Goal: Register for event/course

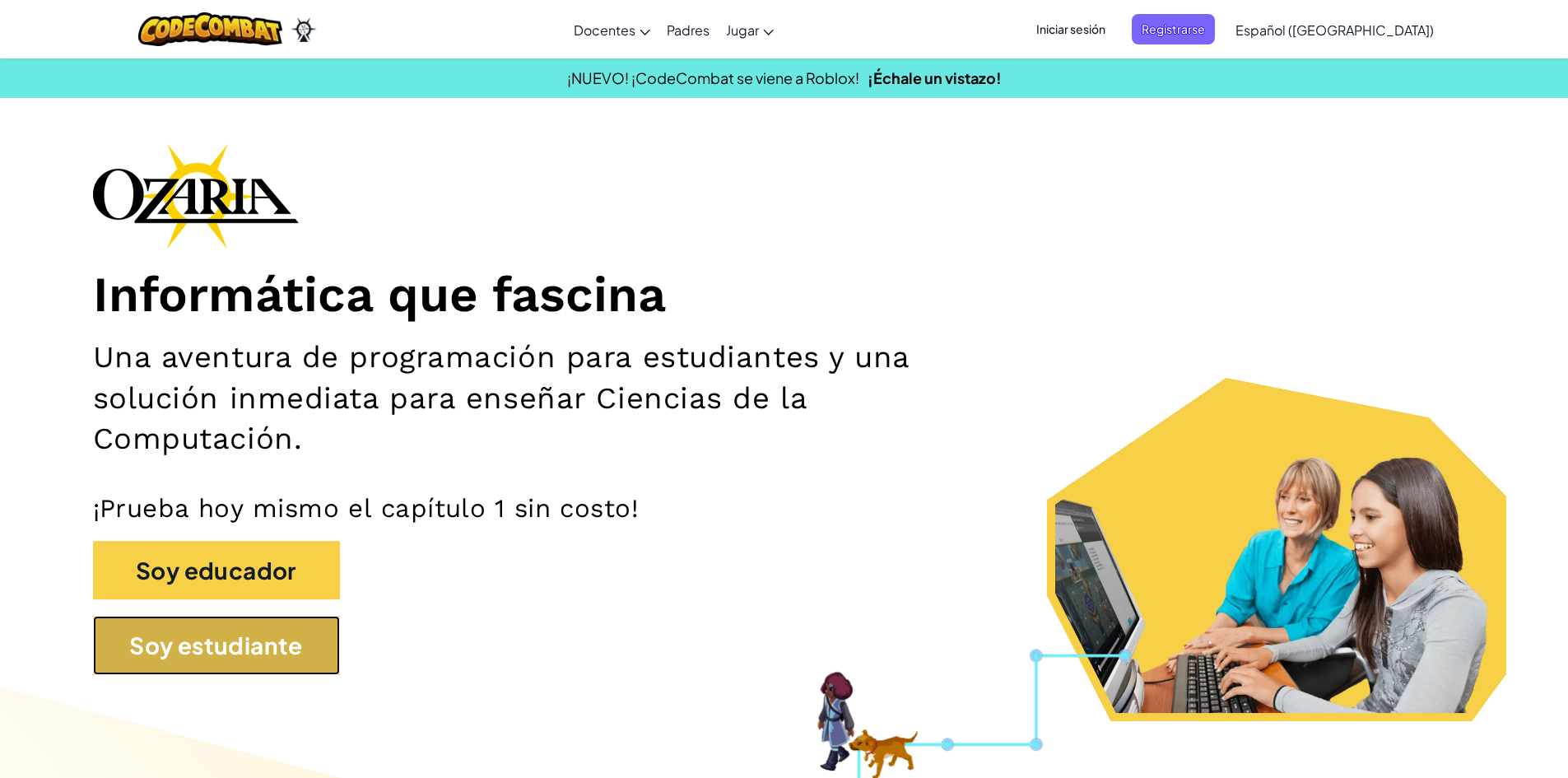
click at [300, 656] on button "Soy estudiante" at bounding box center [216, 645] width 247 height 59
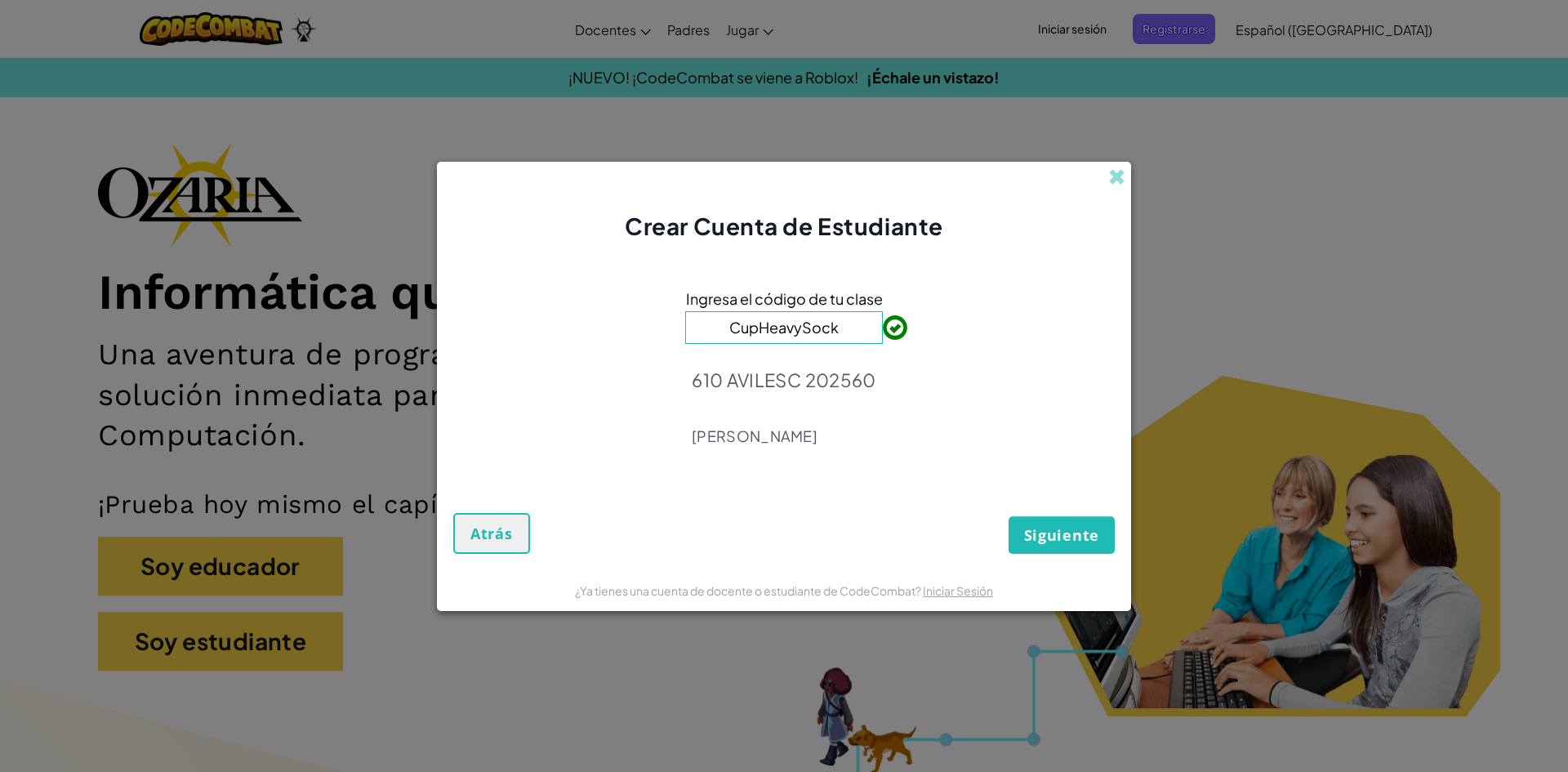
type input "CupHeavySock"
click at [1041, 522] on button "Siguiente" at bounding box center [1061, 535] width 106 height 38
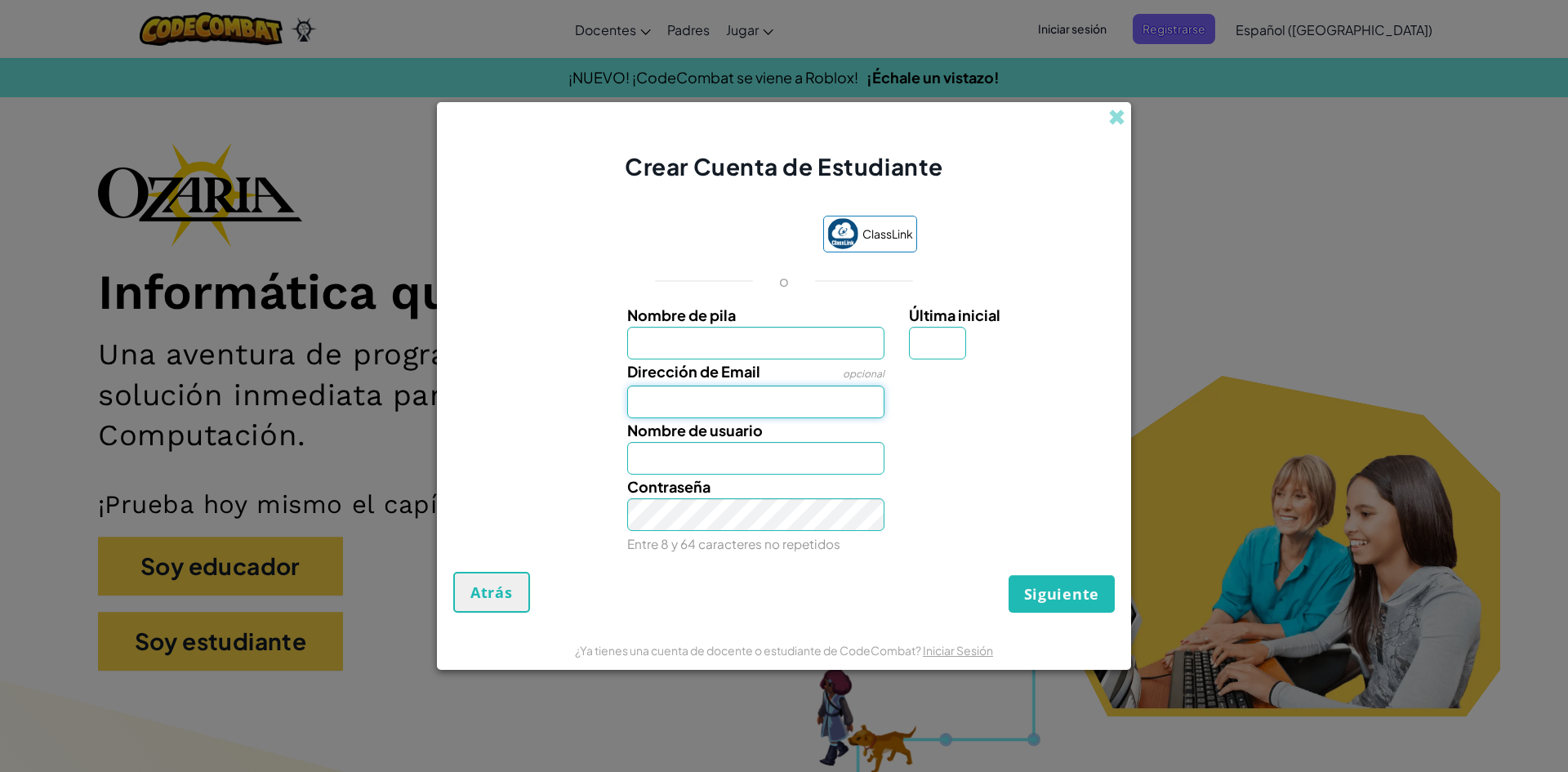
click at [840, 409] on input "Dirección de Email" at bounding box center [756, 401] width 258 height 33
type input "[EMAIL_ADDRESS][DOMAIN_NAME]"
click at [816, 342] on input "Nombre de pila" at bounding box center [756, 342] width 258 height 33
click at [801, 342] on input "Nombre de pila" at bounding box center [756, 342] width 258 height 33
type input "[PERSON_NAME]"
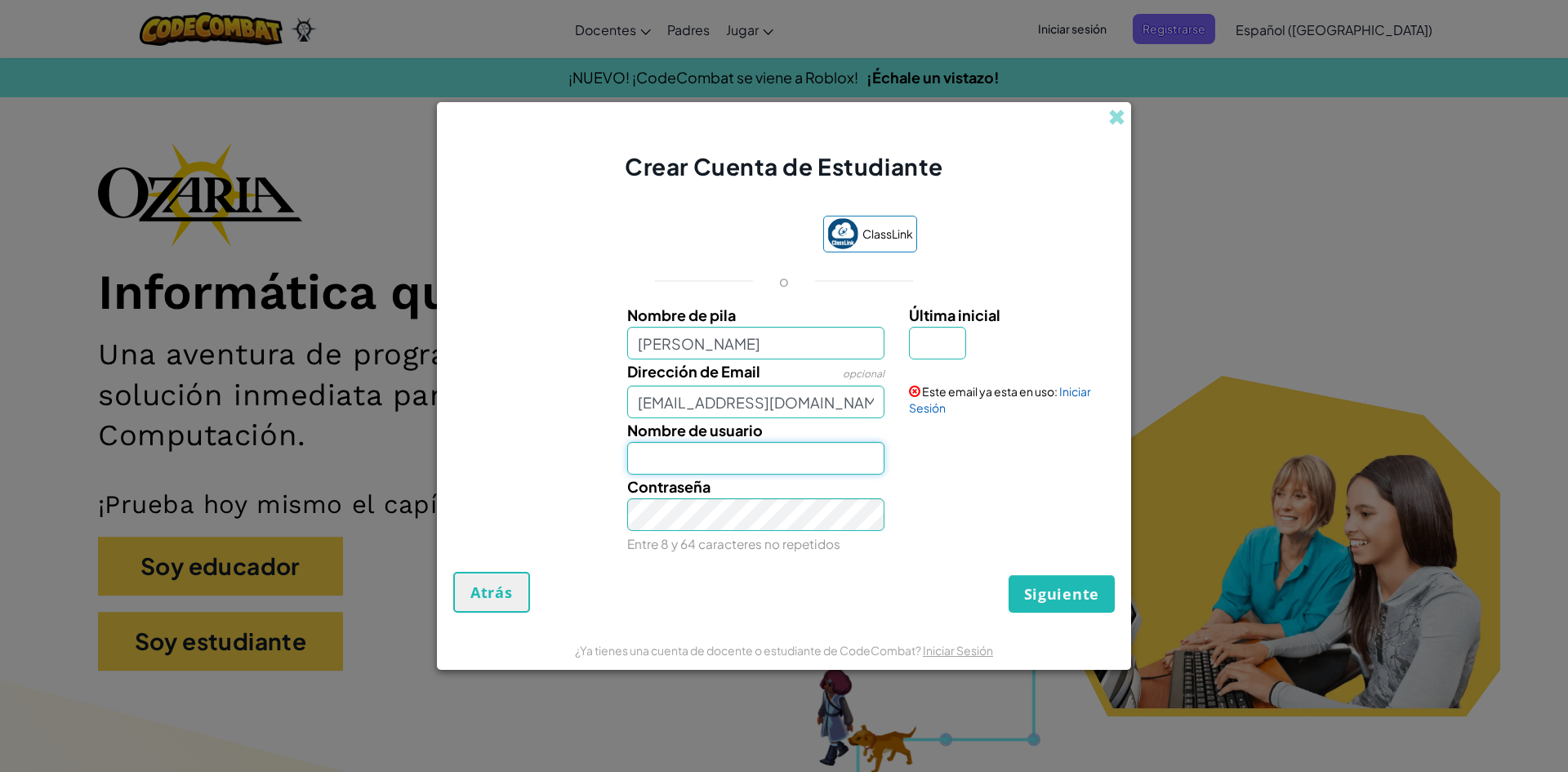
type input "[PERSON_NAME]"
click at [721, 456] on input "[PERSON_NAME]" at bounding box center [756, 458] width 258 height 33
click at [949, 354] on input "Última inicial" at bounding box center [937, 342] width 57 height 33
click at [972, 486] on div "Contraseña Entre 8 y 64 caracteres no repetidos" at bounding box center [784, 515] width 678 height 81
click at [1071, 393] on link "Iniciar Sesión" at bounding box center [1000, 399] width 182 height 31
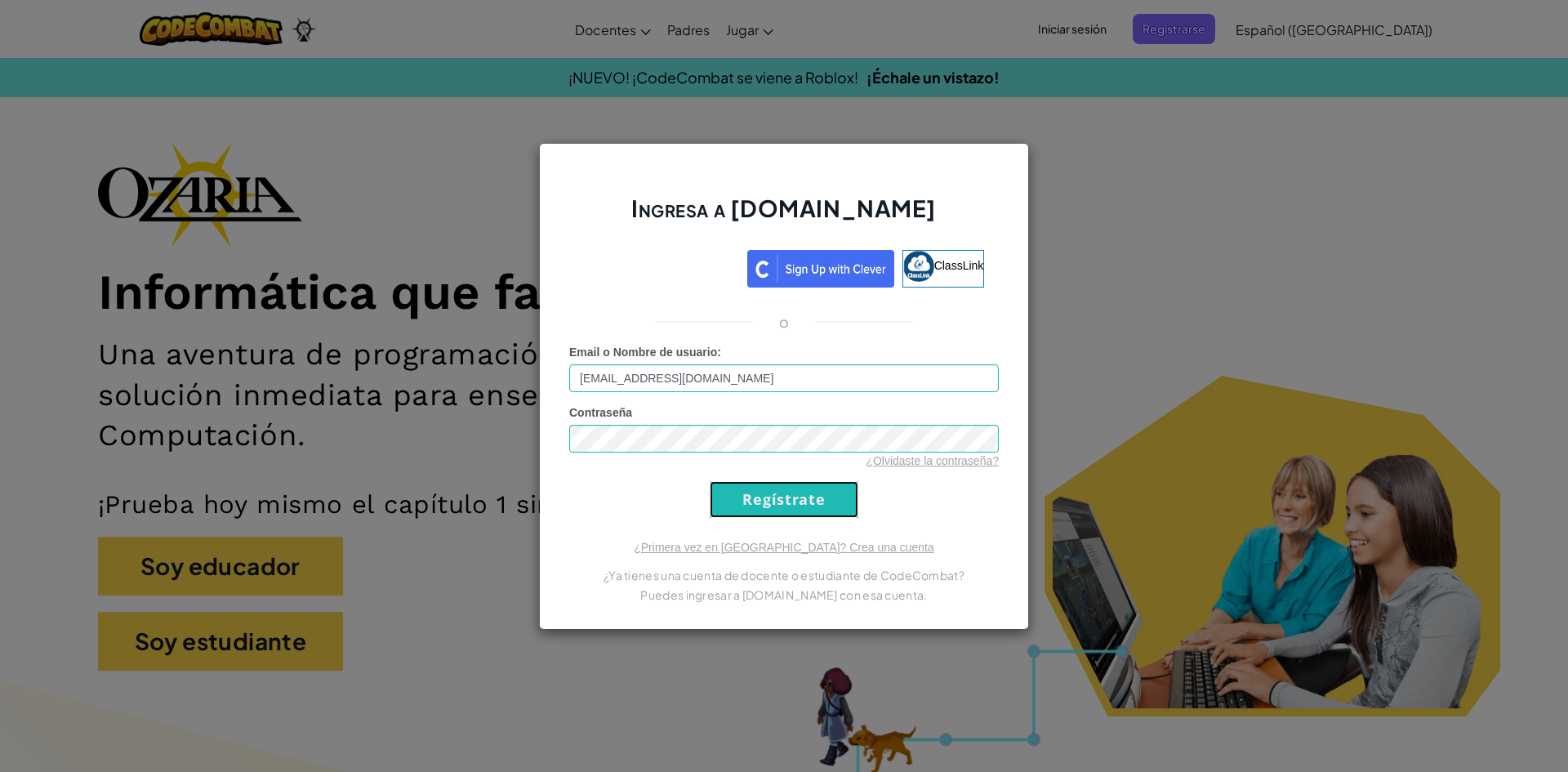
click at [775, 482] on input "Regístrate" at bounding box center [784, 500] width 149 height 37
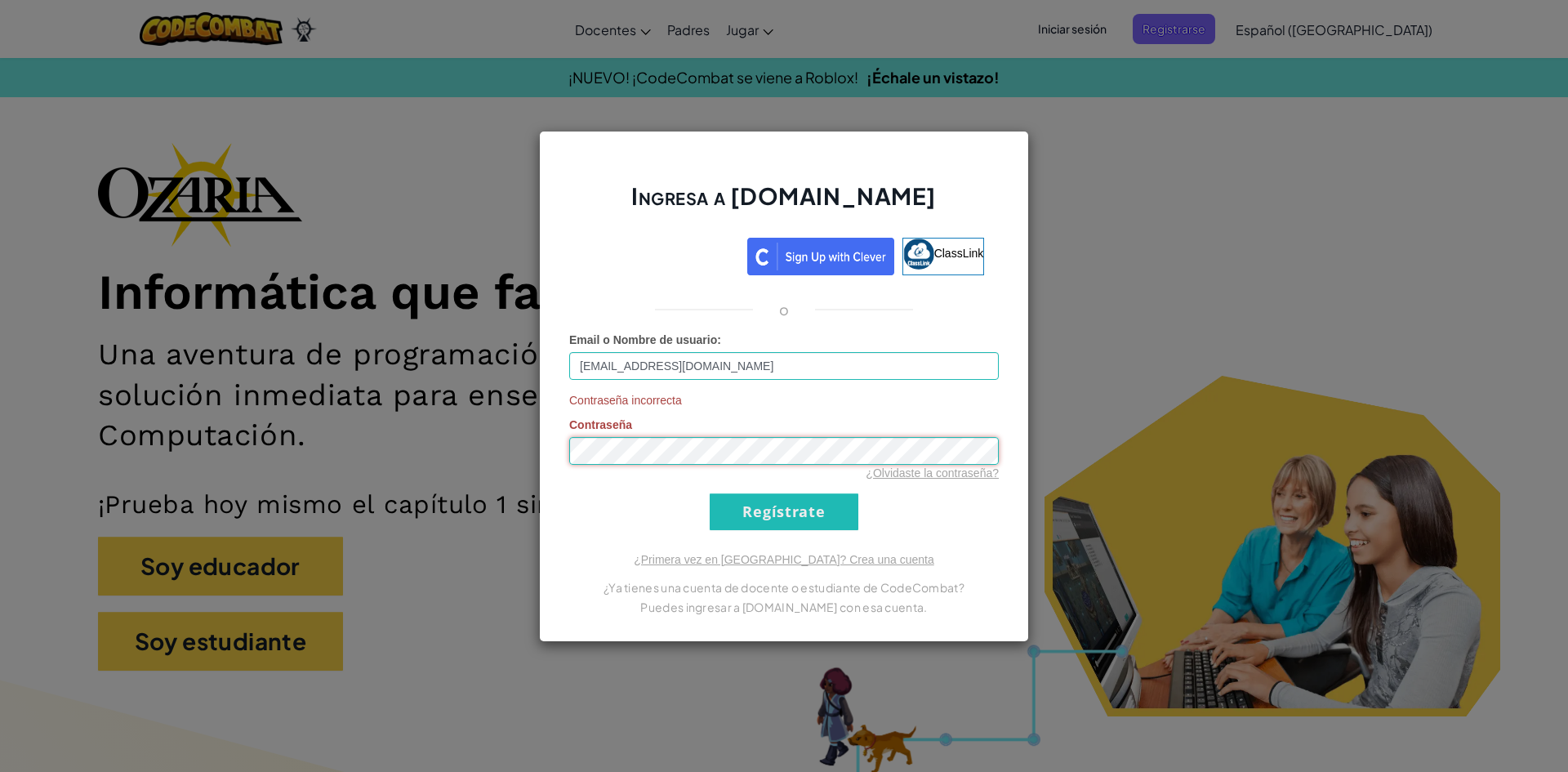
click at [568, 452] on div "Ingresa a [DOMAIN_NAME] ClassLink o Email o Nombre de usuario : [EMAIL_ADDRESS]…" at bounding box center [784, 386] width 490 height 511
click at [710, 494] on input "Regístrate" at bounding box center [784, 512] width 149 height 37
click at [921, 472] on link "¿Olvidaste la contraseña?" at bounding box center [932, 473] width 133 height 13
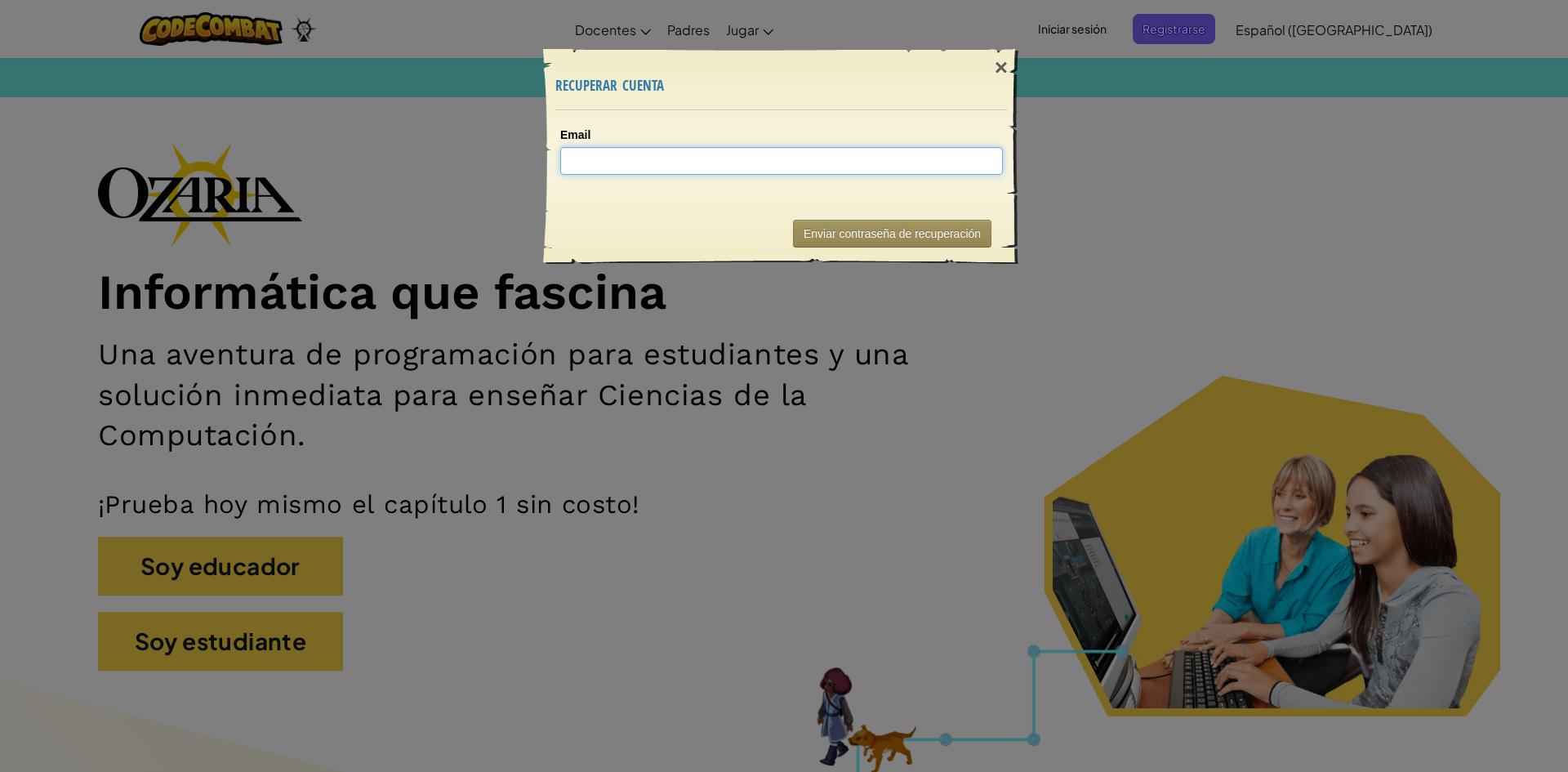
click at [714, 155] on input "Email" at bounding box center [781, 161] width 443 height 28
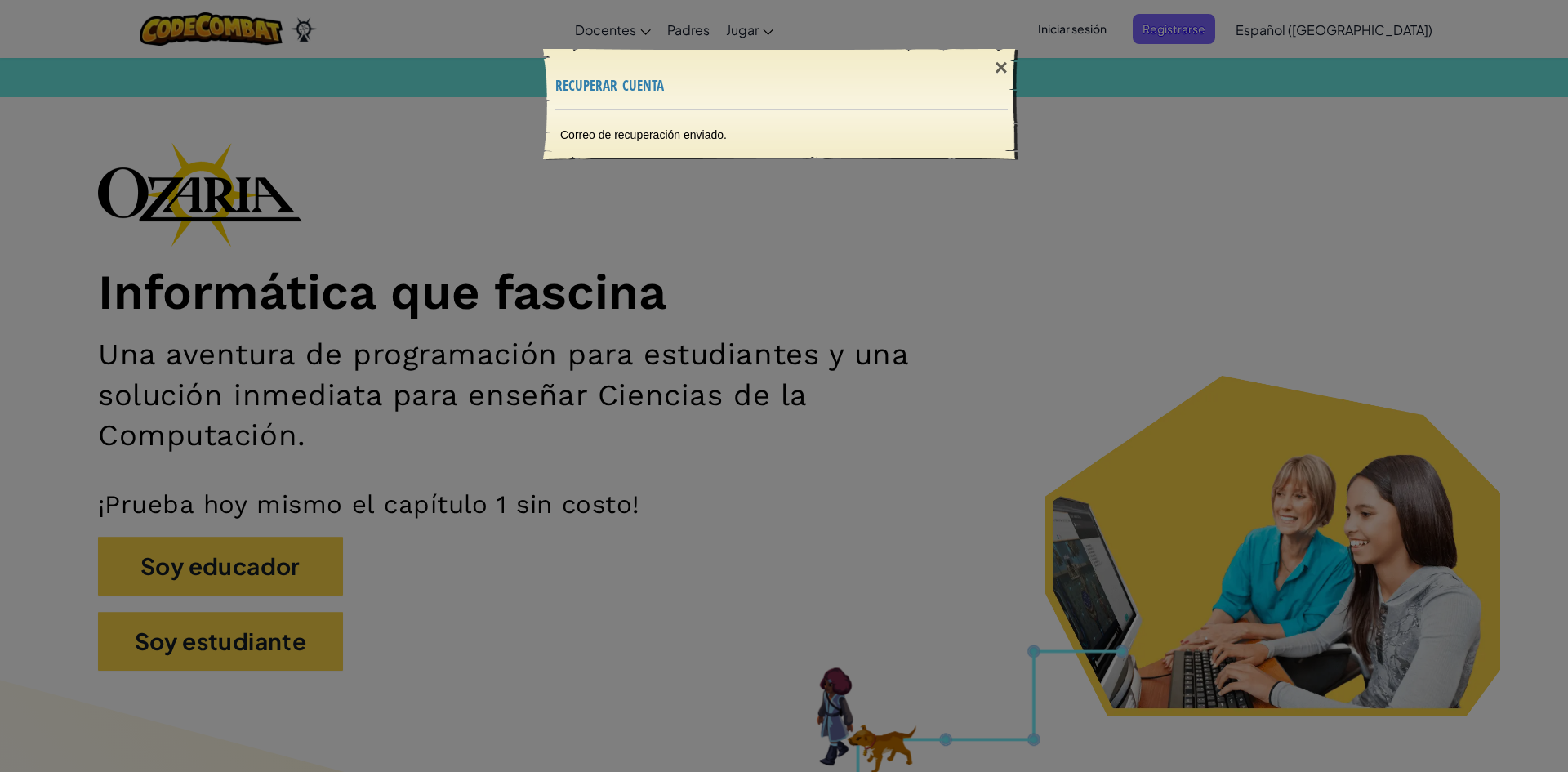
click at [704, 125] on div "Correo de recuperación enviado." at bounding box center [781, 135] width 475 height 49
click at [739, 137] on div "Correo de recuperación enviado." at bounding box center [781, 135] width 475 height 49
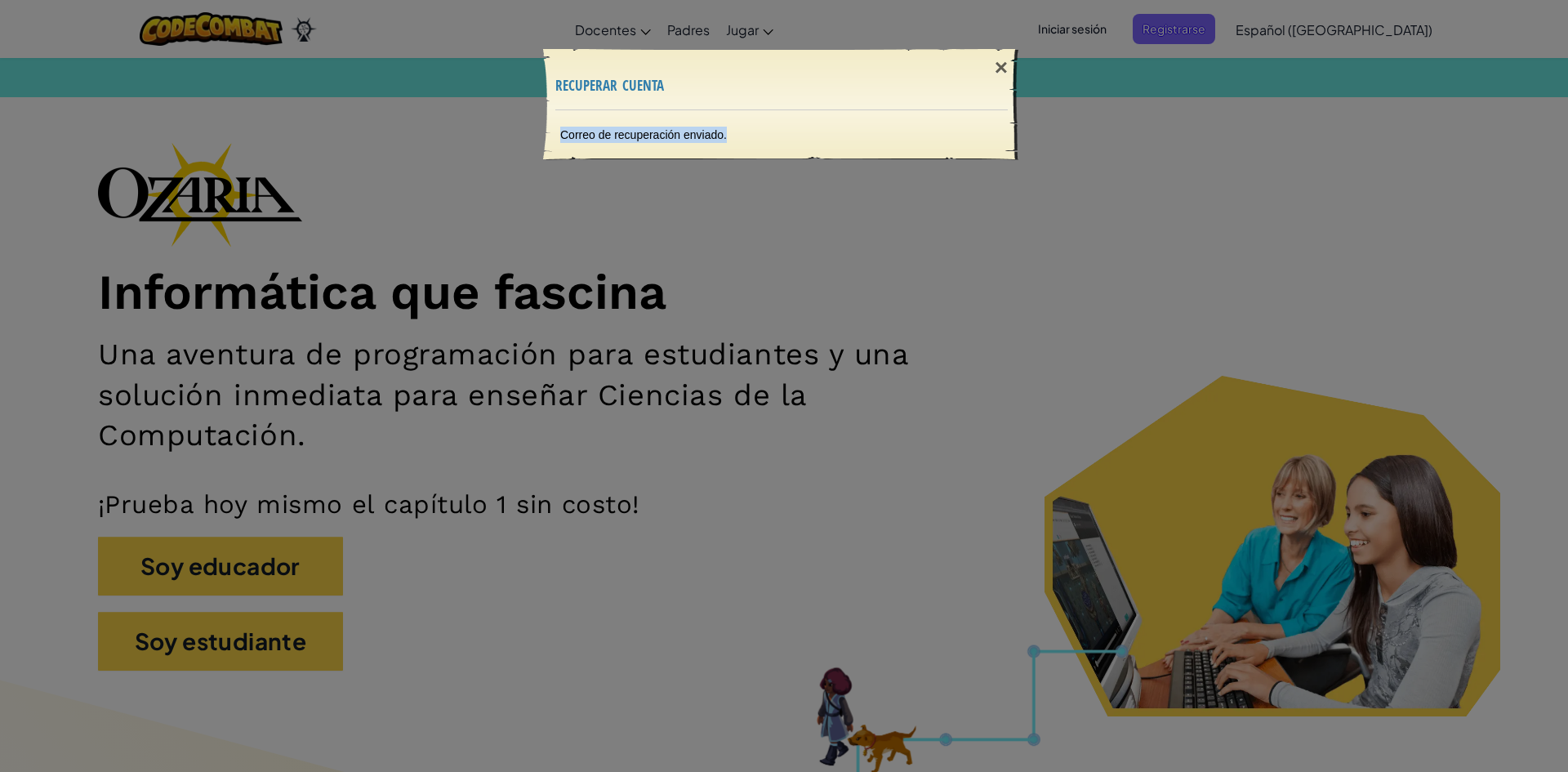
click at [739, 137] on div "Correo de recuperación enviado." at bounding box center [781, 135] width 475 height 49
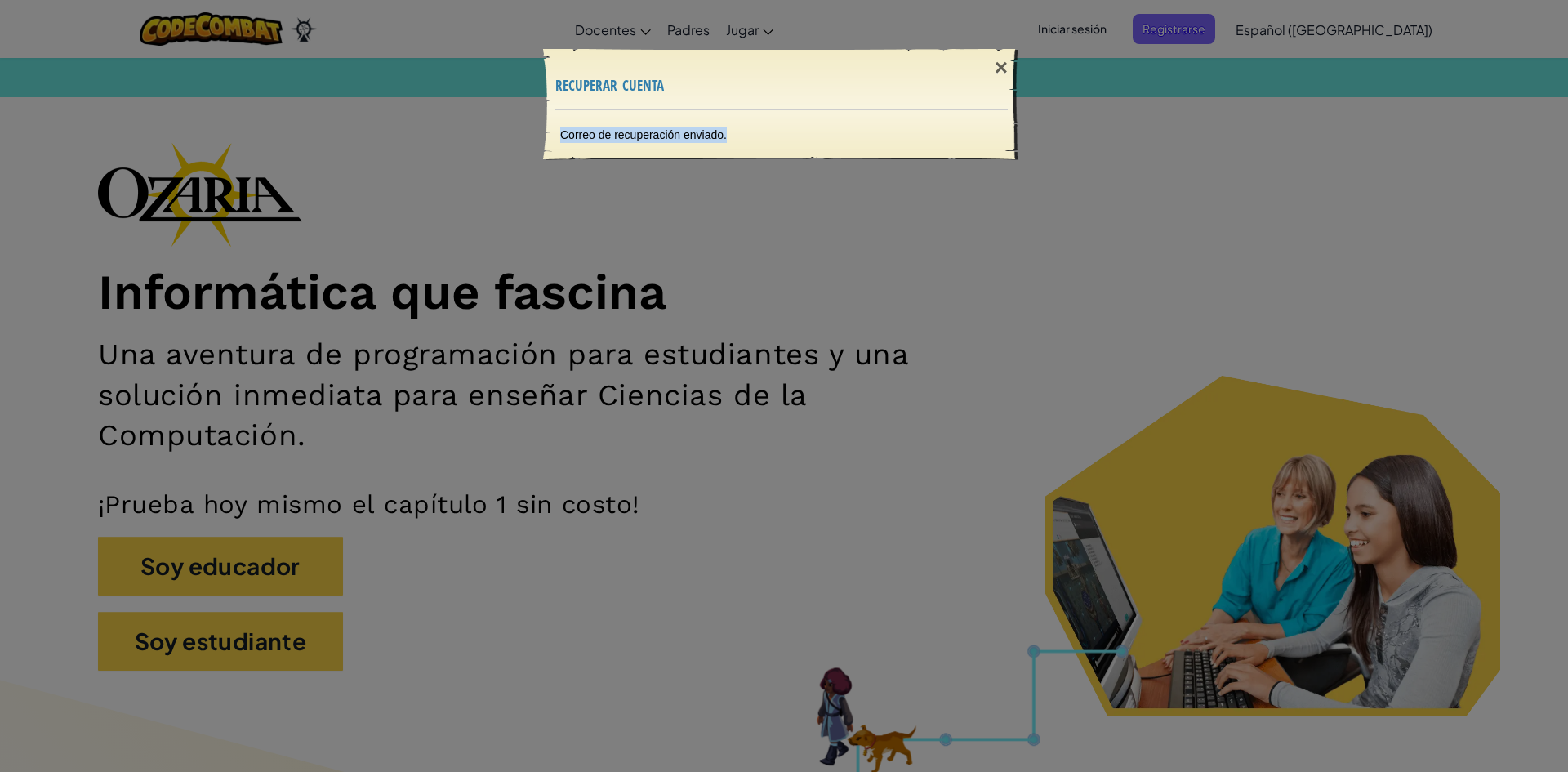
click at [739, 137] on div "Correo de recuperación enviado." at bounding box center [781, 135] width 475 height 49
click at [764, 232] on div "× recuperar cuenta Correo de recuperación enviado. Enviando..." at bounding box center [784, 386] width 1568 height 772
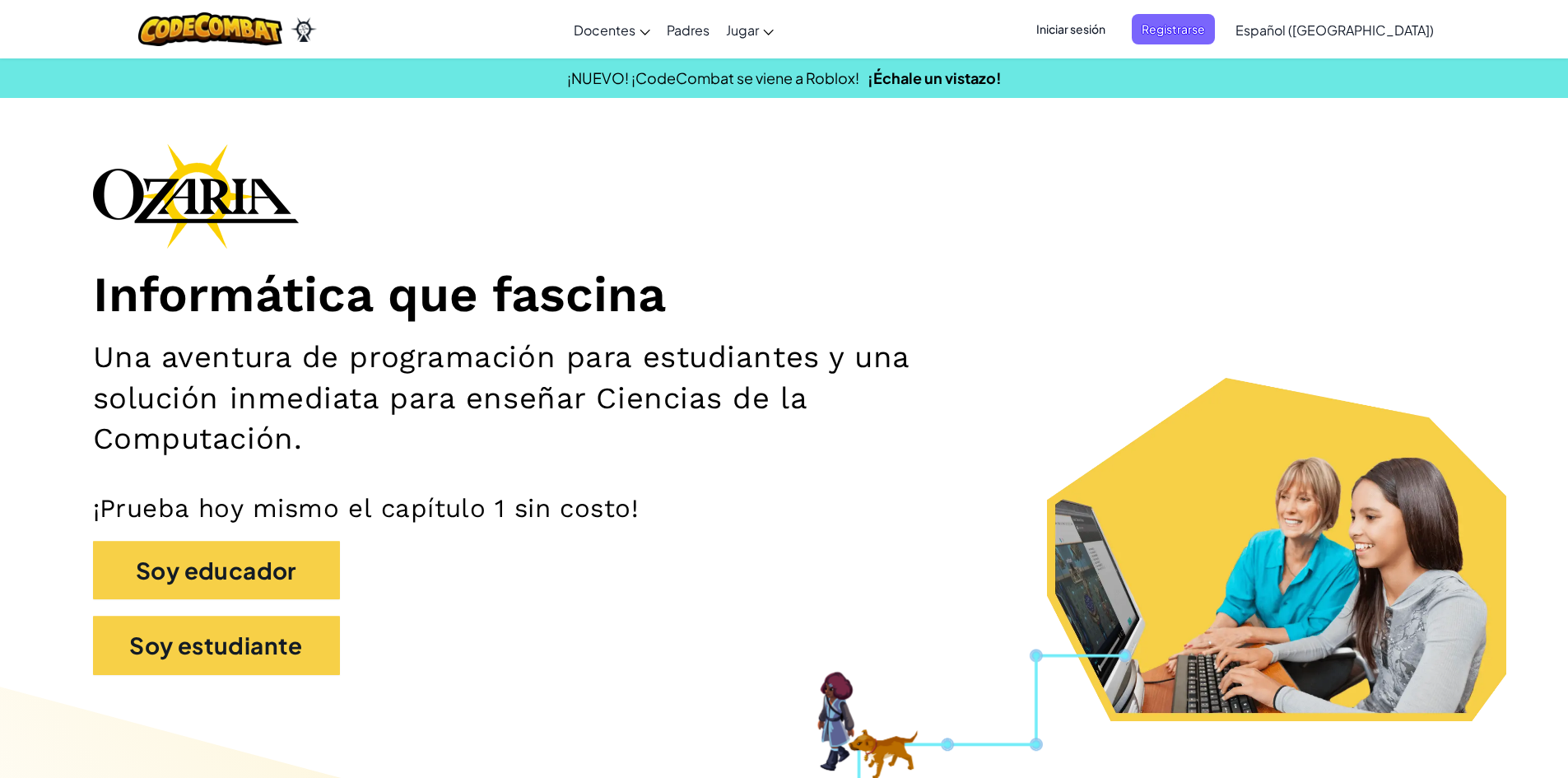
click at [1116, 23] on span "Iniciar sesión" at bounding box center [1070, 29] width 89 height 30
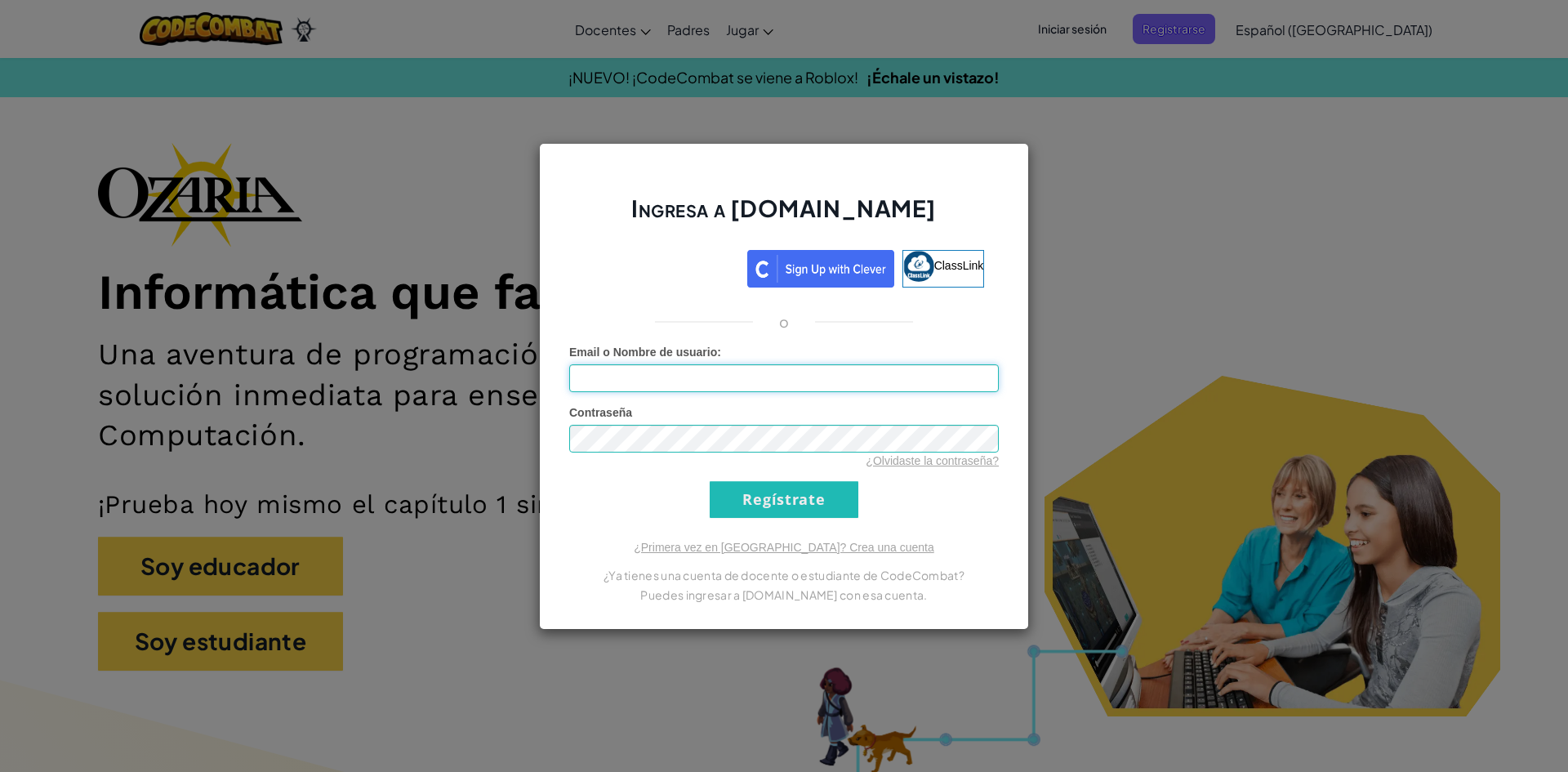
click at [770, 386] on input "Email o Nombre de usuario :" at bounding box center [784, 379] width 429 height 28
type input "[EMAIL_ADDRESS][DOMAIN_NAME]"
drag, startPoint x: 781, startPoint y: 377, endPoint x: 546, endPoint y: 363, distance: 235.4
click at [546, 363] on div "Ingresa a [DOMAIN_NAME] ClassLink o Error desconocido. Email o Nombre de usuari…" at bounding box center [784, 386] width 490 height 487
click at [603, 369] on input "Email o Nombre de usuario :" at bounding box center [784, 379] width 429 height 28
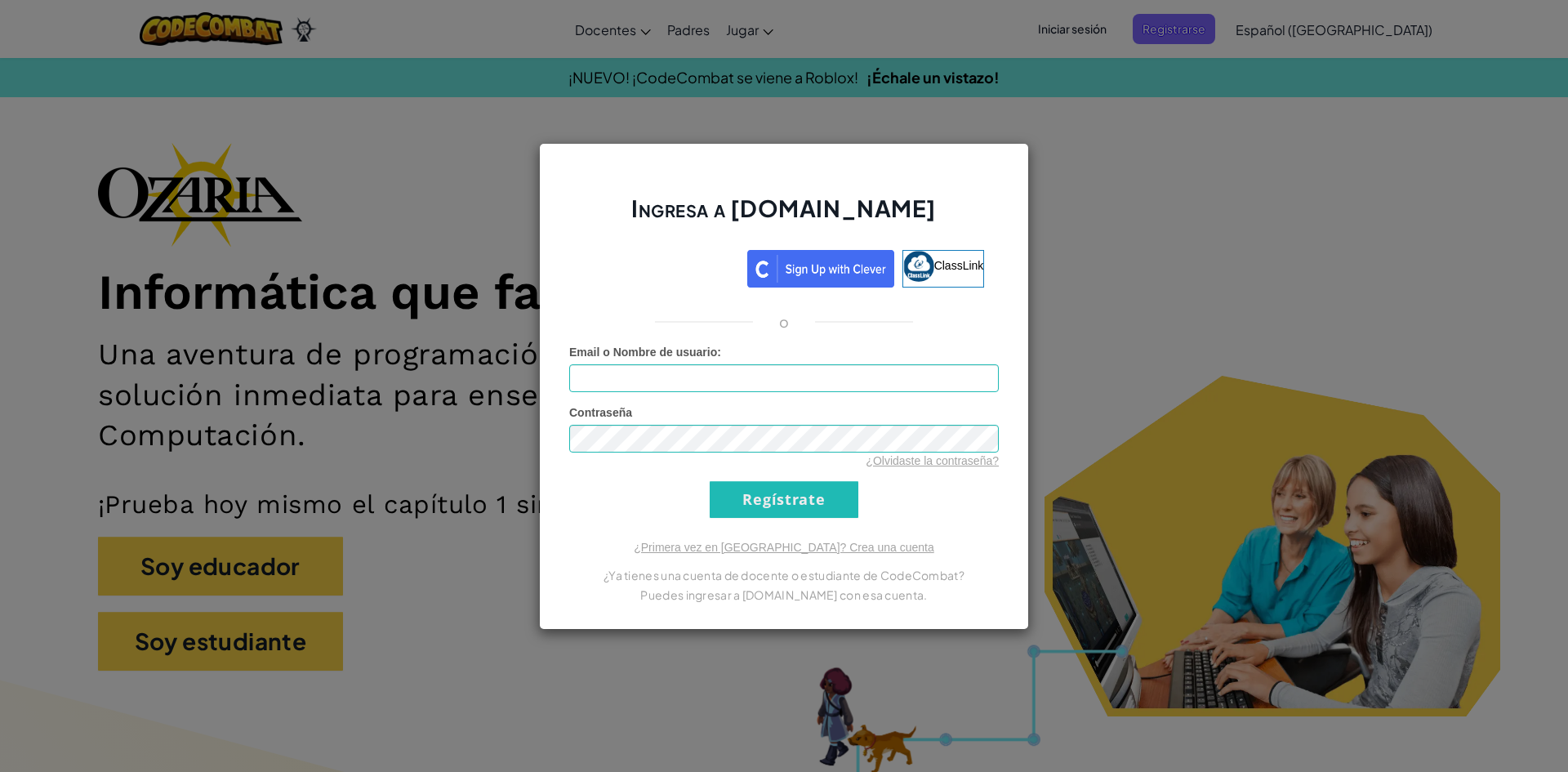
click at [1034, 182] on div "Ingresa a [DOMAIN_NAME] ClassLink o Error desconocido. Email o Nombre de usuari…" at bounding box center [784, 386] width 1568 height 772
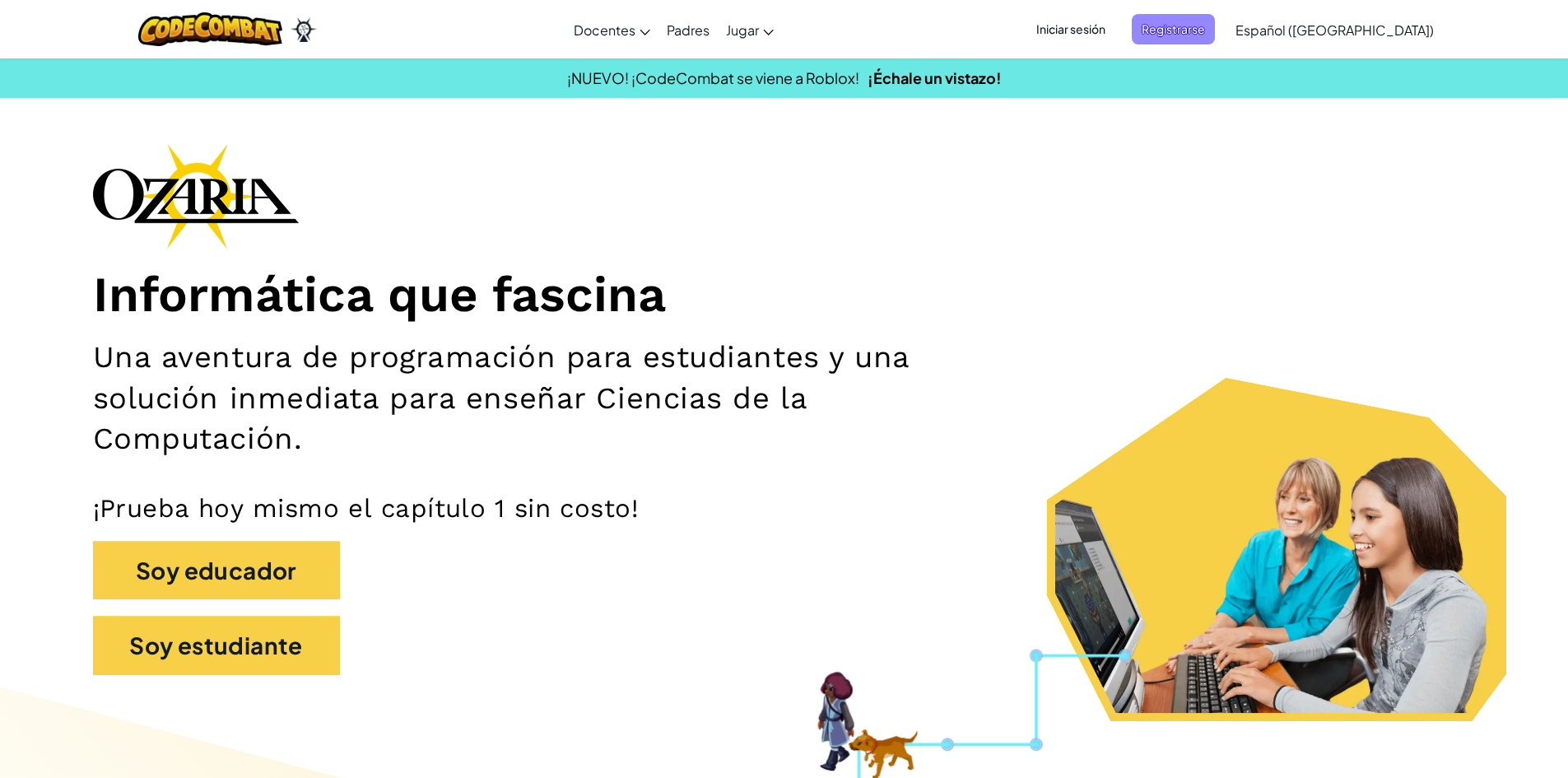
click at [1202, 30] on span "Registrarse" at bounding box center [1173, 29] width 83 height 30
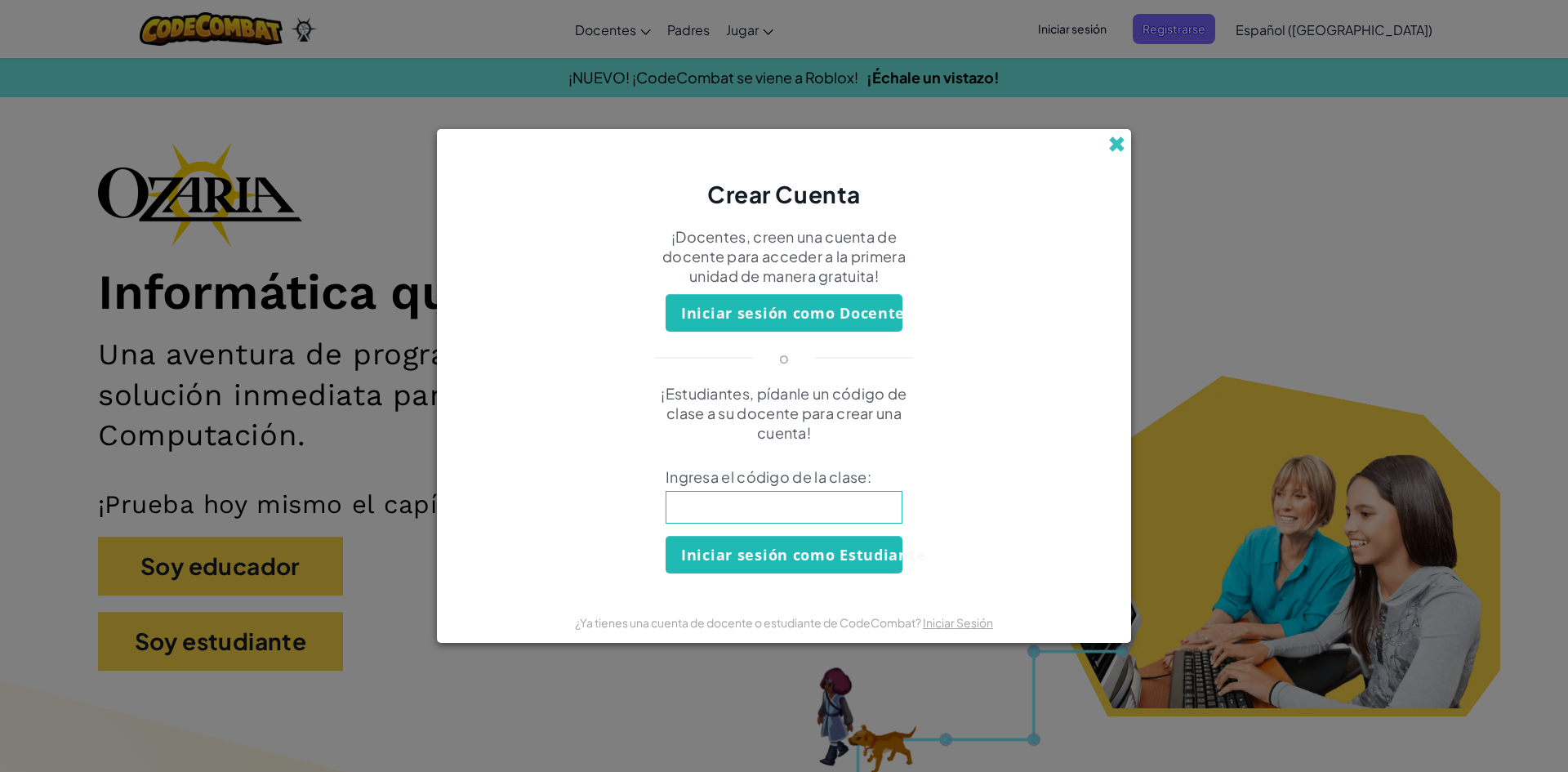
click at [1110, 143] on span at bounding box center [1116, 143] width 17 height 17
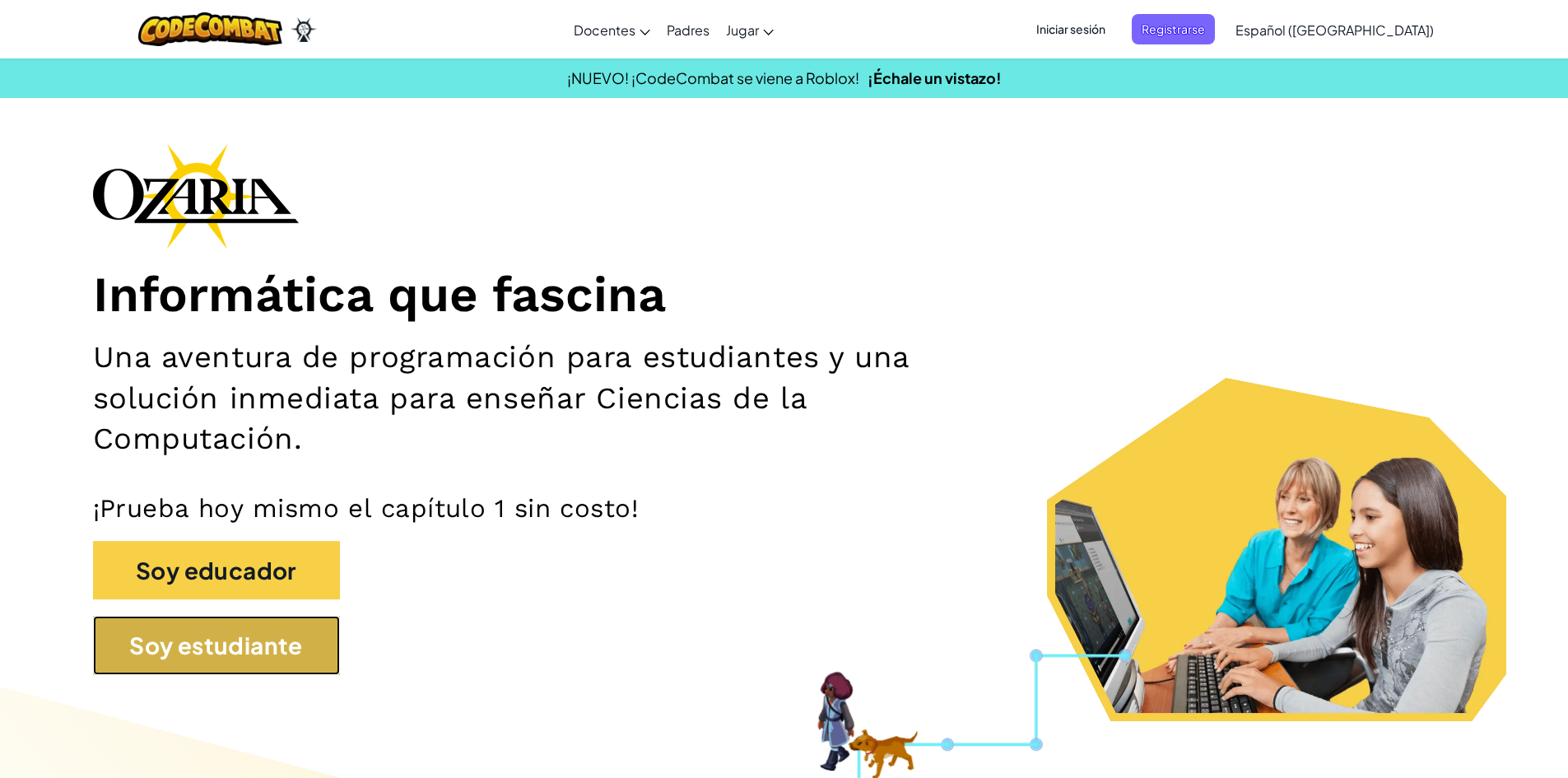
click at [271, 630] on button "Soy estudiante" at bounding box center [216, 645] width 247 height 59
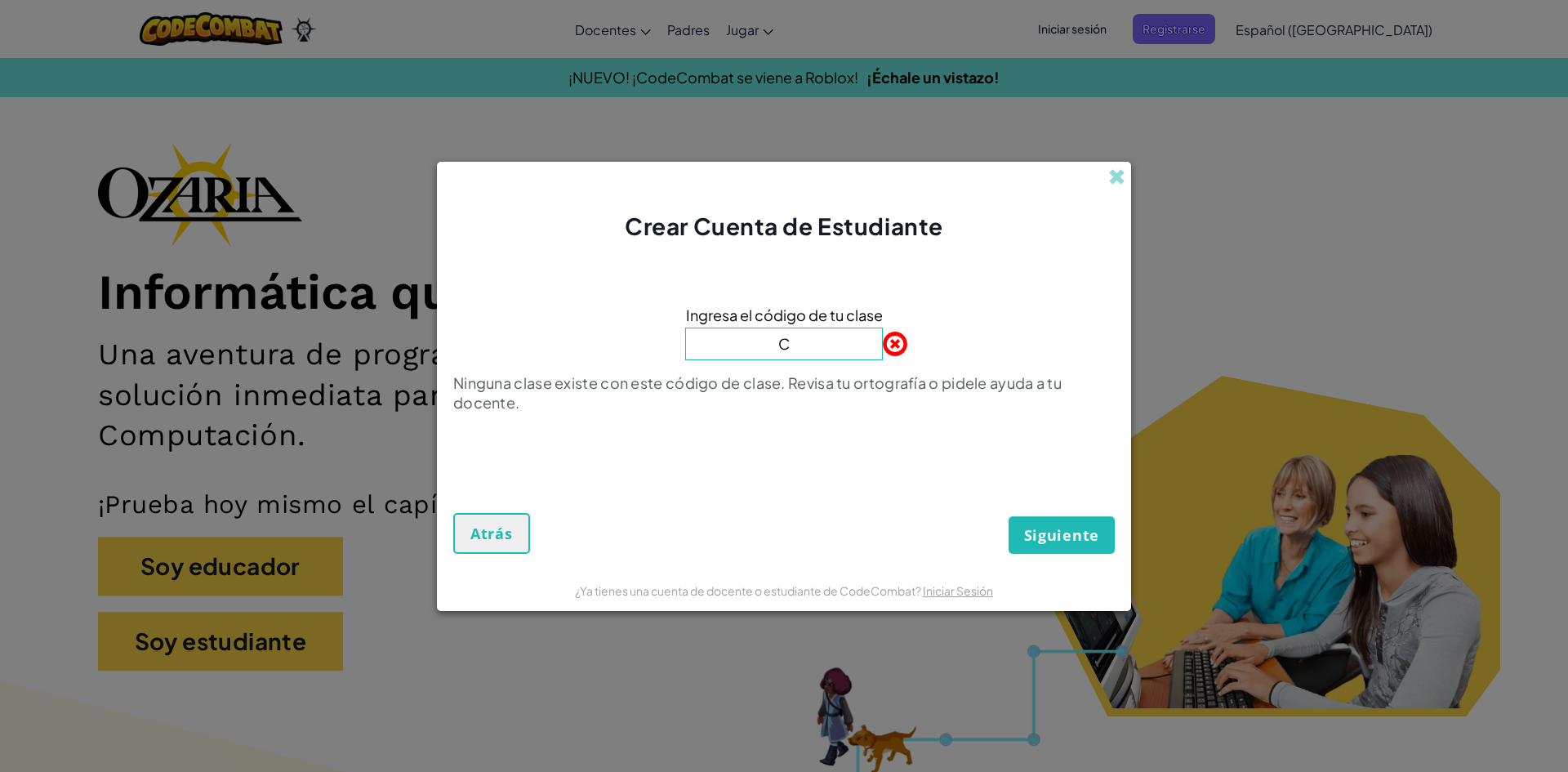
type input "CupHeavySock"
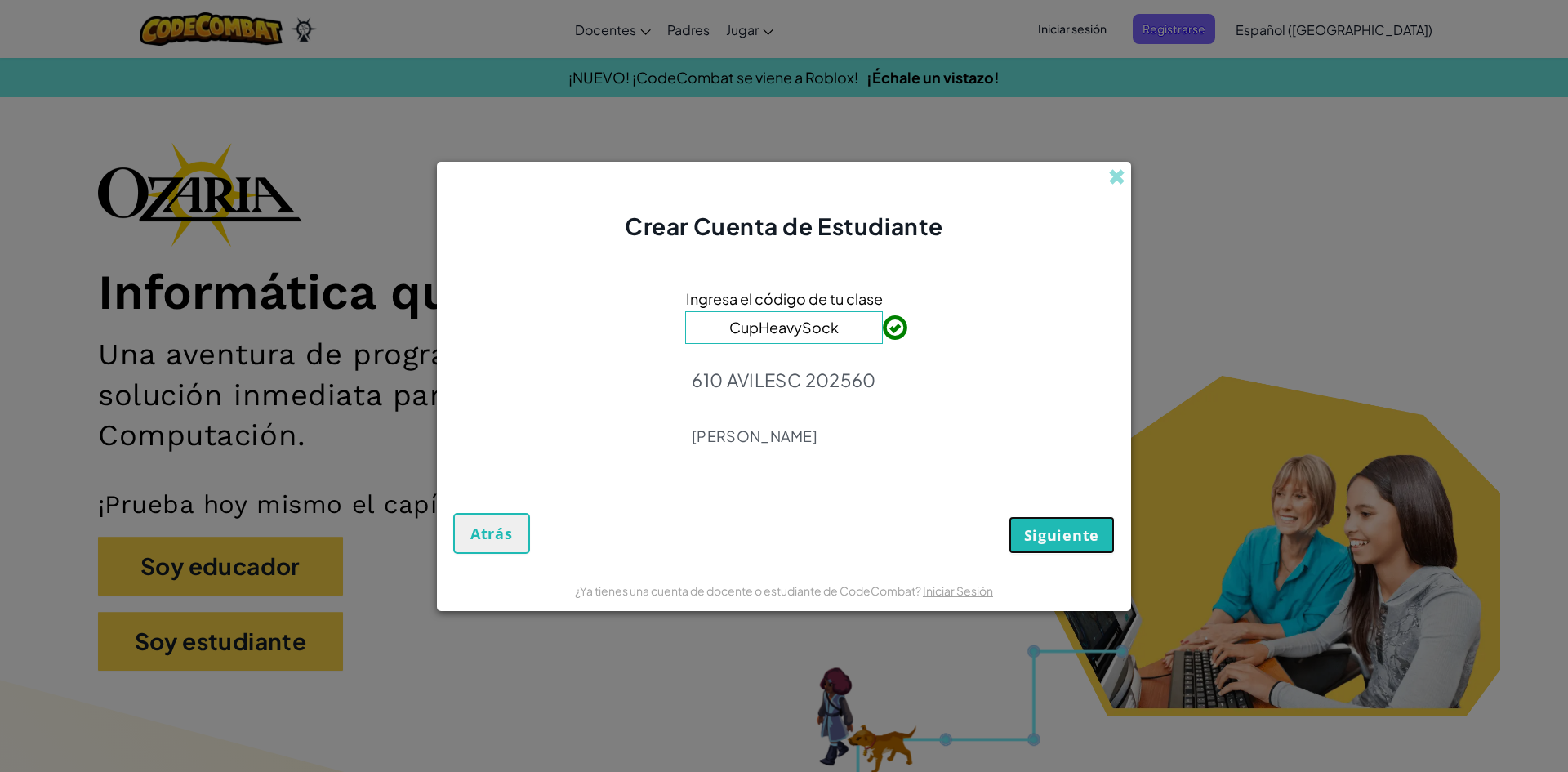
click at [1061, 518] on button "Siguiente" at bounding box center [1061, 535] width 106 height 38
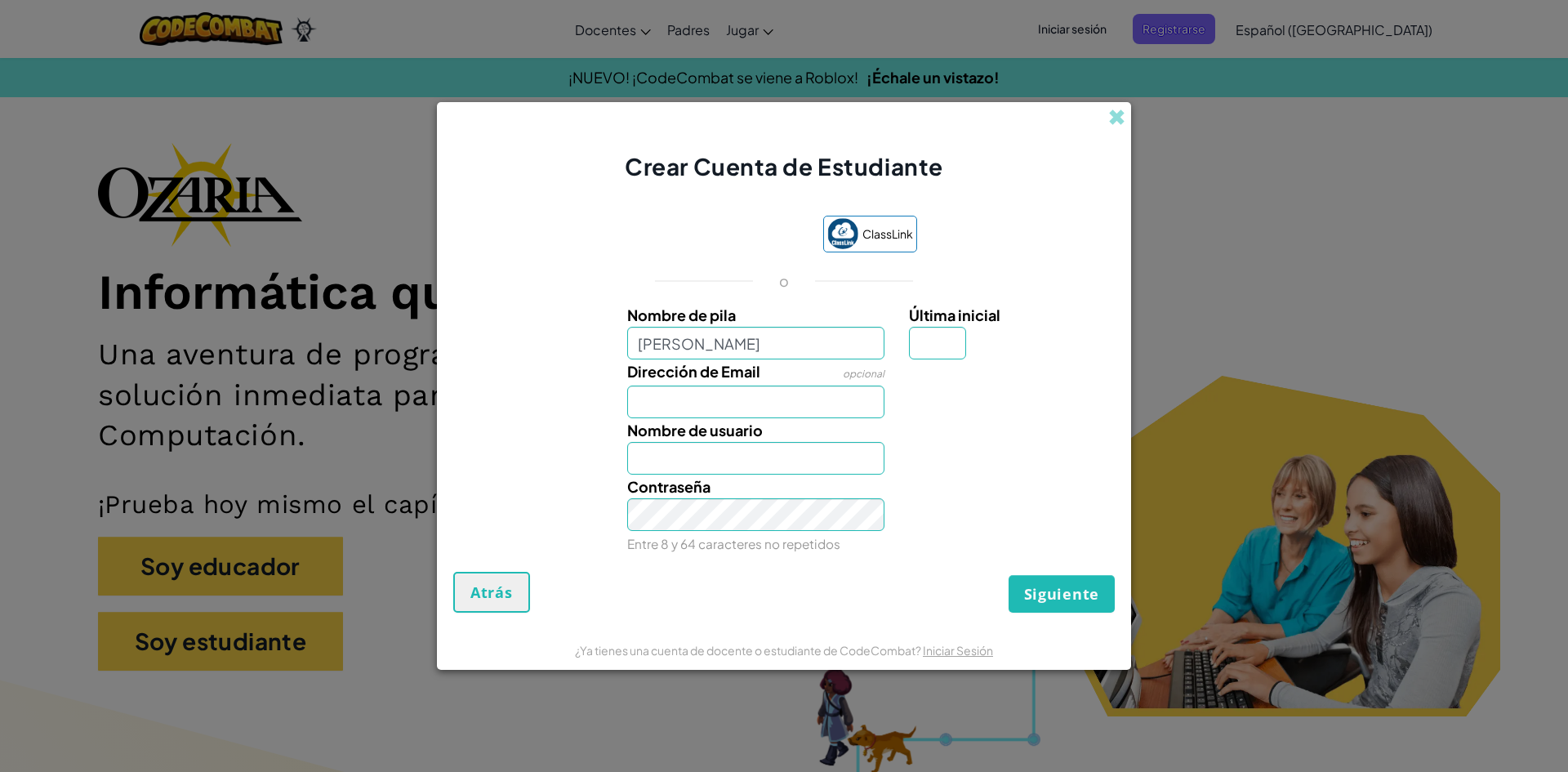
type input "[PERSON_NAME]"
click at [753, 408] on input "Dirección de Email" at bounding box center [756, 401] width 258 height 33
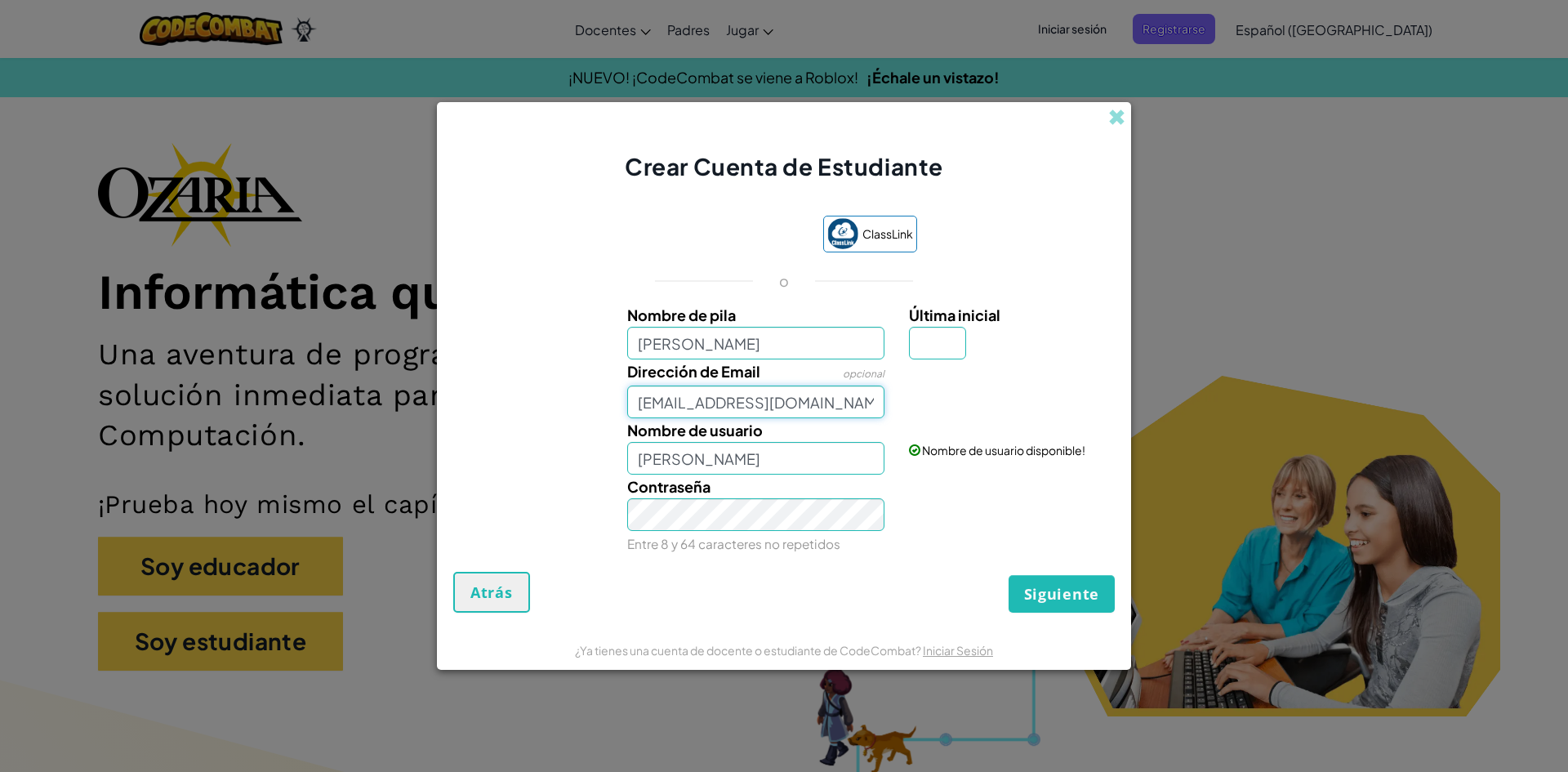
type input "[EMAIL_ADDRESS][DOMAIN_NAME]"
click at [957, 364] on div "Tu email se ve bien!" at bounding box center [1009, 379] width 226 height 40
click at [941, 335] on input "Última inicial" at bounding box center [937, 342] width 57 height 33
type input "A"
click at [1048, 596] on span "Siguiente" at bounding box center [1061, 594] width 75 height 19
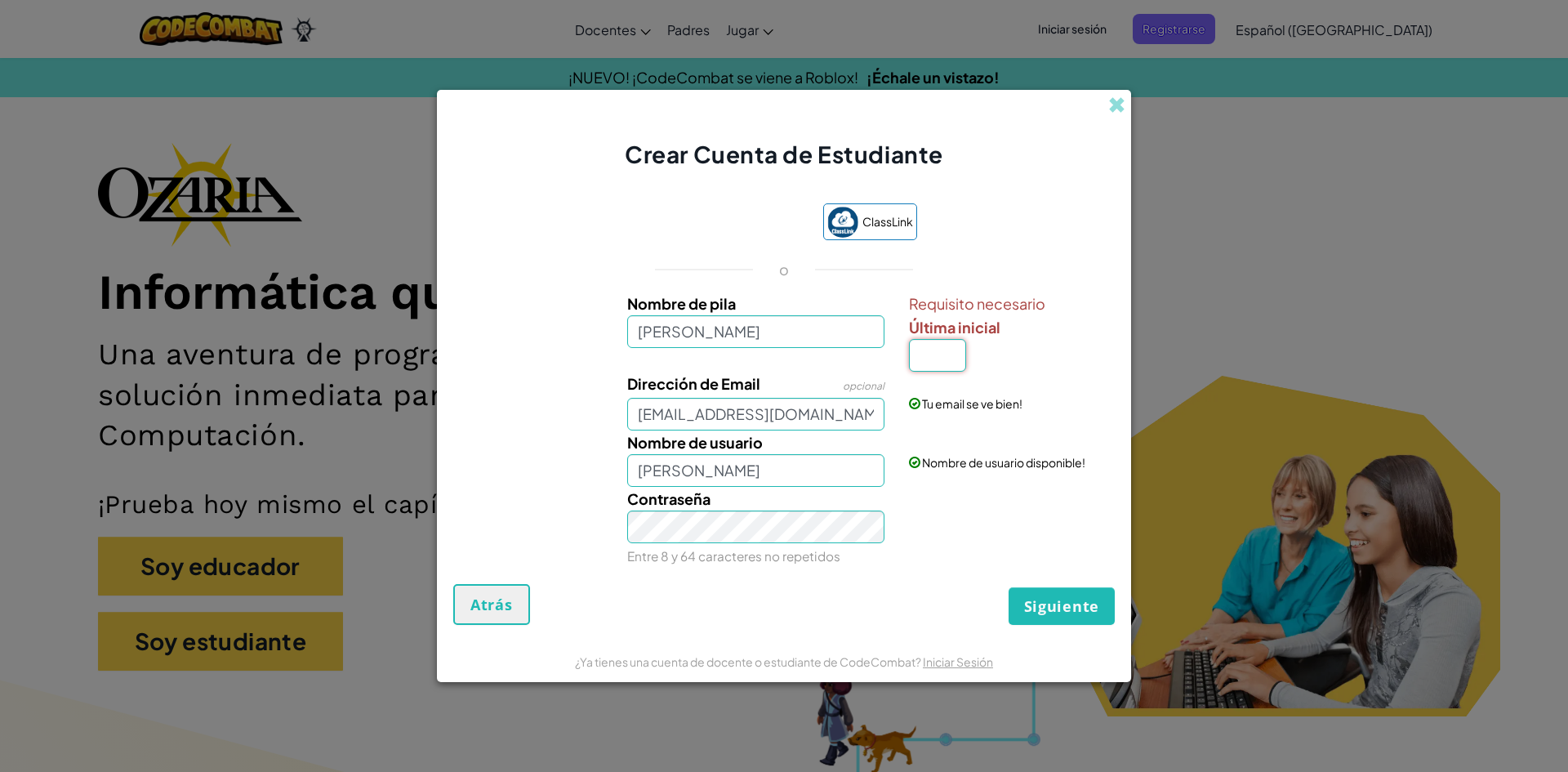
click at [943, 360] on input "Última inicial" at bounding box center [937, 355] width 57 height 33
type input "o"
type input "O"
type input "[PERSON_NAME]"
click at [1051, 603] on span "Siguiente" at bounding box center [1061, 607] width 75 height 19
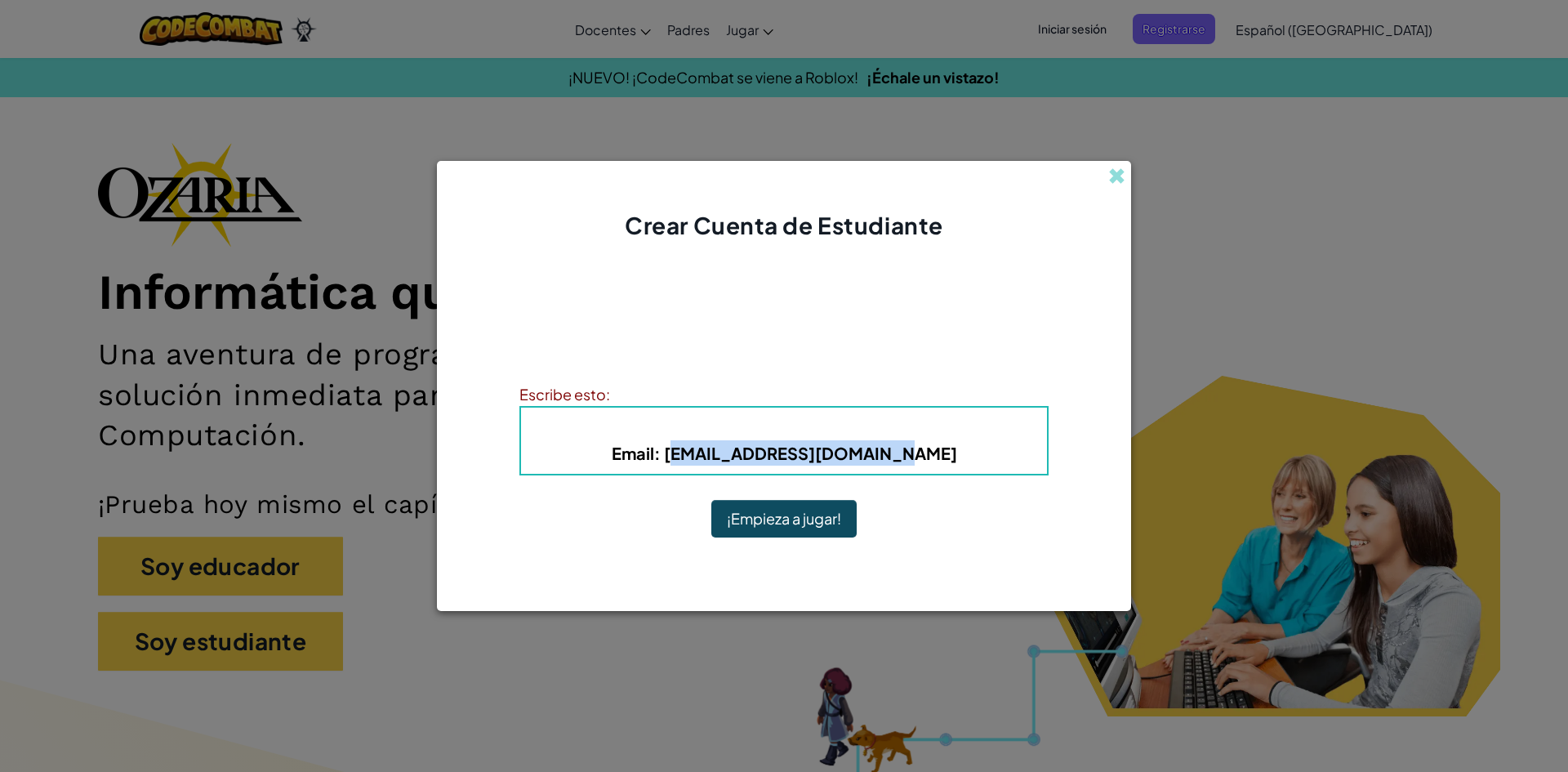
drag, startPoint x: 939, startPoint y: 454, endPoint x: 707, endPoint y: 458, distance: 232.0
click at [707, 458] on h5 "Email : [EMAIL_ADDRESS][DOMAIN_NAME]" at bounding box center [784, 452] width 494 height 26
click at [835, 483] on div "¡Cuenta Creada! Escribe tu información para que no la olvides. Tu docente tambi…" at bounding box center [783, 406] width 529 height 296
click at [820, 453] on b "Email : [EMAIL_ADDRESS][DOMAIN_NAME]" at bounding box center [784, 452] width 346 height 20
click at [806, 504] on button "¡Empieza a jugar!" at bounding box center [783, 518] width 145 height 38
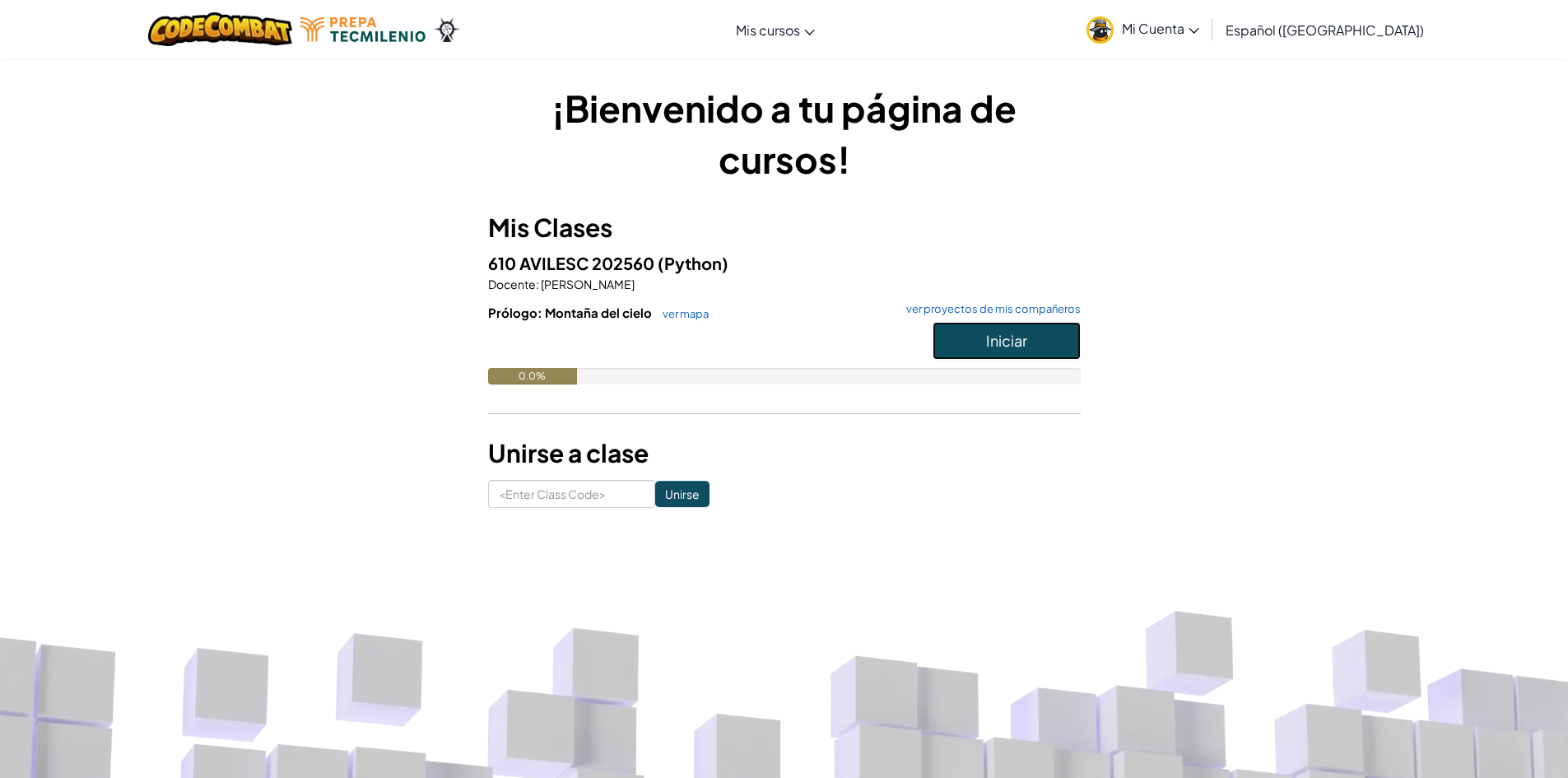
click at [1034, 350] on button "Iniciar" at bounding box center [1007, 341] width 148 height 38
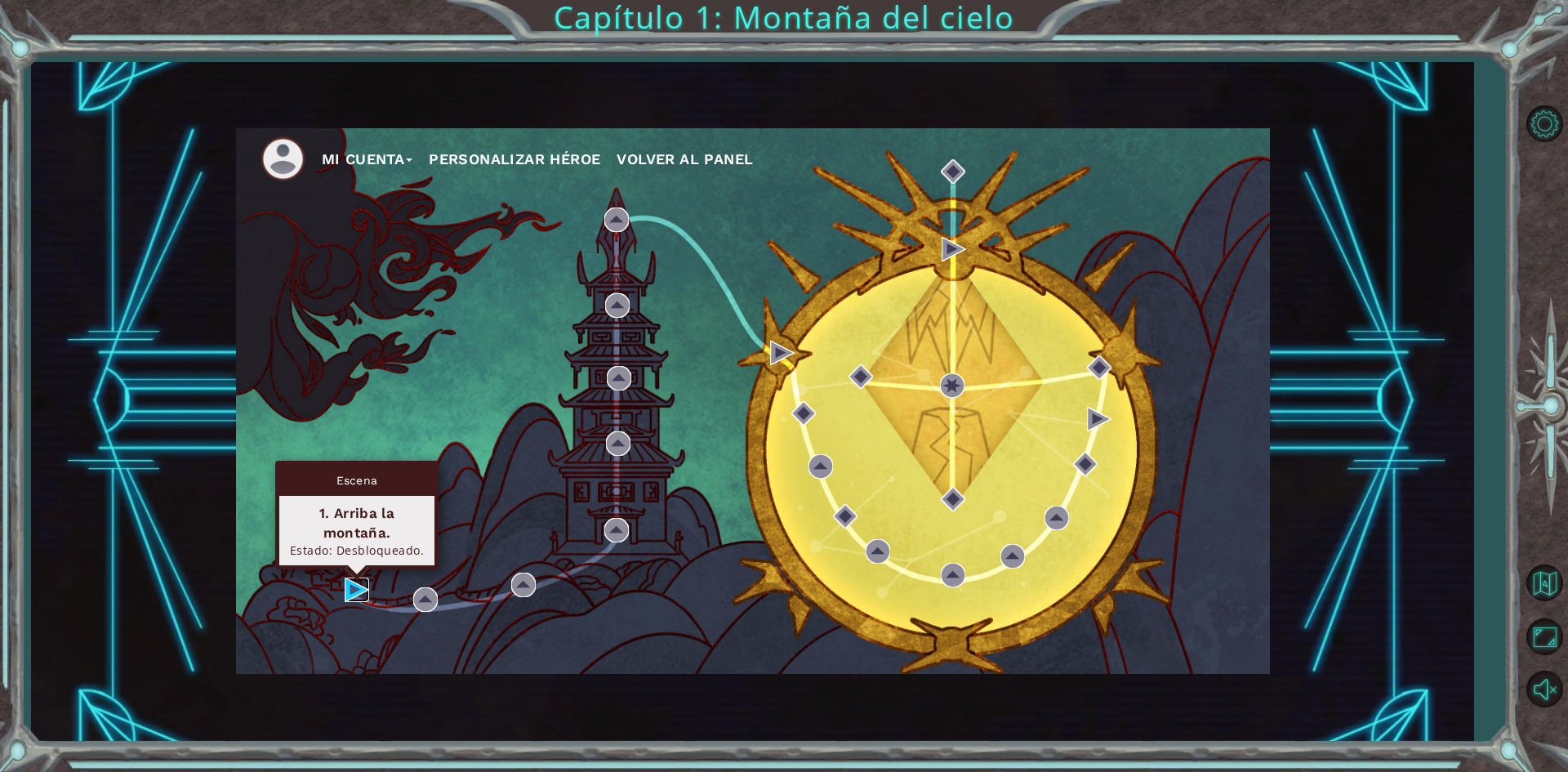
click at [358, 585] on img at bounding box center [357, 590] width 25 height 25
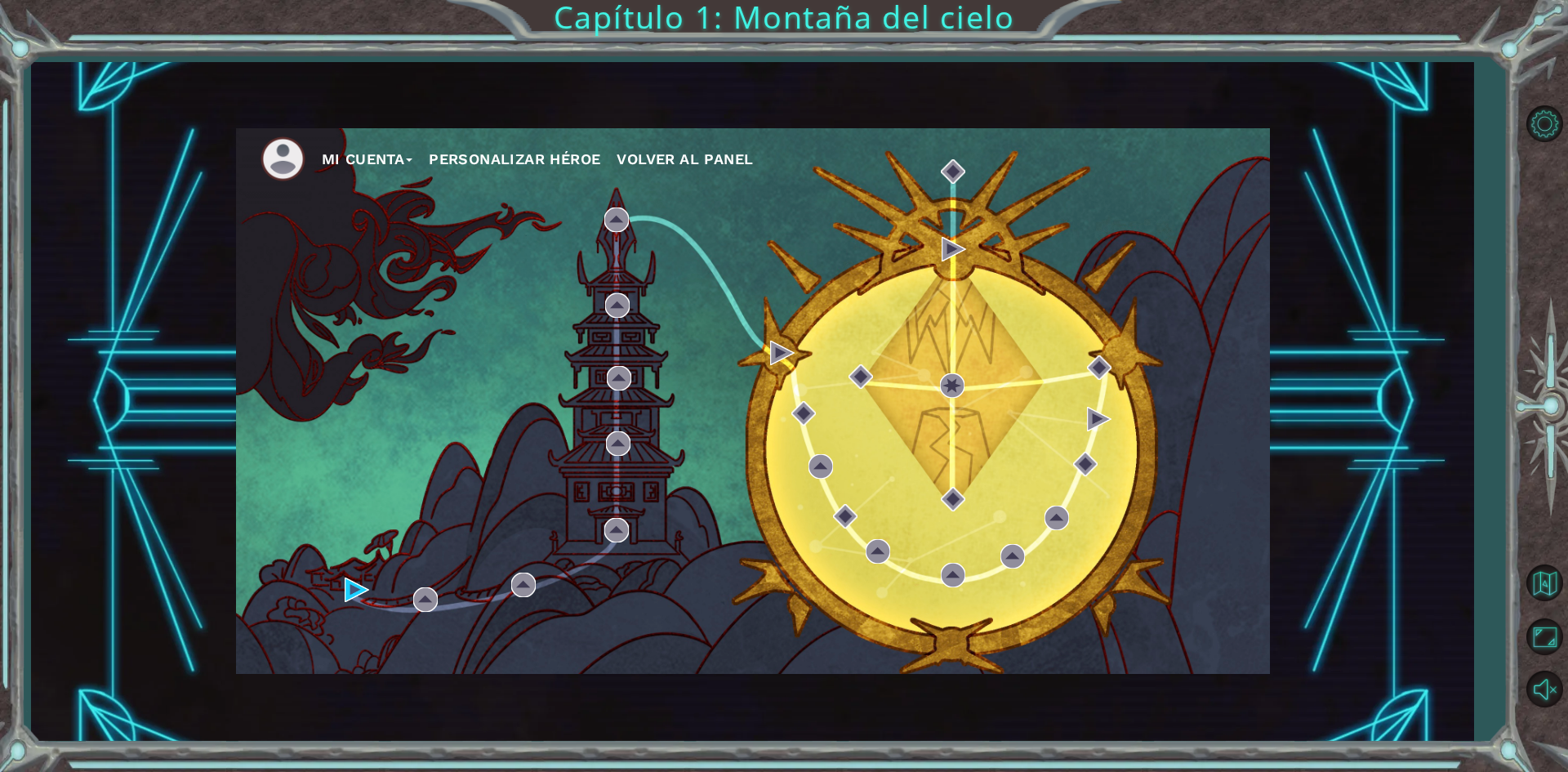
drag, startPoint x: 526, startPoint y: 173, endPoint x: 537, endPoint y: 158, distance: 18.6
click at [526, 173] on ul "Mi Cuenta Personalizar héroe Volver al panel" at bounding box center [765, 158] width 1009 height 45
click at [545, 153] on button "Personalizar héroe" at bounding box center [514, 159] width 172 height 25
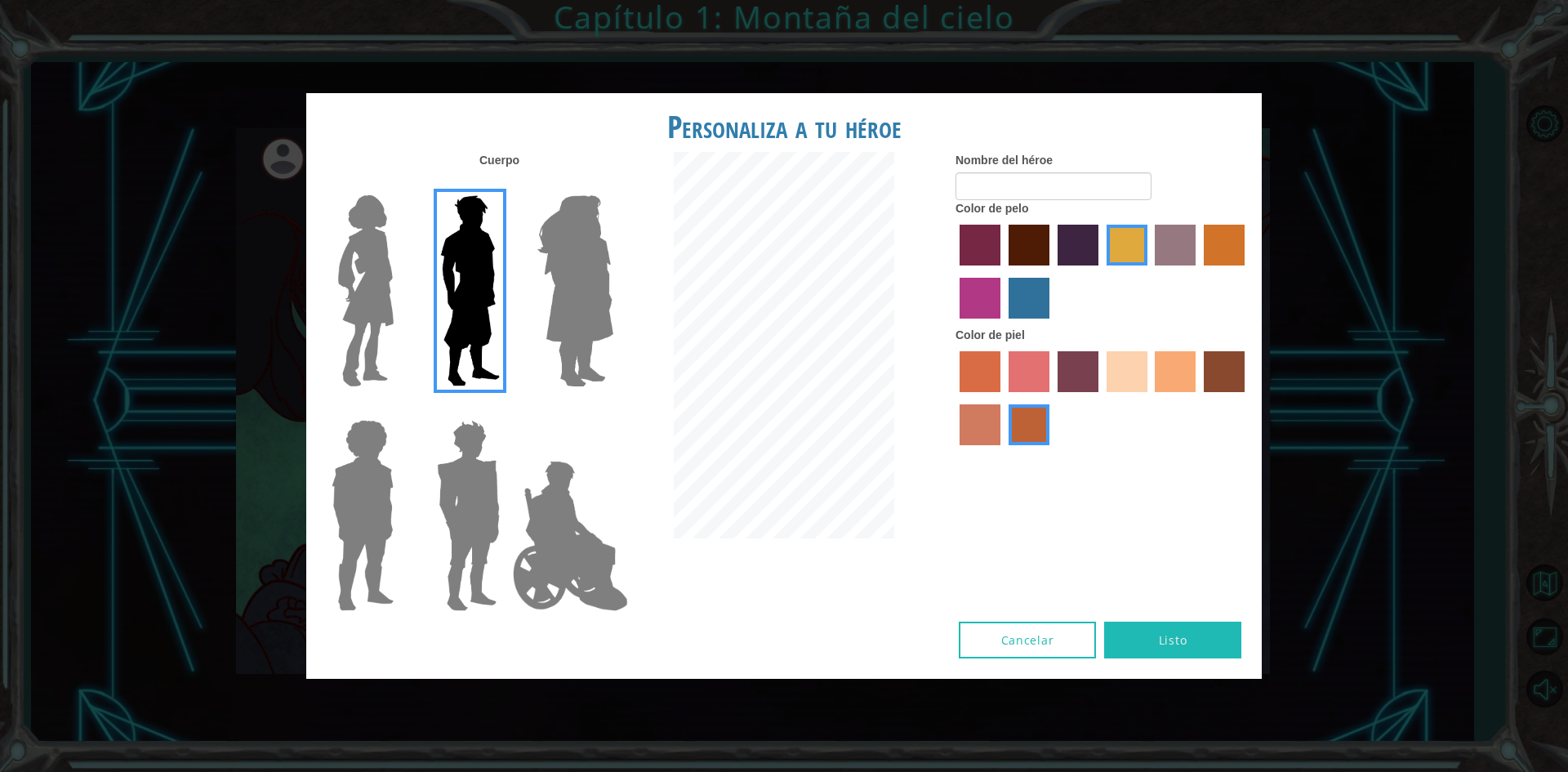
click at [542, 655] on div "Cancelar Listo" at bounding box center [784, 650] width 956 height 57
click at [567, 600] on img at bounding box center [570, 536] width 128 height 164
click at [612, 409] on input "Hero Jamie" at bounding box center [612, 409] width 0 height 0
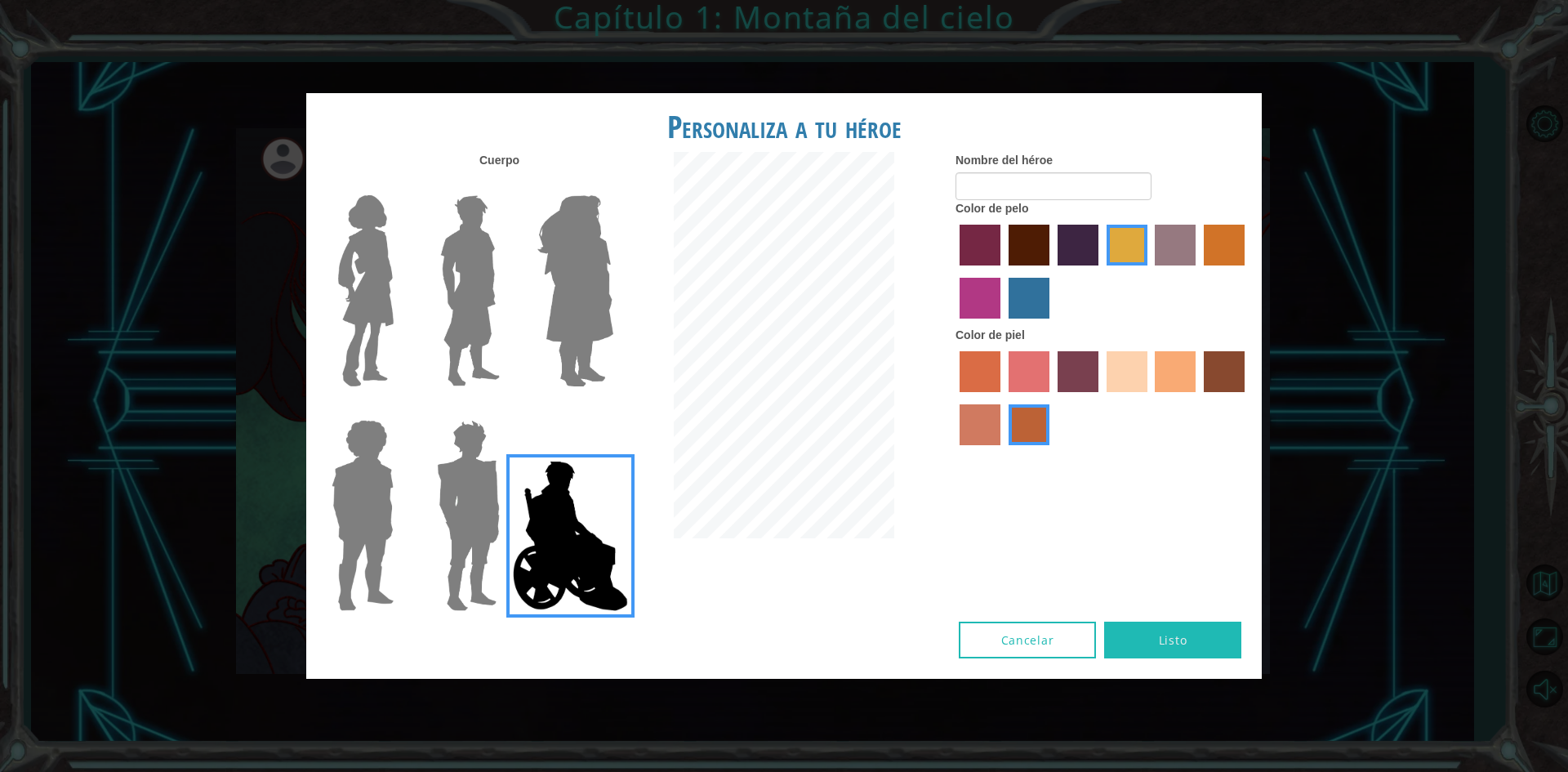
click at [1026, 381] on label "froly skin color" at bounding box center [1029, 371] width 40 height 40
click at [1003, 398] on input "froly skin color" at bounding box center [1003, 398] width 0 height 0
click at [962, 298] on label "medium red violet hair color" at bounding box center [980, 298] width 40 height 40
click at [1247, 271] on input "medium red violet hair color" at bounding box center [1247, 271] width 0 height 0
click at [1154, 370] on div at bounding box center [1103, 400] width 294 height 107
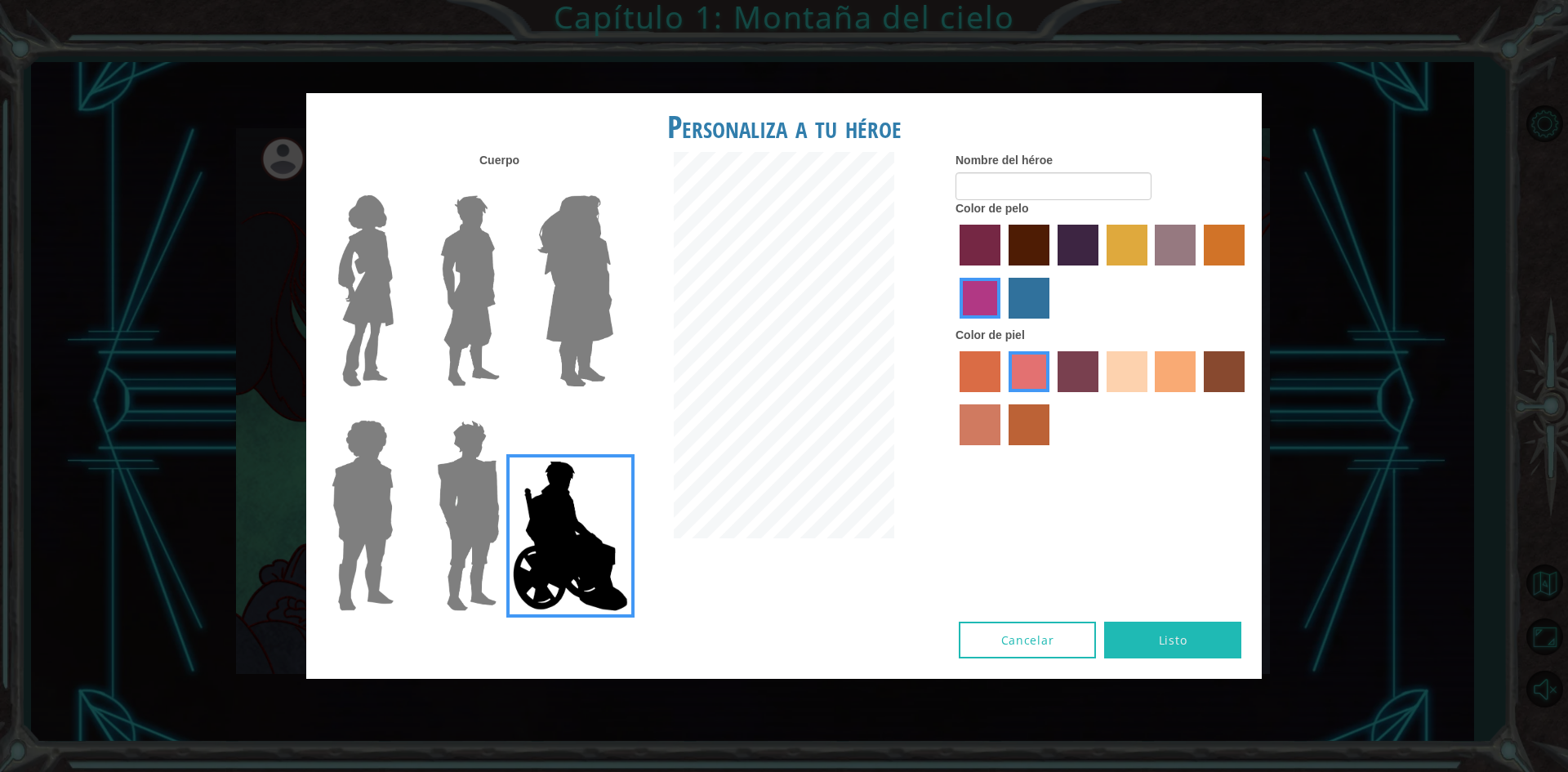
click at [1142, 373] on label "sandy beach skin color" at bounding box center [1127, 371] width 40 height 40
click at [1101, 398] on input "sandy beach skin color" at bounding box center [1101, 398] width 0 height 0
click at [1211, 369] on label "karma skin color" at bounding box center [1224, 371] width 40 height 40
click at [1198, 398] on input "karma skin color" at bounding box center [1198, 398] width 0 height 0
click at [1108, 246] on label "tulip tree hair color" at bounding box center [1127, 245] width 40 height 40
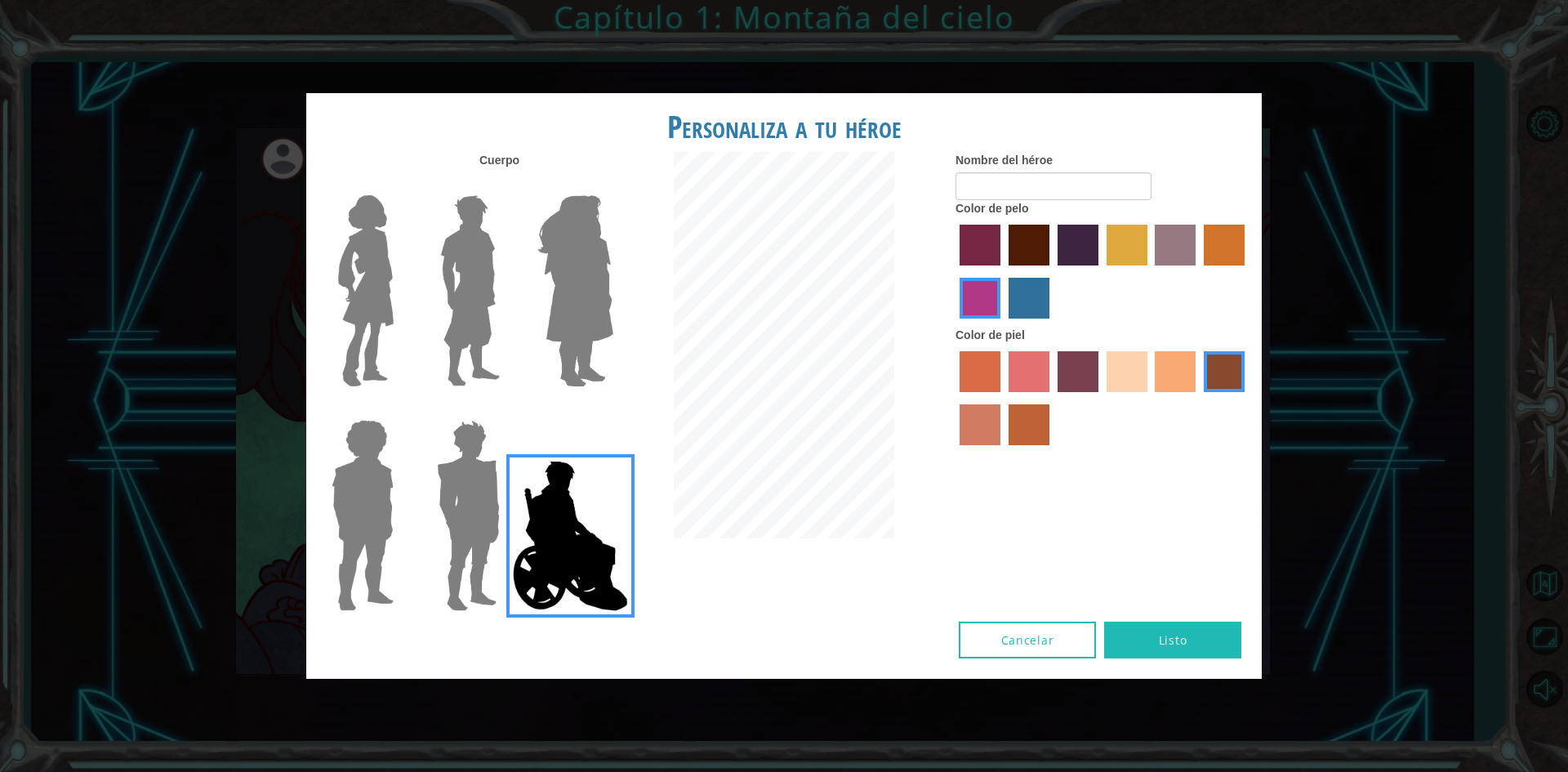
click at [1101, 271] on input "tulip tree hair color" at bounding box center [1101, 271] width 0 height 0
click at [988, 238] on label "paprika hair color" at bounding box center [980, 245] width 40 height 40
click at [954, 271] on input "paprika hair color" at bounding box center [954, 271] width 0 height 0
click at [1008, 274] on div at bounding box center [1103, 274] width 294 height 107
click at [1018, 298] on label "lachmara hair color" at bounding box center [1029, 298] width 40 height 40
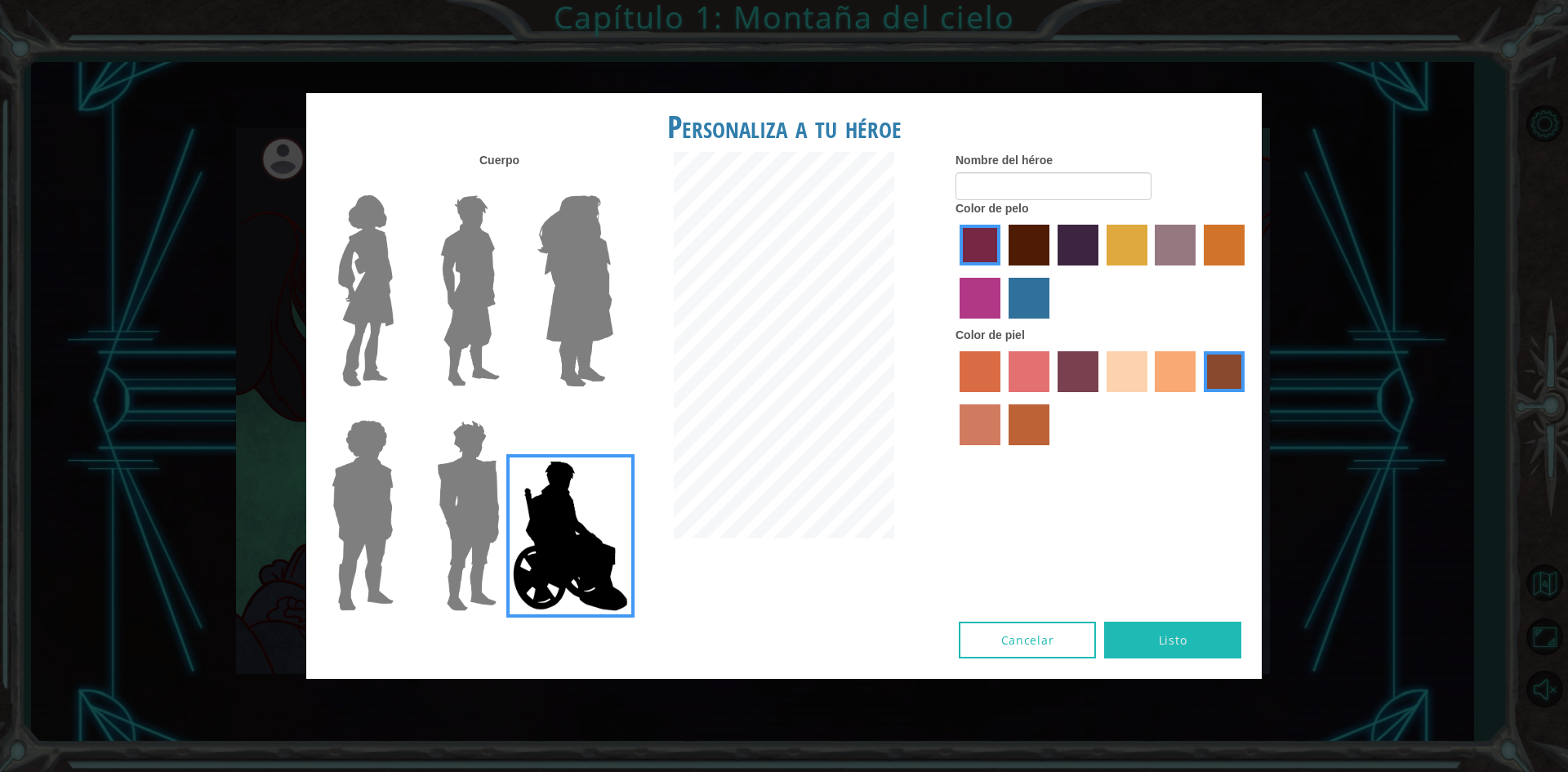
click at [1003, 324] on input "lachmara hair color" at bounding box center [1003, 324] width 0 height 0
click at [995, 304] on label "medium red violet hair color" at bounding box center [980, 298] width 40 height 40
click at [1247, 271] on input "medium red violet hair color" at bounding box center [1247, 271] width 0 height 0
click at [1045, 193] on input "Nombre del héroe" at bounding box center [1053, 187] width 196 height 28
click at [1159, 173] on form "Nombre del héroe" at bounding box center [1103, 176] width 294 height 48
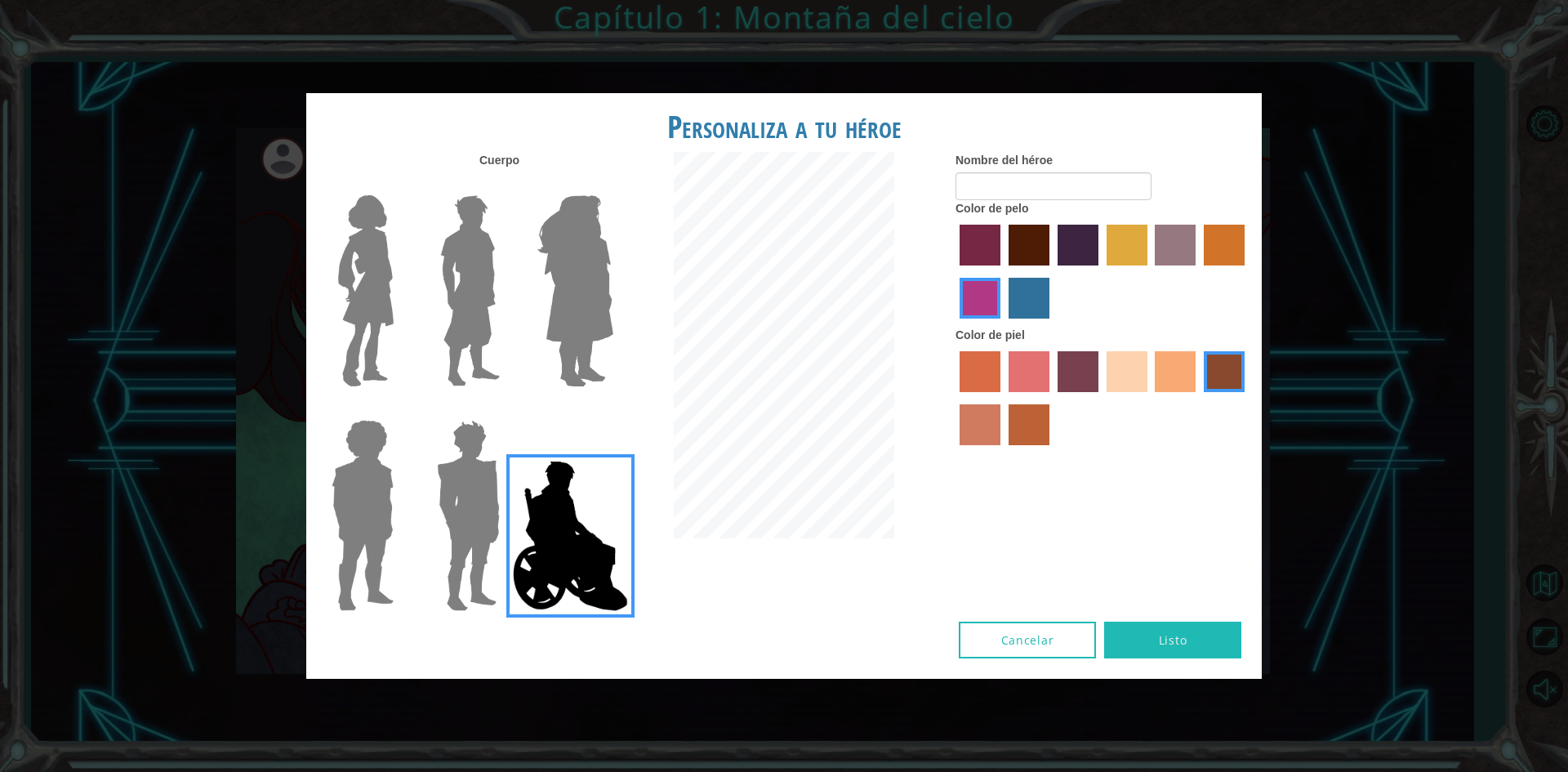
click at [1107, 363] on label "sandy beach skin color" at bounding box center [1127, 371] width 40 height 40
click at [1101, 398] on input "sandy beach skin color" at bounding box center [1101, 398] width 0 height 0
click at [1085, 365] on label "tosca skin color" at bounding box center [1078, 371] width 40 height 40
click at [1051, 398] on input "tosca skin color" at bounding box center [1051, 398] width 0 height 0
click at [1034, 379] on label "froly skin color" at bounding box center [1029, 371] width 40 height 40
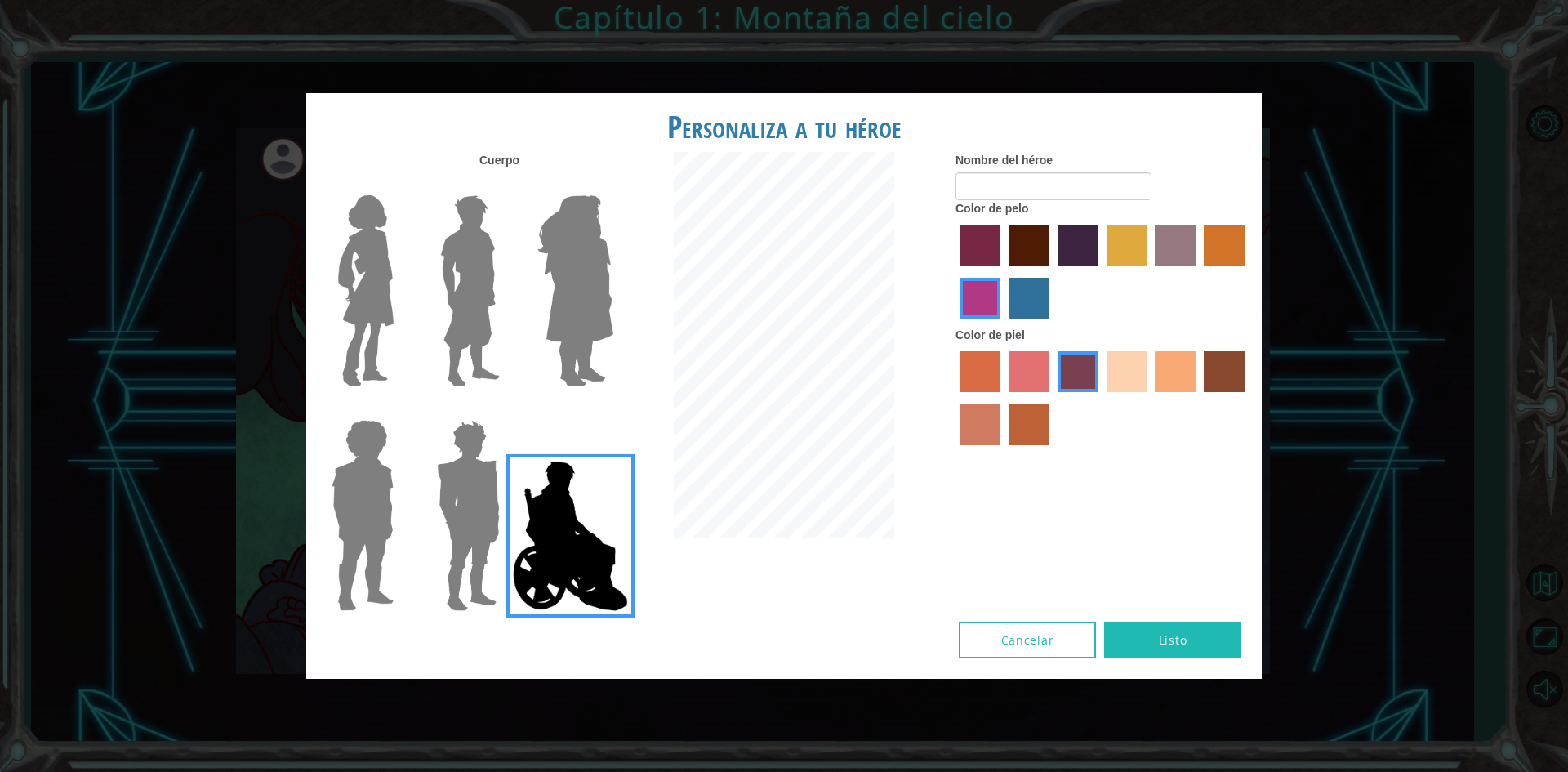
click at [1003, 398] on input "froly skin color" at bounding box center [1003, 398] width 0 height 0
click at [954, 365] on div "Nombre del héroe Color de pelo Color de piel" at bounding box center [1103, 303] width 319 height 301
click at [977, 370] on label "sorbus skin color" at bounding box center [980, 371] width 40 height 40
click at [954, 398] on input "sorbus skin color" at bounding box center [954, 398] width 0 height 0
click at [556, 255] on img at bounding box center [575, 290] width 89 height 204
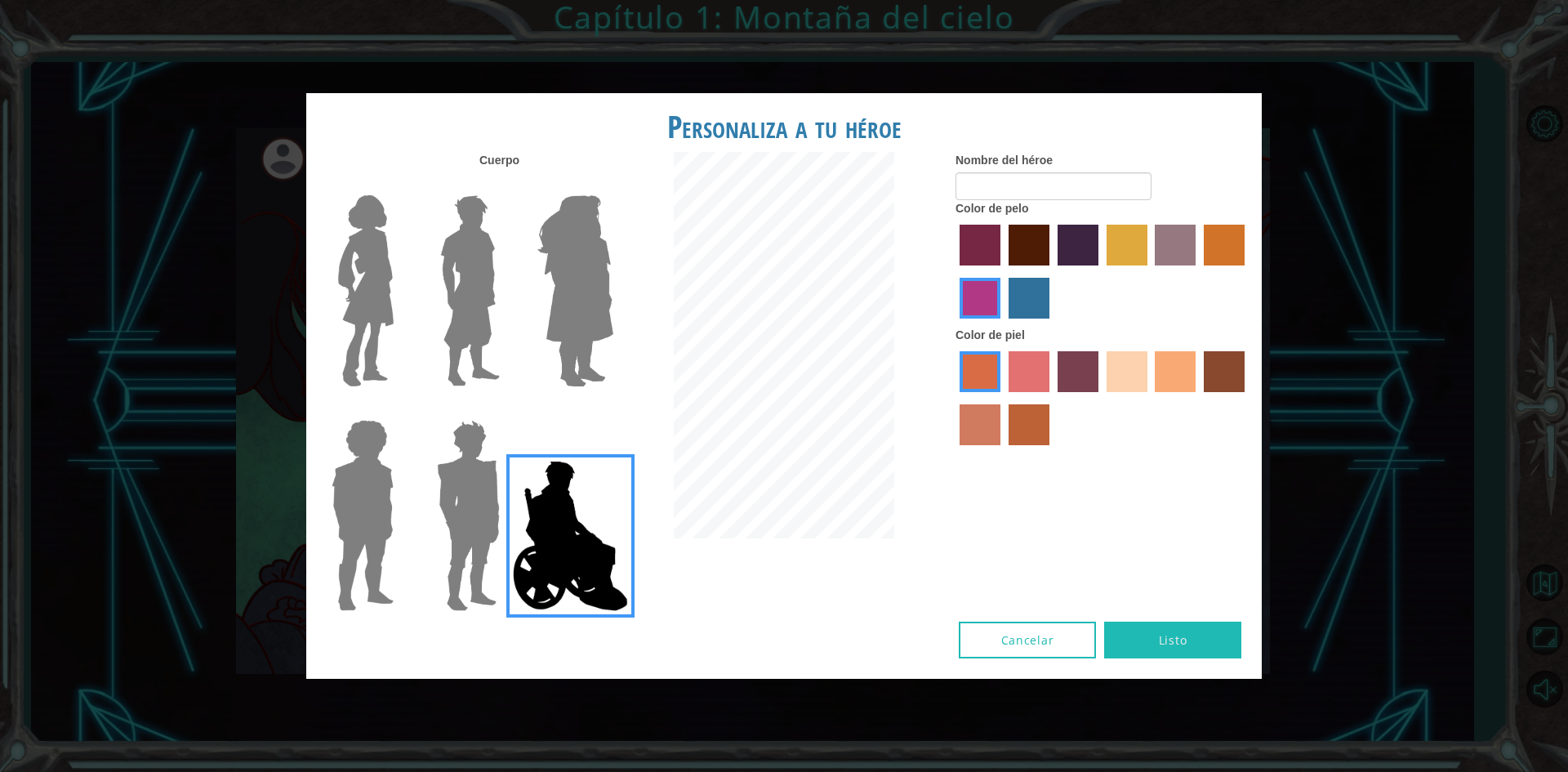
click at [612, 185] on input "Hero Amethyst" at bounding box center [612, 185] width 0 height 0
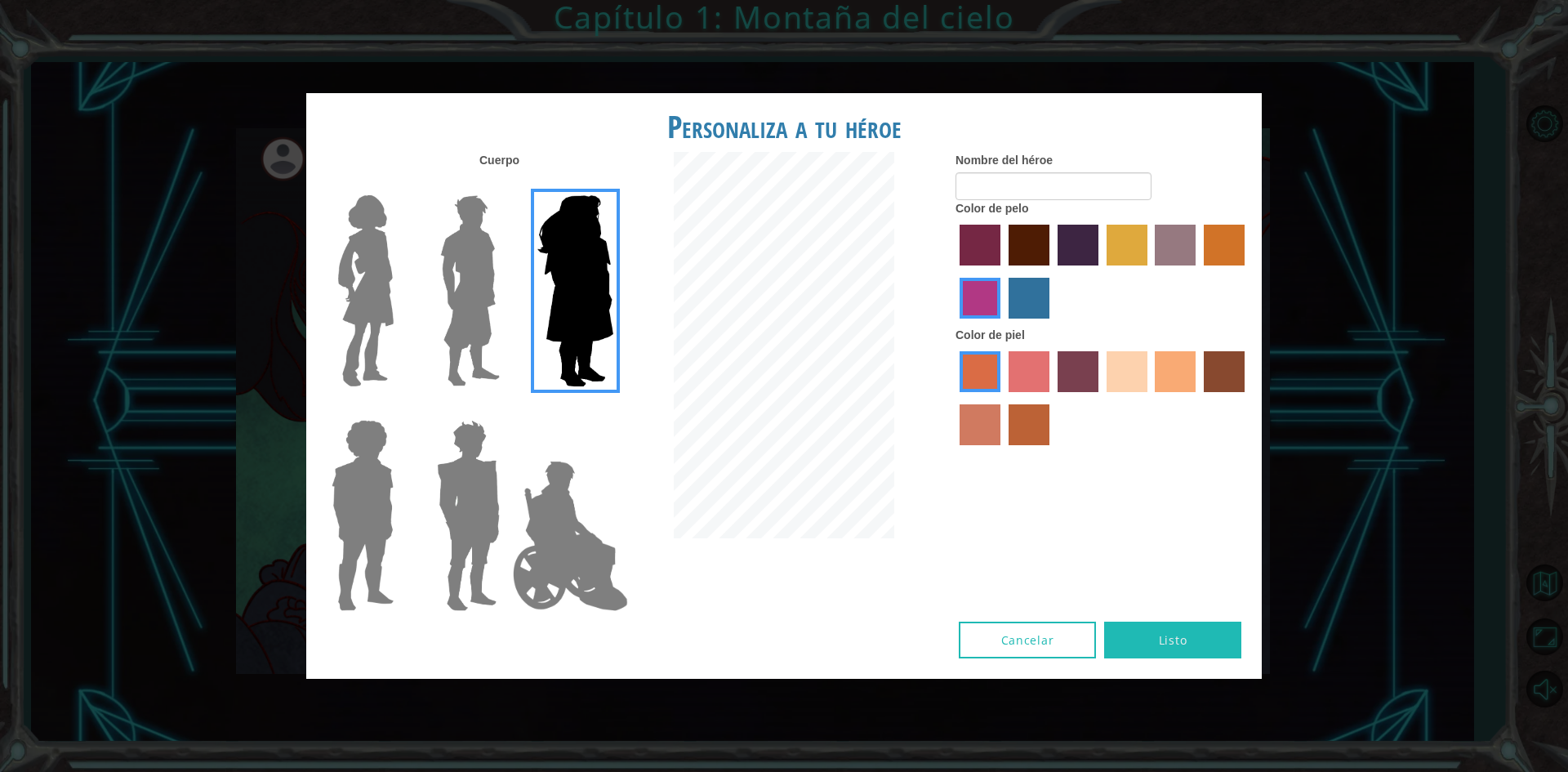
click at [477, 530] on img at bounding box center [468, 516] width 76 height 204
click at [506, 409] on input "Hero Garnet" at bounding box center [506, 409] width 0 height 0
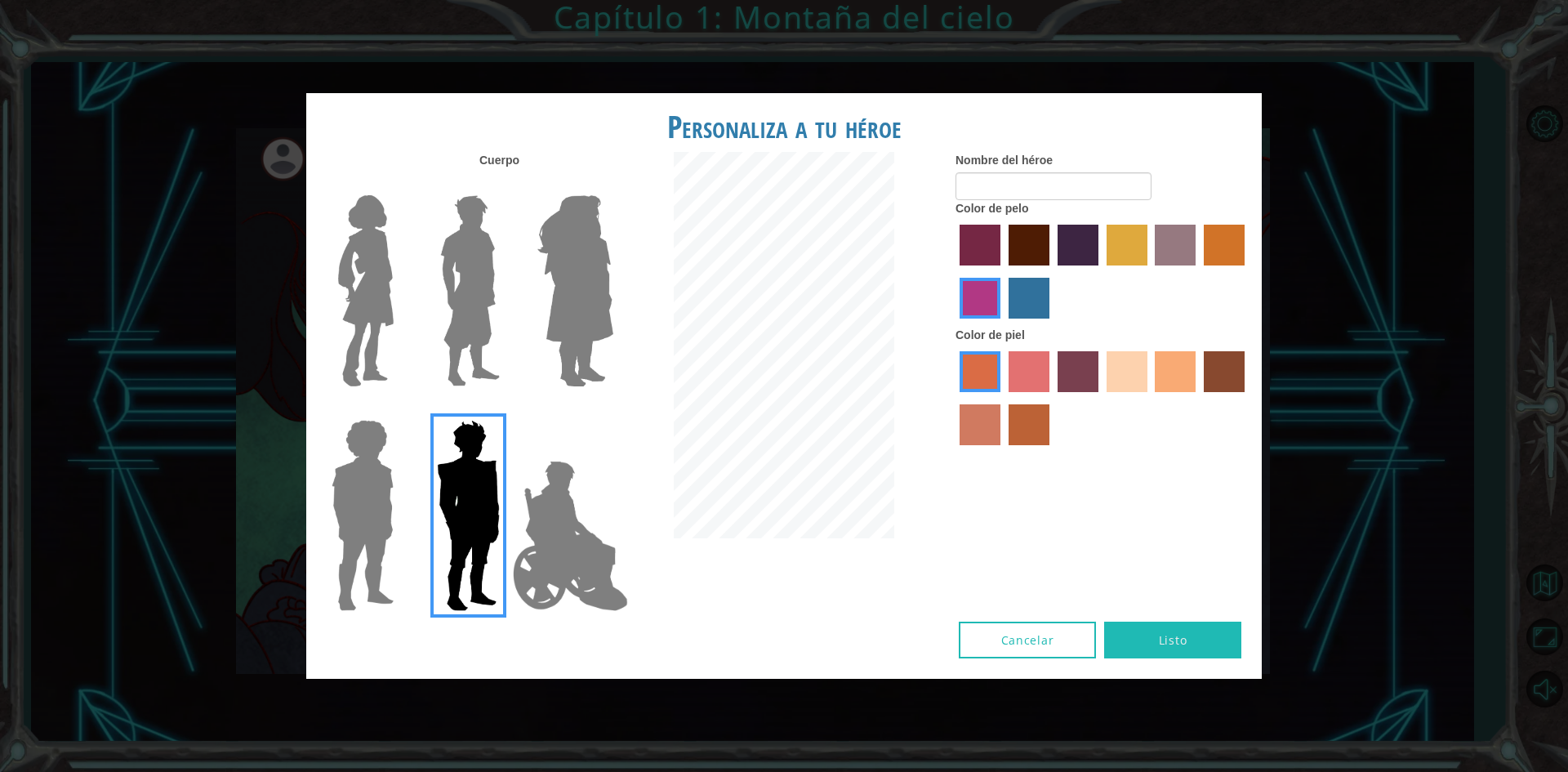
click at [395, 503] on img at bounding box center [362, 516] width 75 height 204
click at [400, 409] on input "Hero Steven" at bounding box center [400, 409] width 0 height 0
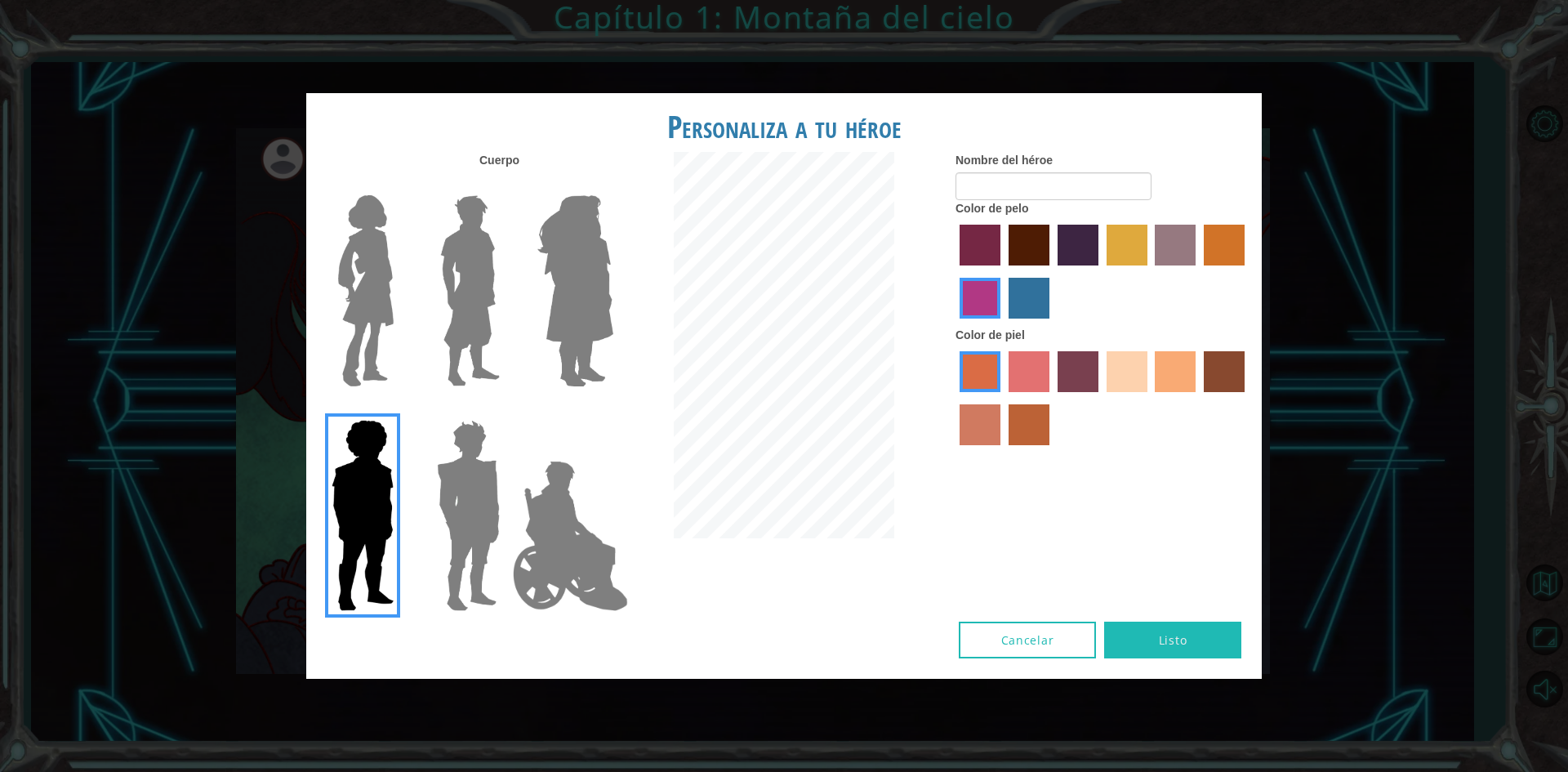
click at [407, 363] on div at bounding box center [359, 284] width 106 height 224
click at [407, 332] on div at bounding box center [359, 284] width 106 height 224
click at [388, 320] on img at bounding box center [366, 290] width 69 height 204
click at [400, 185] on input "Hero Connie" at bounding box center [400, 185] width 0 height 0
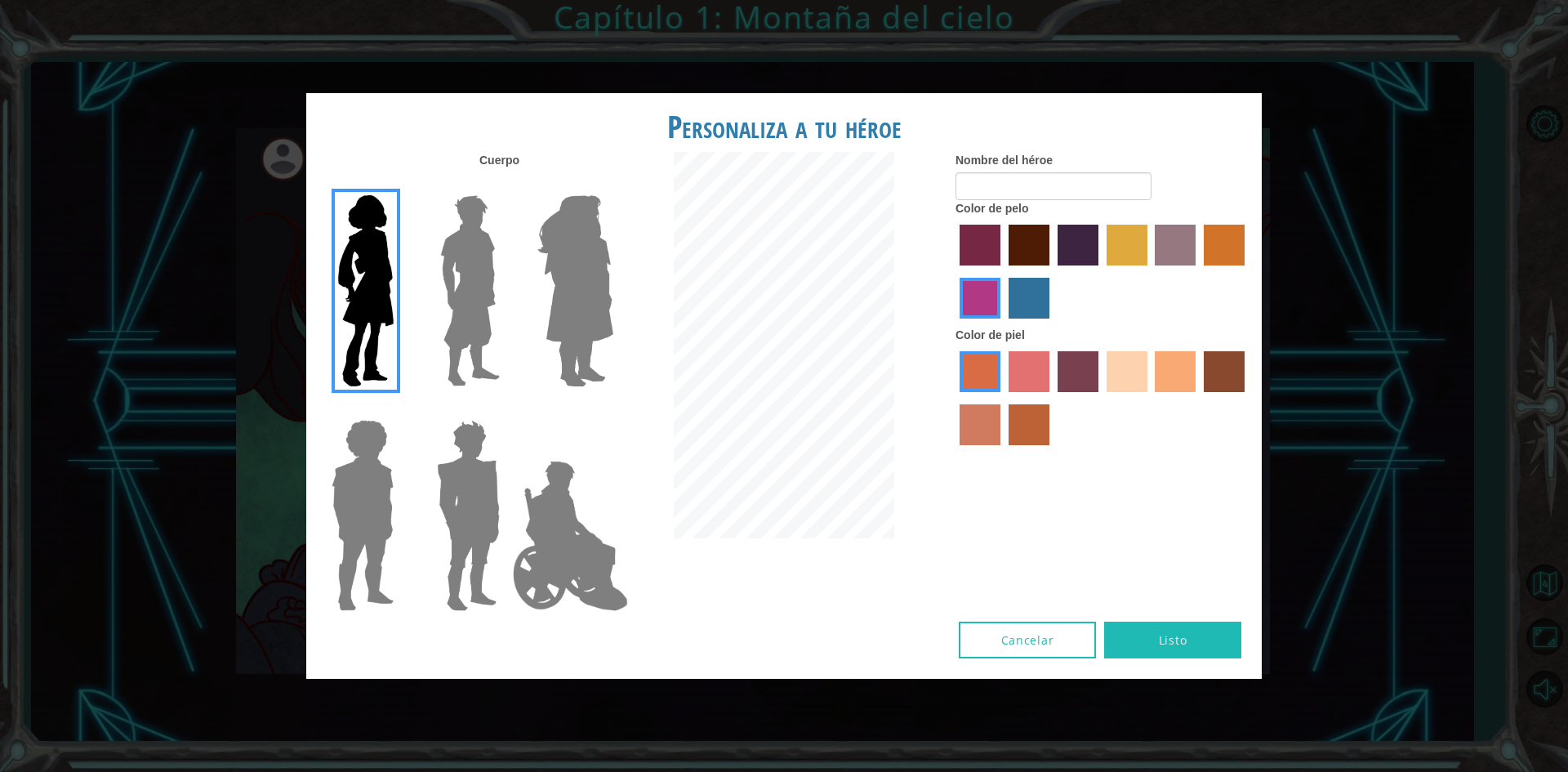
click at [448, 312] on img at bounding box center [470, 290] width 73 height 204
click at [506, 185] on input "Hero Lars" at bounding box center [506, 185] width 0 height 0
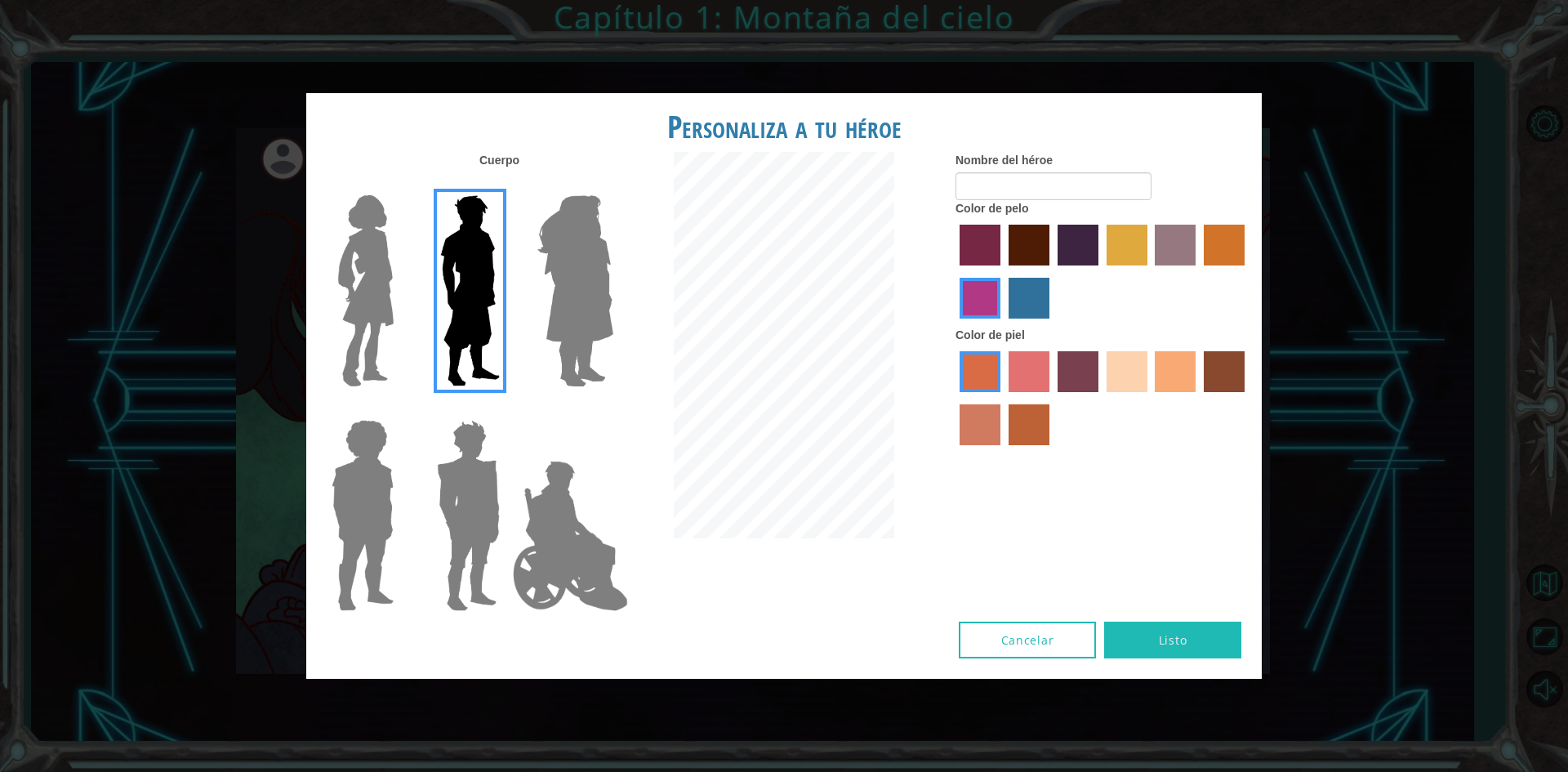
click at [550, 504] on img at bounding box center [570, 536] width 128 height 164
click at [612, 409] on input "Hero Jamie" at bounding box center [612, 409] width 0 height 0
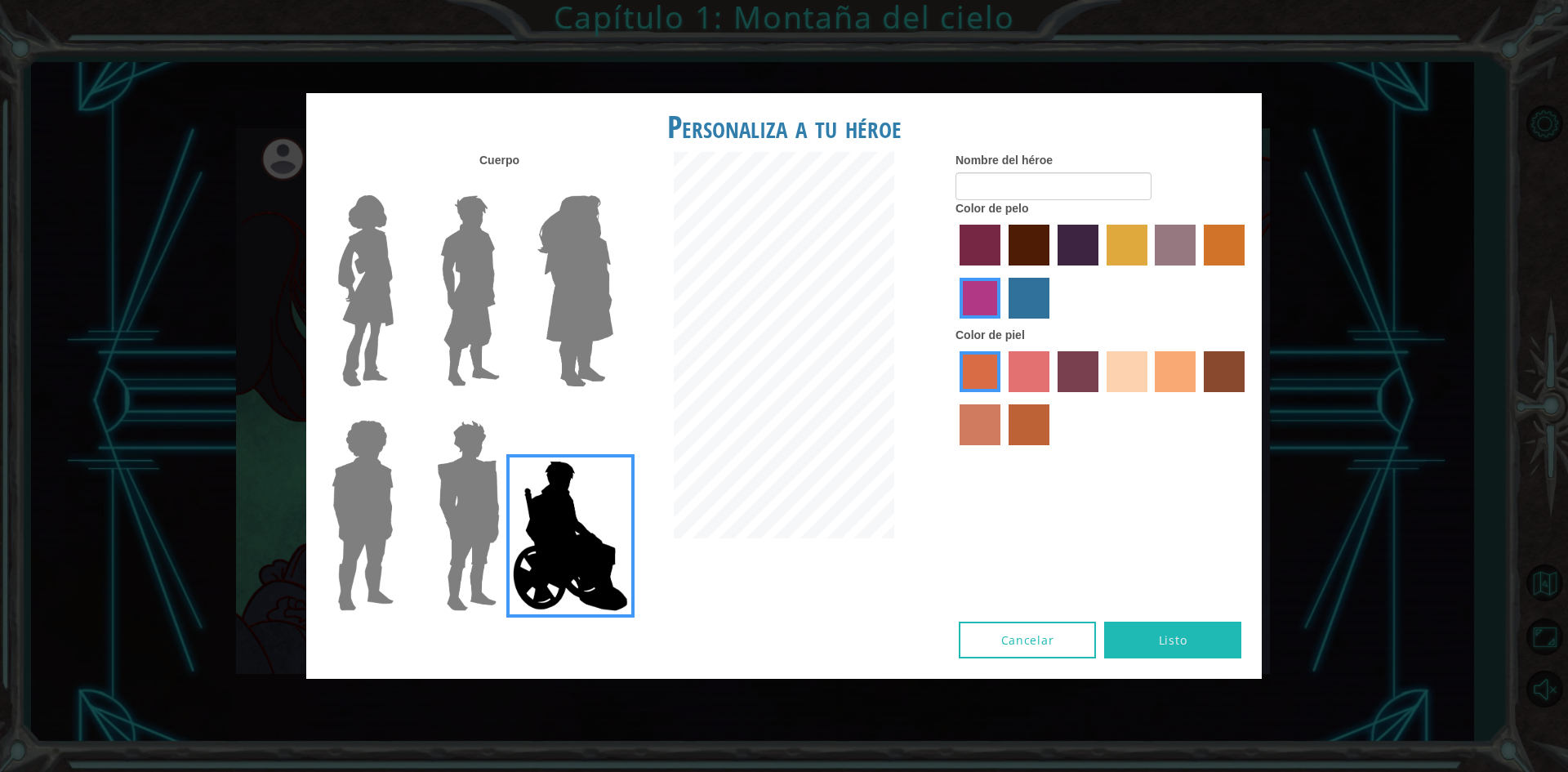
click at [1117, 249] on label "tulip tree hair color" at bounding box center [1127, 245] width 40 height 40
click at [1101, 271] on input "tulip tree hair color" at bounding box center [1101, 271] width 0 height 0
click at [1095, 252] on label "hot purple hair color" at bounding box center [1078, 245] width 40 height 40
click at [1051, 271] on input "hot purple hair color" at bounding box center [1051, 271] width 0 height 0
click at [1212, 255] on label "gold drop hair color" at bounding box center [1224, 245] width 40 height 40
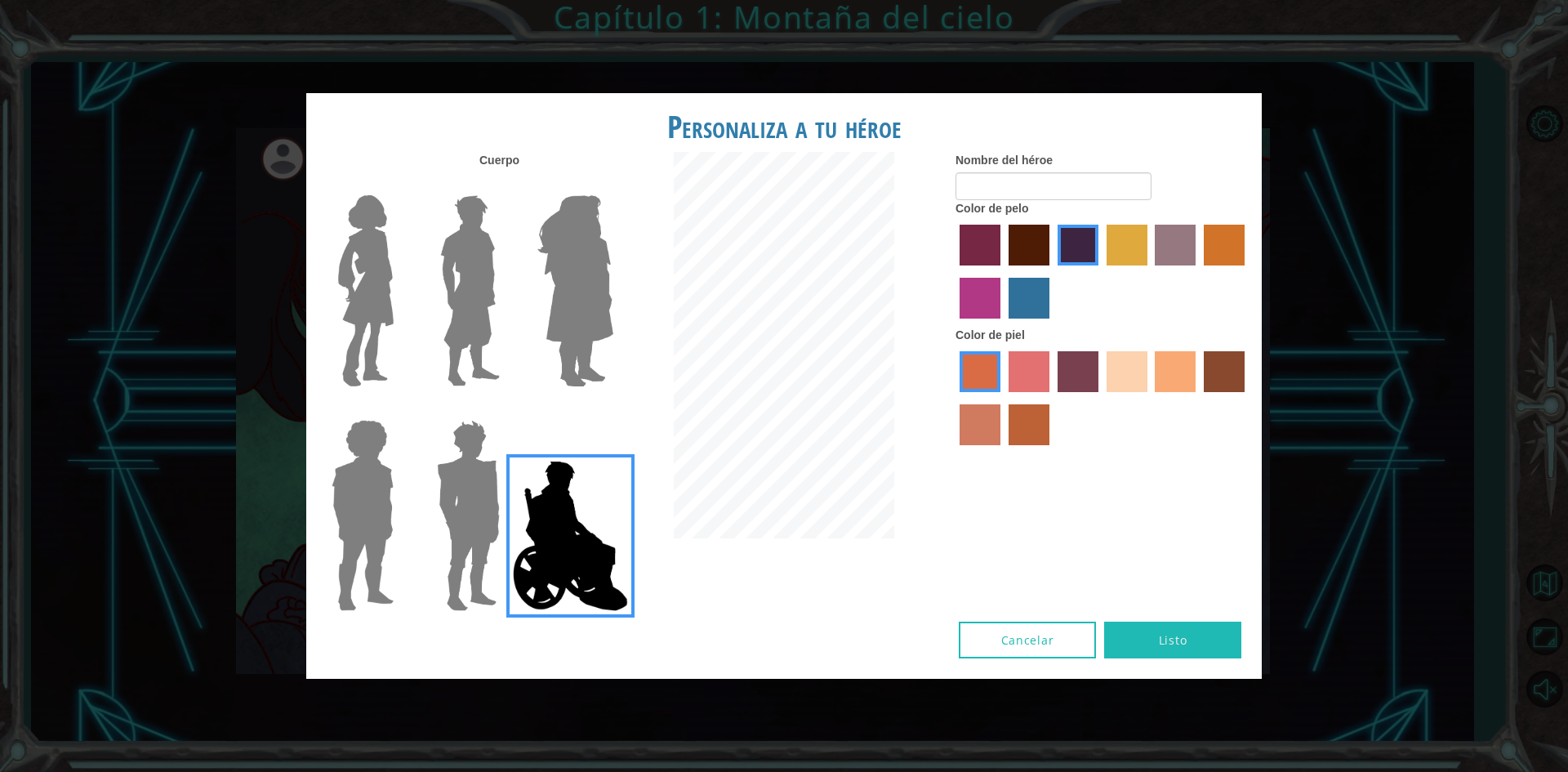
click at [1198, 271] on input "gold drop hair color" at bounding box center [1198, 271] width 0 height 0
click at [1192, 250] on label "bazaar hair color" at bounding box center [1175, 245] width 40 height 40
click at [1150, 271] on input "bazaar hair color" at bounding box center [1150, 271] width 0 height 0
click at [472, 276] on img at bounding box center [470, 290] width 73 height 204
click at [506, 185] on input "Hero Lars" at bounding box center [506, 185] width 0 height 0
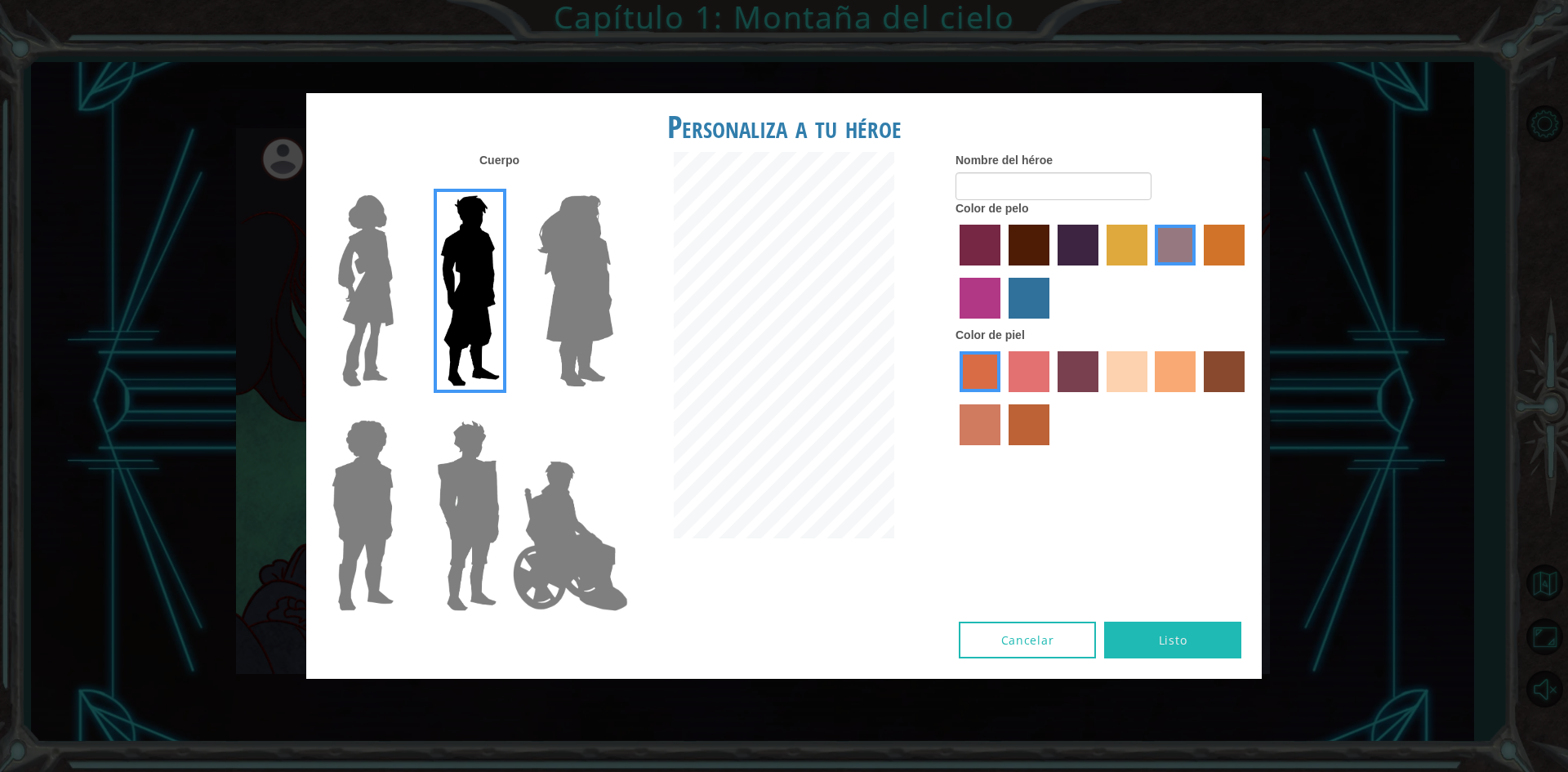
click at [1126, 368] on label "sandy beach skin color" at bounding box center [1127, 371] width 40 height 40
click at [1101, 398] on input "sandy beach skin color" at bounding box center [1101, 398] width 0 height 0
click at [1028, 263] on label "maroon hair color" at bounding box center [1029, 245] width 40 height 40
click at [1003, 271] on input "maroon hair color" at bounding box center [1003, 271] width 0 height 0
click at [1234, 378] on label "karma skin color" at bounding box center [1224, 371] width 40 height 40
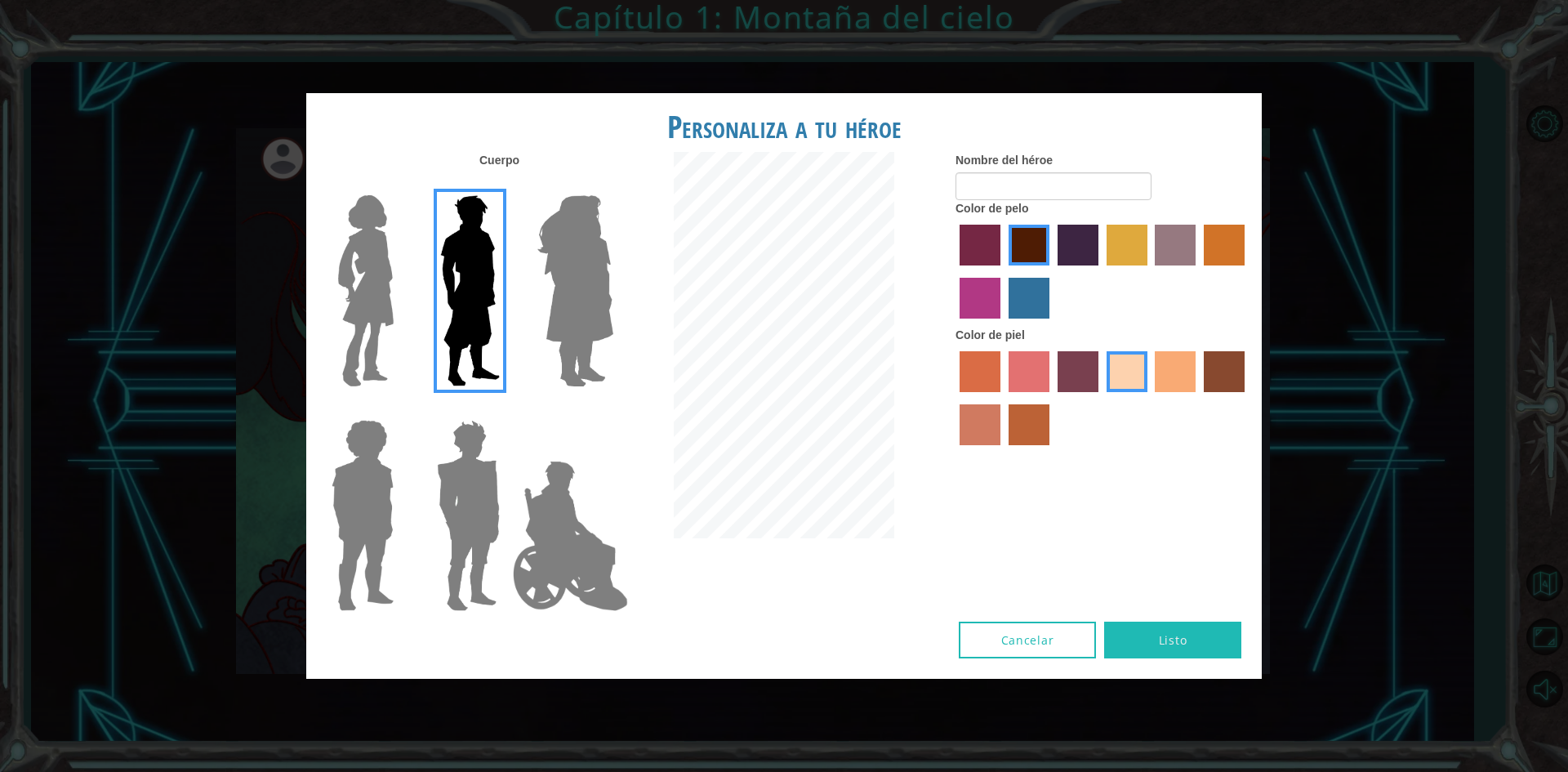
click at [1198, 398] on input "karma skin color" at bounding box center [1198, 398] width 0 height 0
click at [1131, 366] on label "sandy beach skin color" at bounding box center [1127, 371] width 40 height 40
click at [1101, 398] on input "sandy beach skin color" at bounding box center [1101, 398] width 0 height 0
click at [551, 306] on img at bounding box center [575, 290] width 89 height 204
click at [612, 185] on input "Hero Amethyst" at bounding box center [612, 185] width 0 height 0
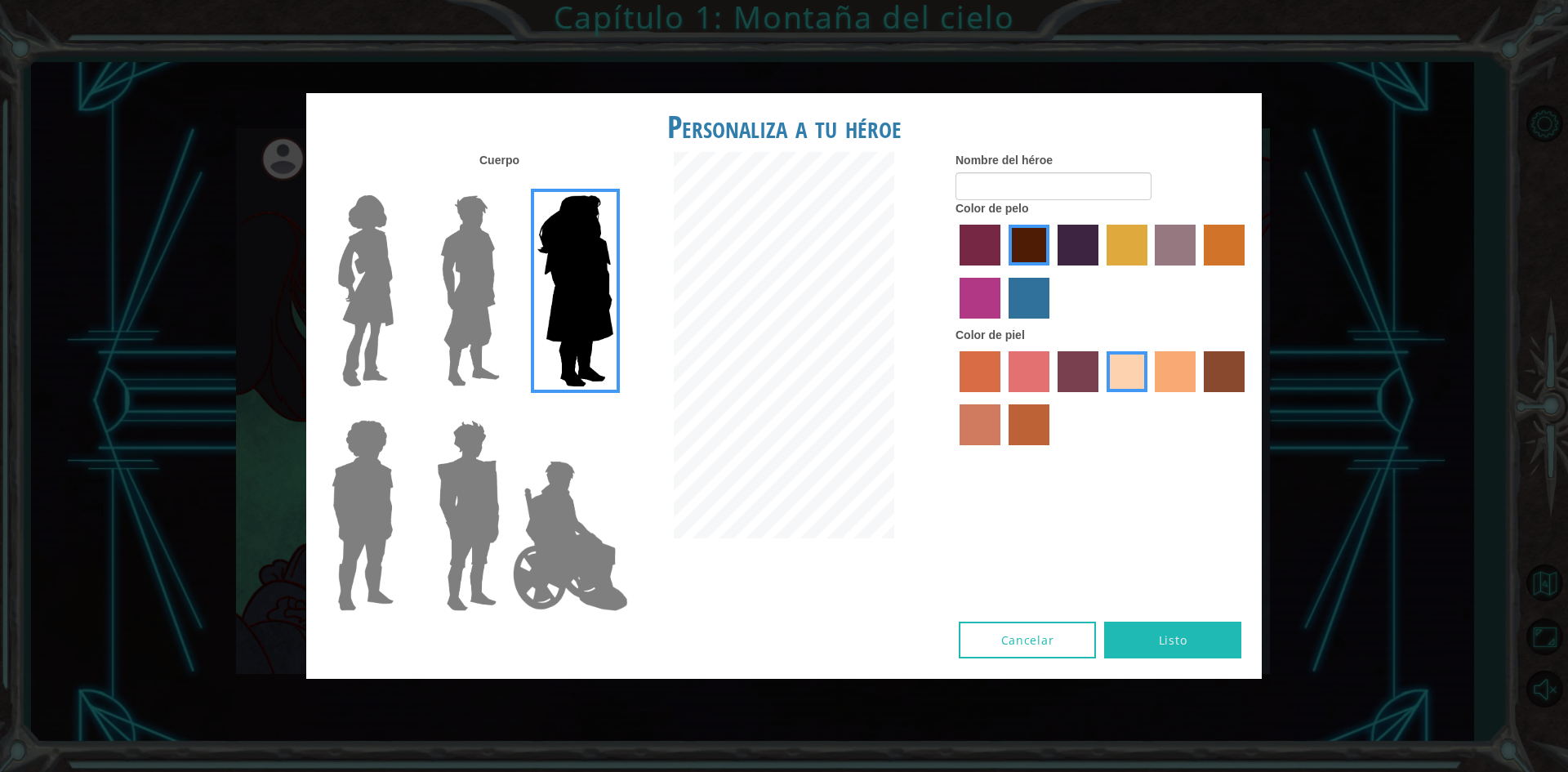
click at [445, 528] on img at bounding box center [468, 516] width 76 height 204
click at [506, 409] on input "Hero Garnet" at bounding box center [506, 409] width 0 height 0
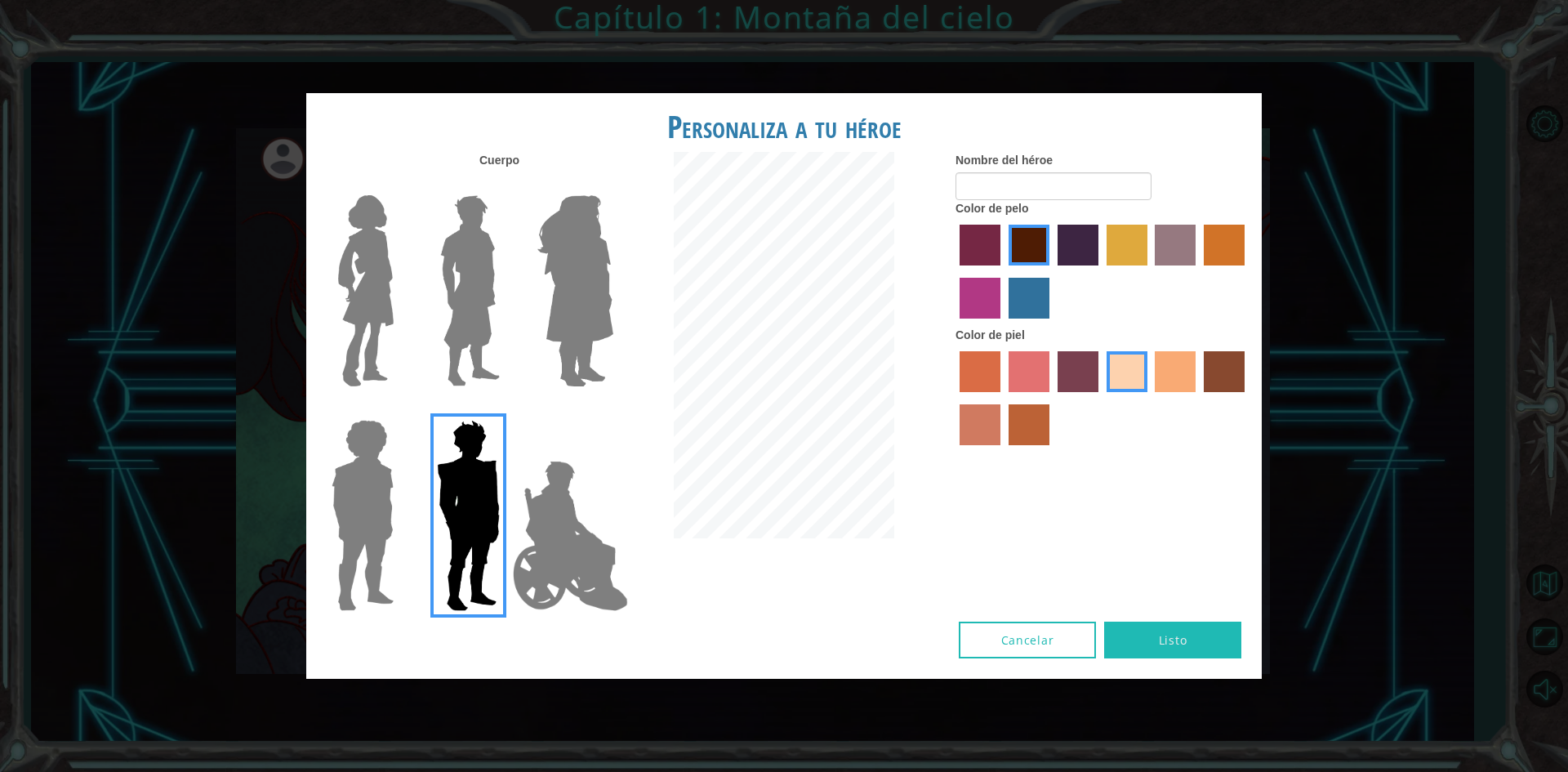
click at [389, 507] on img at bounding box center [362, 516] width 75 height 204
click at [400, 409] on input "Hero Steven" at bounding box center [400, 409] width 0 height 0
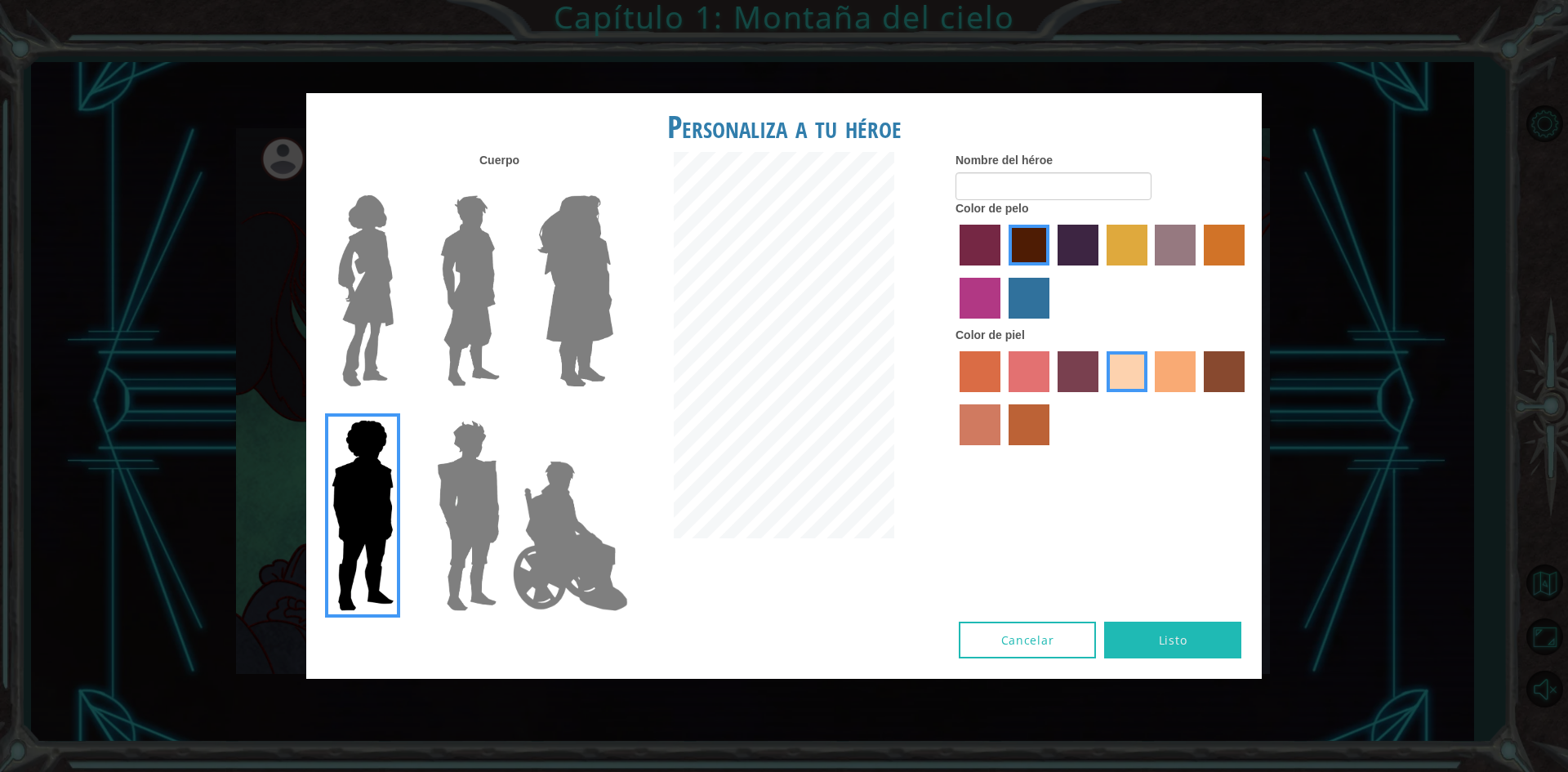
click at [419, 308] on div at bounding box center [465, 284] width 106 height 224
click at [469, 313] on img at bounding box center [470, 290] width 73 height 204
click at [506, 185] on input "Hero Lars" at bounding box center [506, 185] width 0 height 0
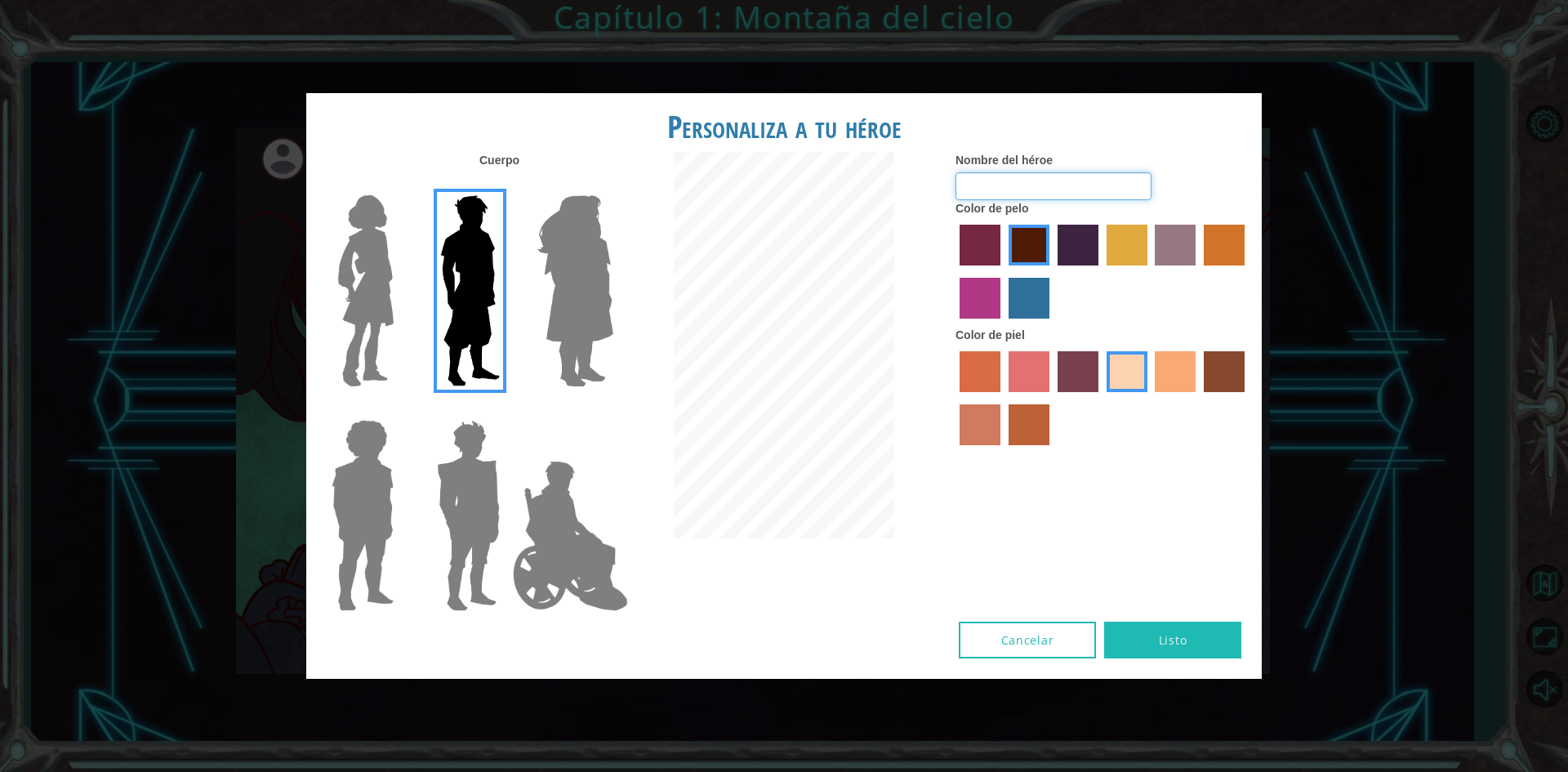
click at [1053, 181] on input "Nombre del héroe" at bounding box center [1053, 187] width 196 height 28
type input "C"
type input "A"
type input "¿"
click at [552, 518] on img at bounding box center [570, 536] width 128 height 164
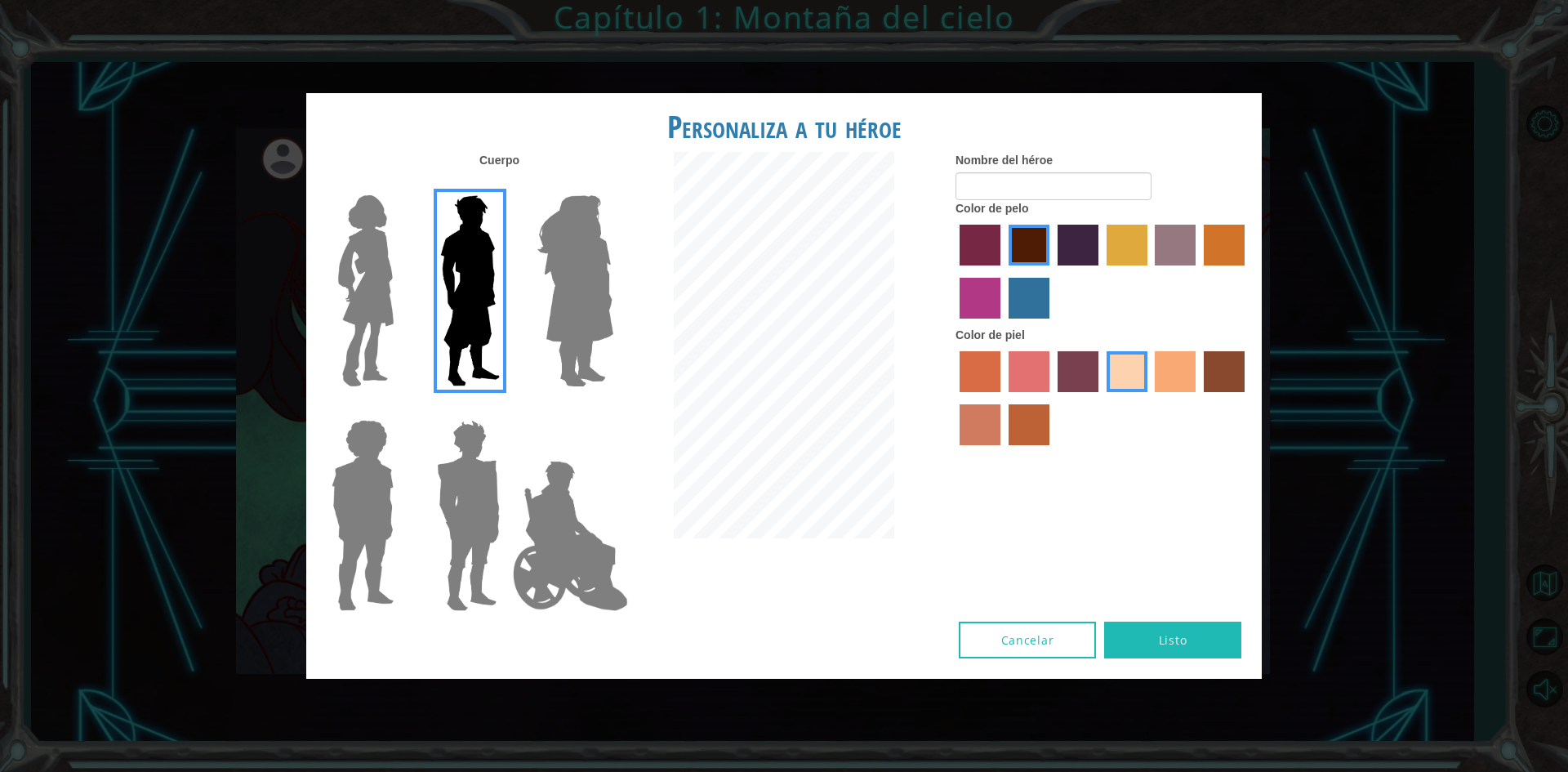
click at [612, 409] on input "Hero Jamie" at bounding box center [612, 409] width 0 height 0
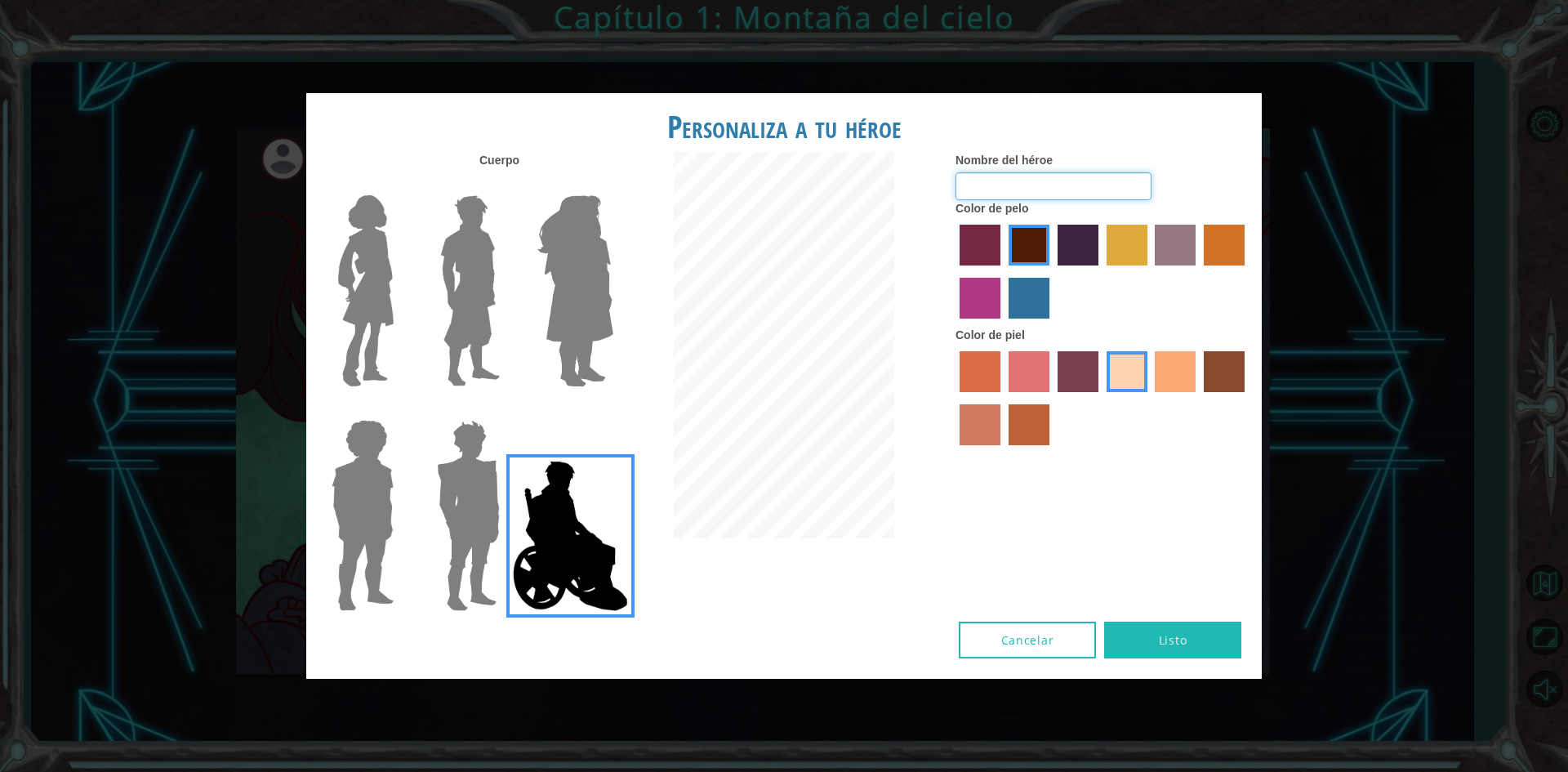
click at [1090, 192] on input "Nombre del héroe" at bounding box center [1053, 187] width 196 height 28
click at [508, 324] on div at bounding box center [465, 284] width 106 height 224
click at [460, 324] on img at bounding box center [470, 290] width 73 height 204
click at [506, 185] on input "Hero Lars" at bounding box center [506, 185] width 0 height 0
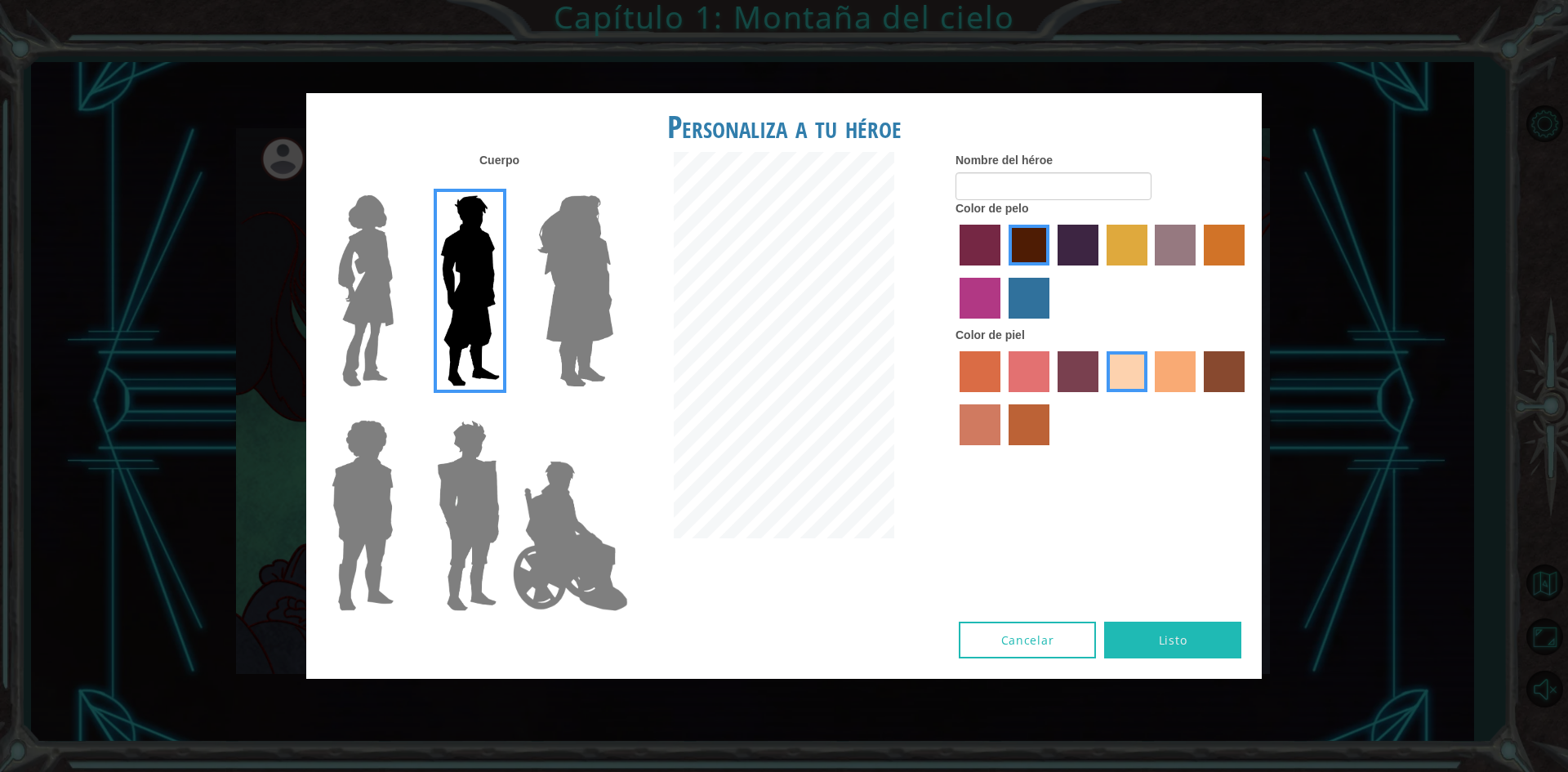
click at [1215, 364] on label "karma skin color" at bounding box center [1224, 371] width 40 height 40
click at [1198, 398] on input "karma skin color" at bounding box center [1198, 398] width 0 height 0
click at [999, 193] on input "Nombre del héroe" at bounding box center [1053, 187] width 196 height 28
click at [539, 526] on img at bounding box center [570, 536] width 128 height 164
click at [612, 409] on input "Hero Jamie" at bounding box center [612, 409] width 0 height 0
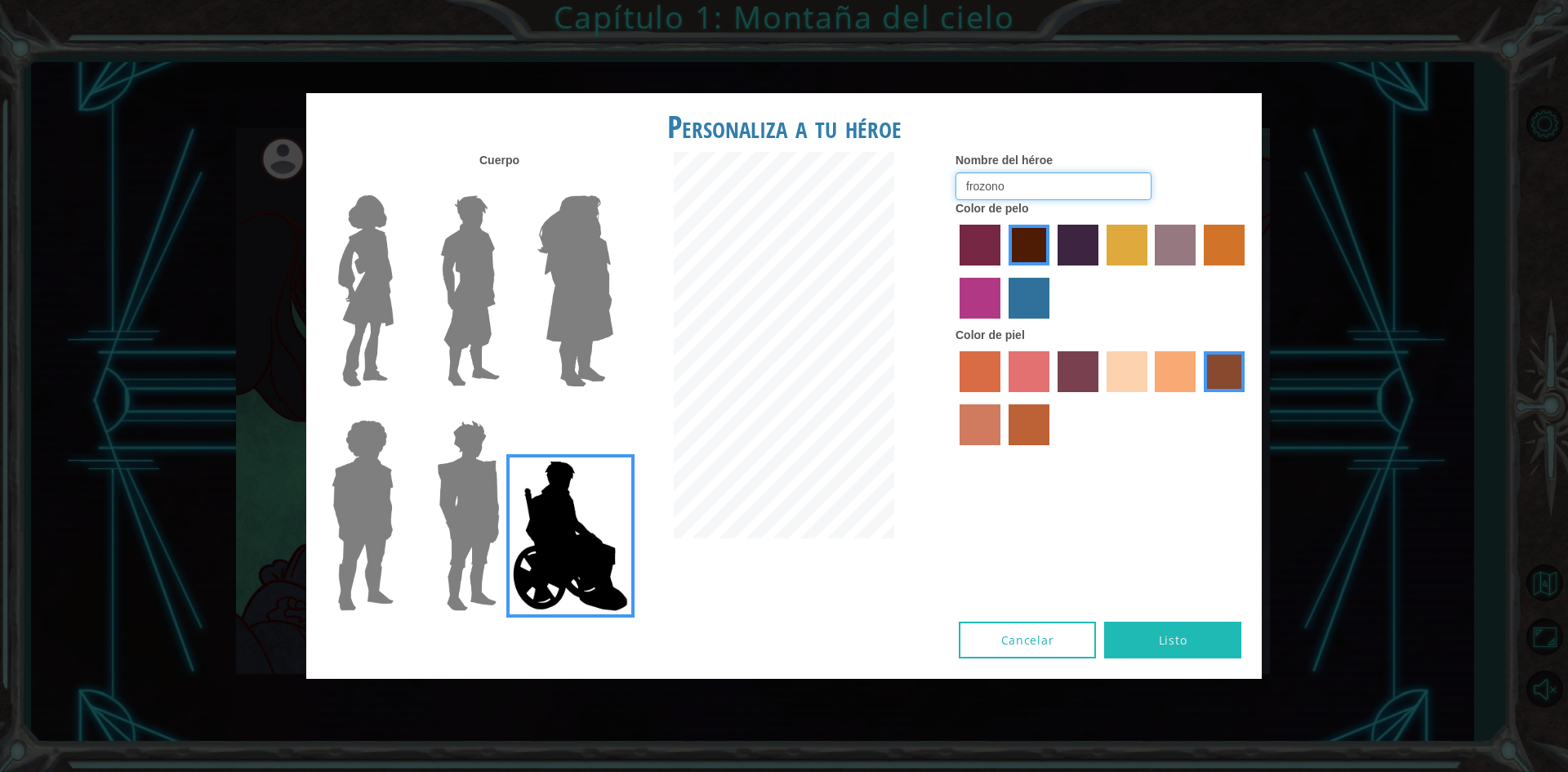
click at [1036, 182] on input "frozono" at bounding box center [1053, 187] width 196 height 28
click at [1039, 183] on input "frozono" at bounding box center [1053, 187] width 196 height 28
type input "f"
type input "r"
click at [1117, 383] on label "sandy beach skin color" at bounding box center [1127, 371] width 40 height 40
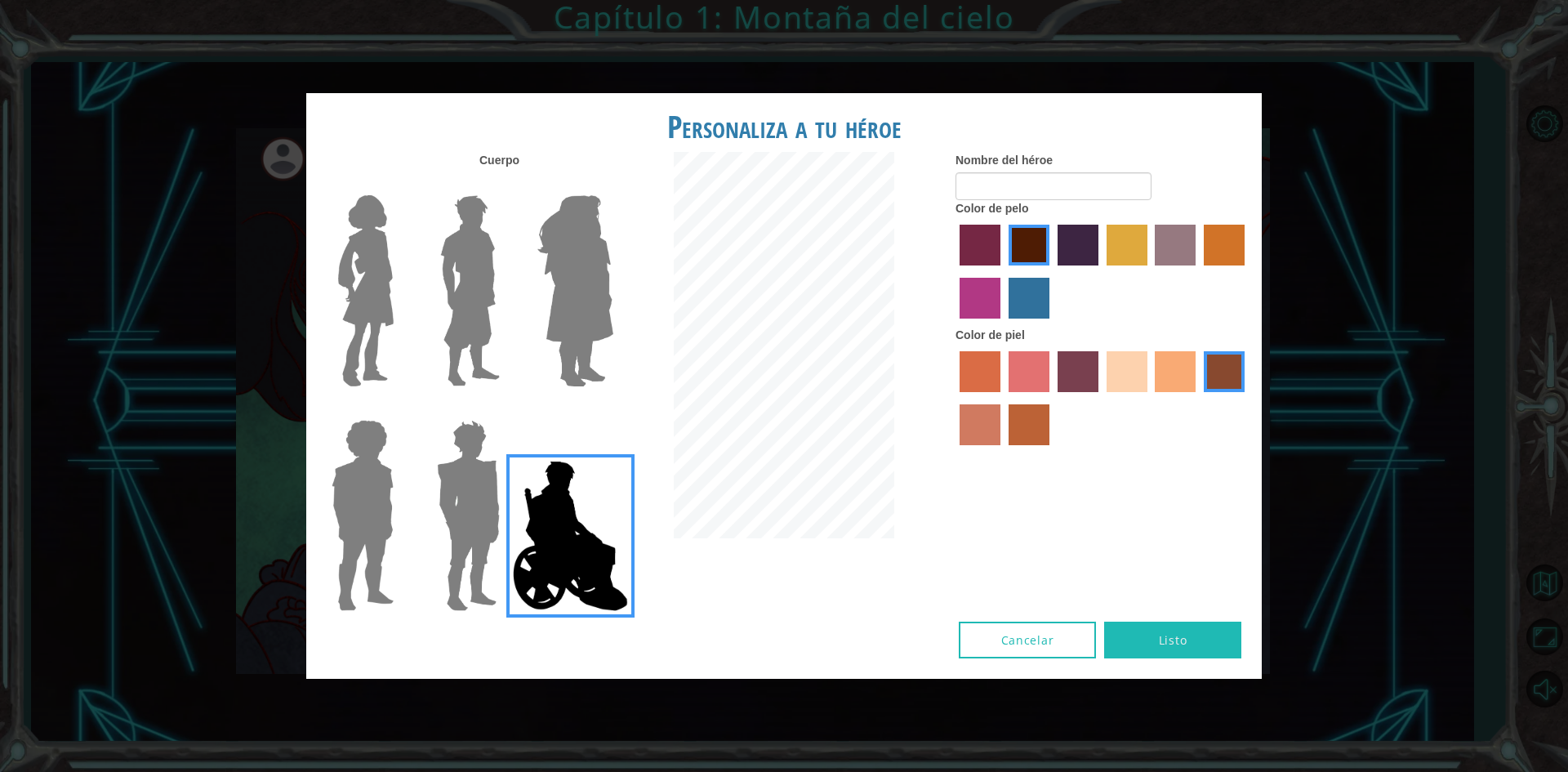
click at [1101, 398] on input "sandy beach skin color" at bounding box center [1101, 398] width 0 height 0
click at [993, 199] on input "Nombre del héroe" at bounding box center [1053, 187] width 196 height 28
type input "[PERSON_NAME]"
drag, startPoint x: 1287, startPoint y: 638, endPoint x: 1156, endPoint y: 811, distance: 217.0
click at [1156, 623] on button "Listo" at bounding box center [1173, 640] width 137 height 37
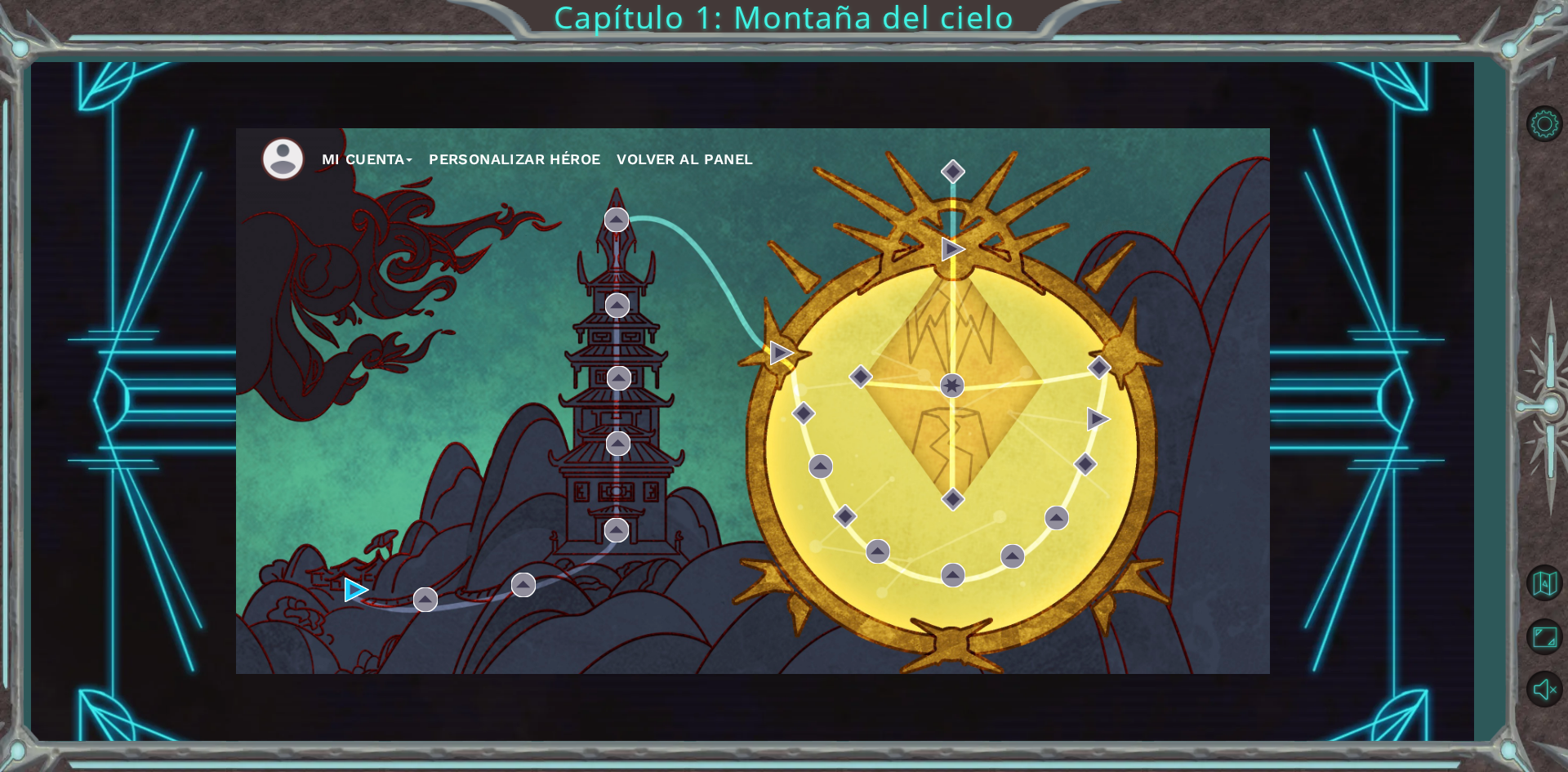
click at [583, 155] on button "Personalizar héroe" at bounding box center [514, 159] width 172 height 25
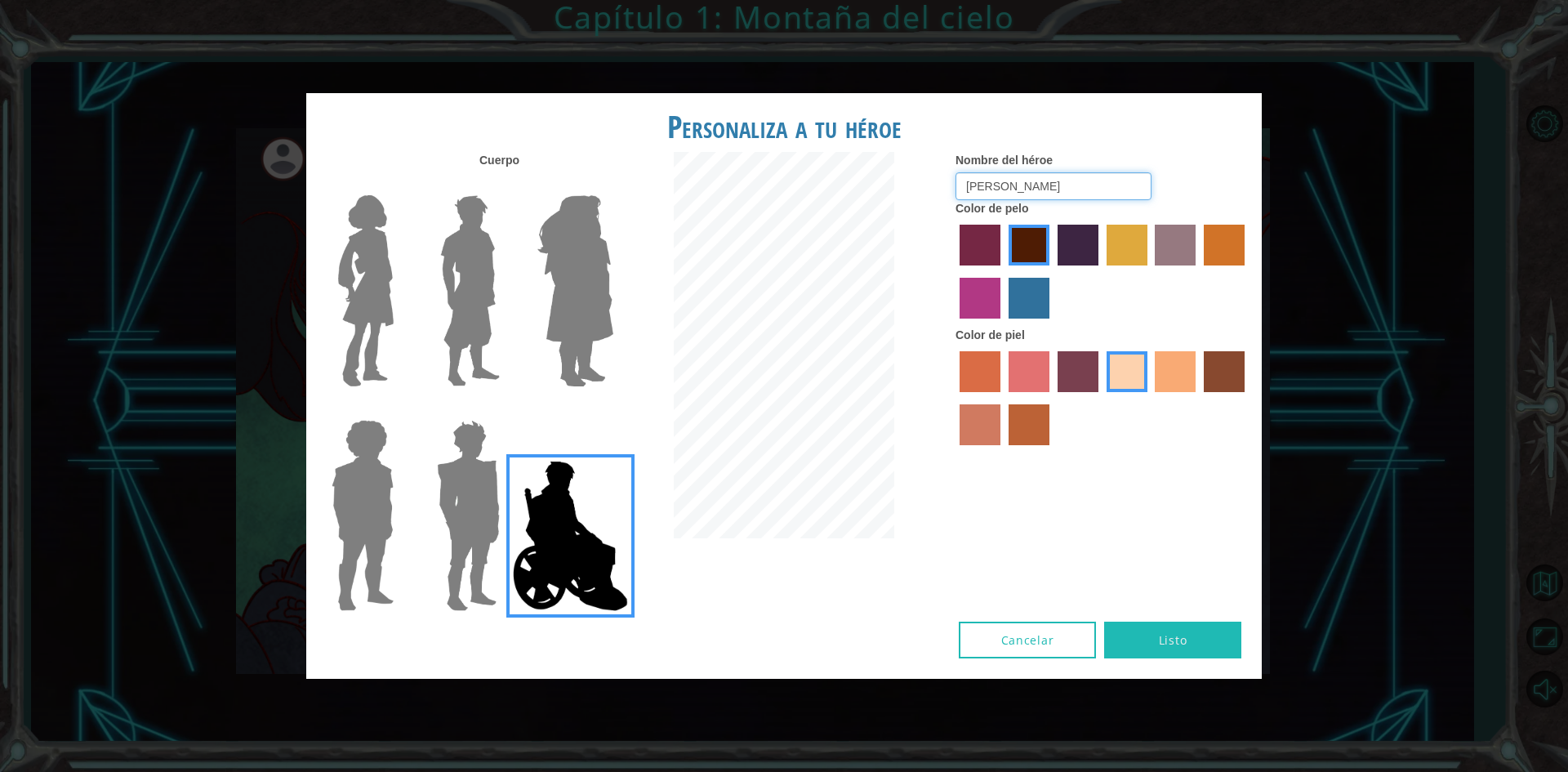
click at [995, 189] on input "[PERSON_NAME]" at bounding box center [1053, 187] width 196 height 28
click at [1003, 183] on input "[PERSON_NAME]" at bounding box center [1053, 187] width 196 height 28
type input "Oscar_Ríos"
click at [1167, 641] on button "Listo" at bounding box center [1173, 640] width 137 height 37
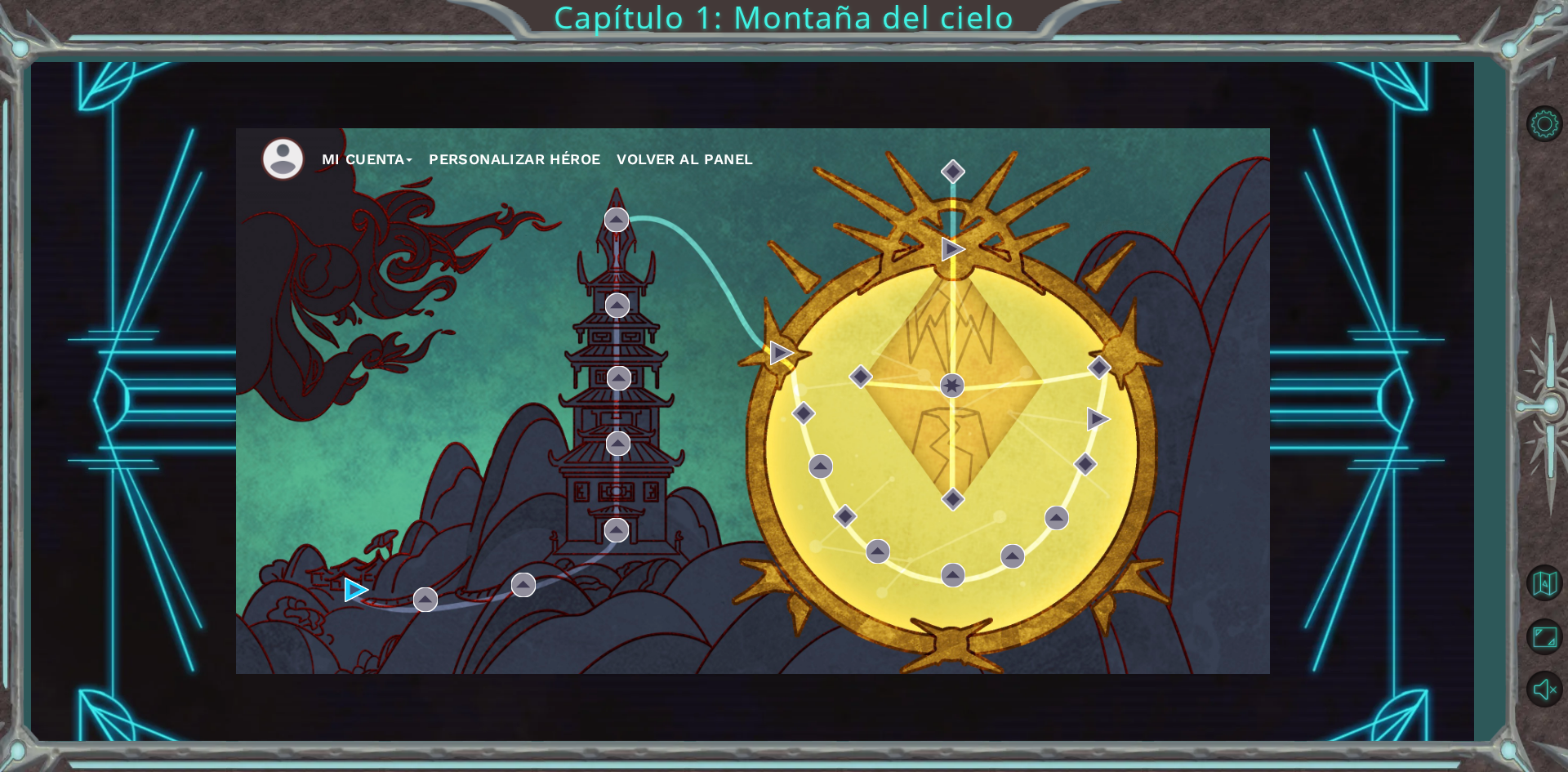
drag, startPoint x: 668, startPoint y: 106, endPoint x: 973, endPoint y: 114, distance: 305.1
drag, startPoint x: 973, startPoint y: 114, endPoint x: 1213, endPoint y: 112, distance: 240.0
click at [1213, 112] on div "Mi Cuenta Personalizar héroe Volver al panel" at bounding box center [751, 402] width 1442 height 680
click at [1302, 160] on div "Mi Cuenta Personalizar héroe Volver al panel" at bounding box center [751, 402] width 1442 height 680
click at [1305, 197] on div "Mi Cuenta Personalizar héroe Volver al panel" at bounding box center [751, 402] width 1442 height 680
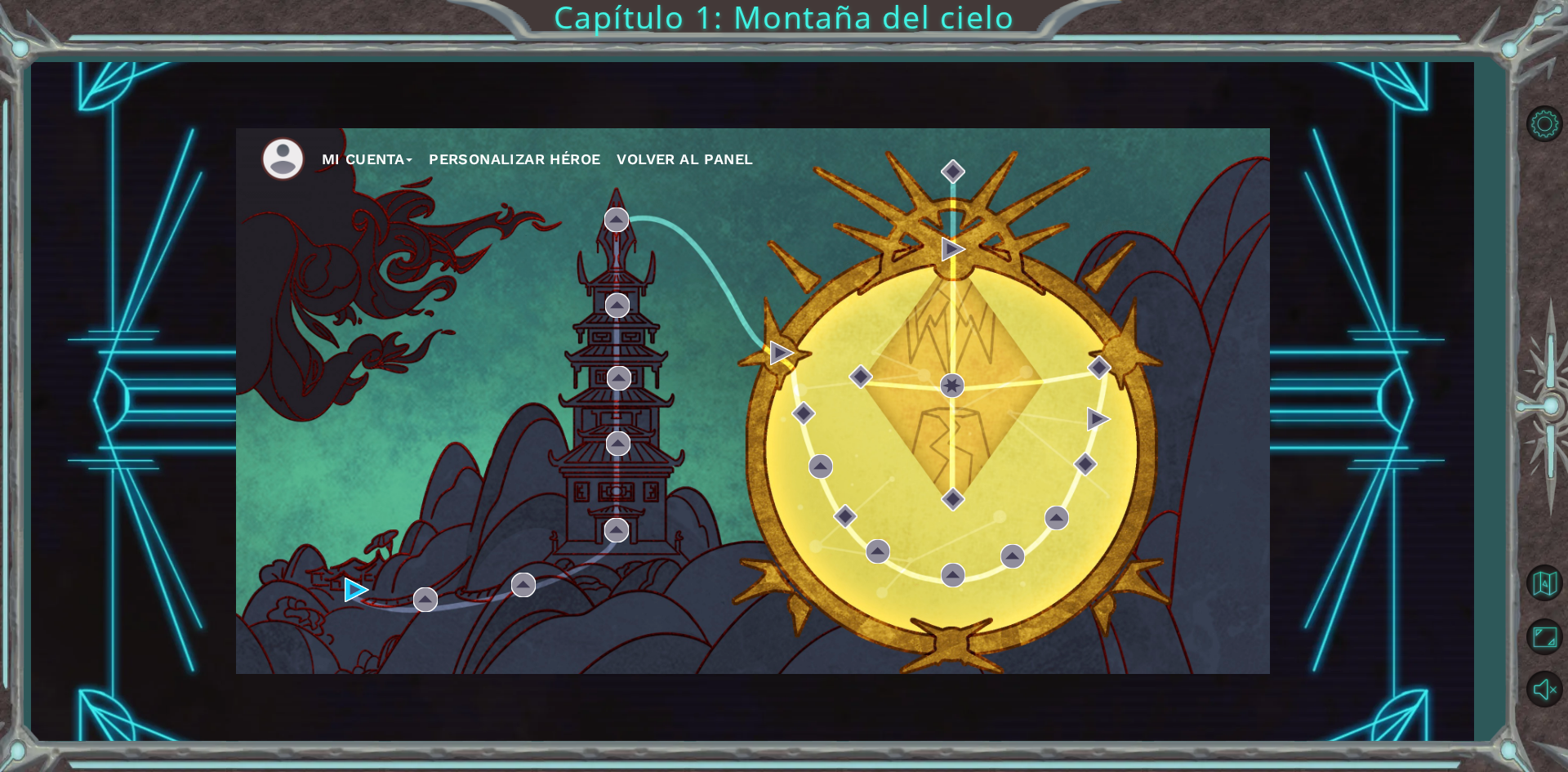
click at [1306, 224] on div "Mi Cuenta Personalizar héroe Volver al panel" at bounding box center [751, 402] width 1442 height 680
drag, startPoint x: 1306, startPoint y: 226, endPoint x: 1307, endPoint y: 256, distance: 30.0
click at [1307, 256] on div "Mi Cuenta Personalizar héroe Volver al panel" at bounding box center [751, 402] width 1442 height 680
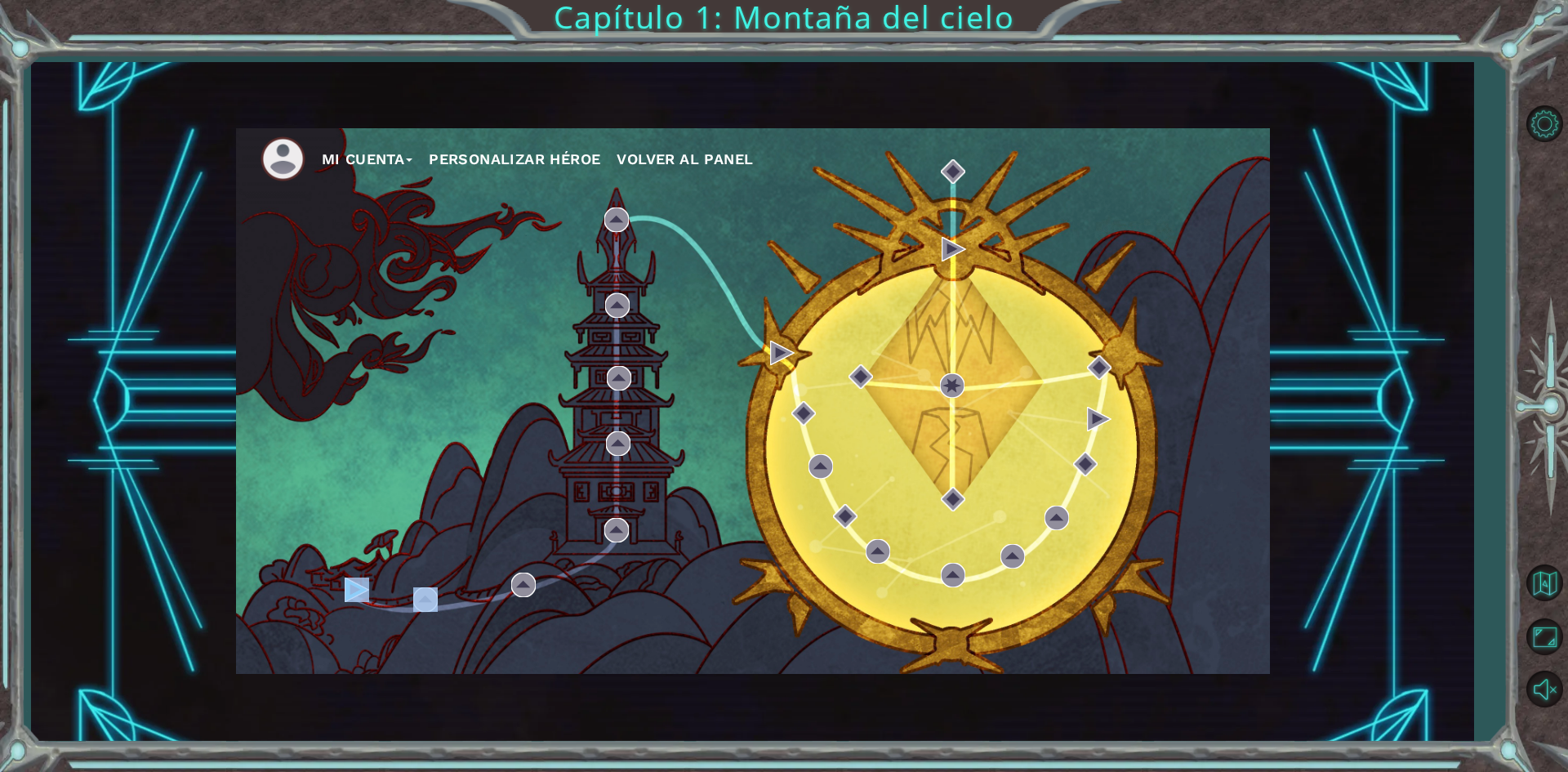
click at [1307, 262] on div "Mi Cuenta Personalizar héroe Volver al panel" at bounding box center [751, 402] width 1442 height 680
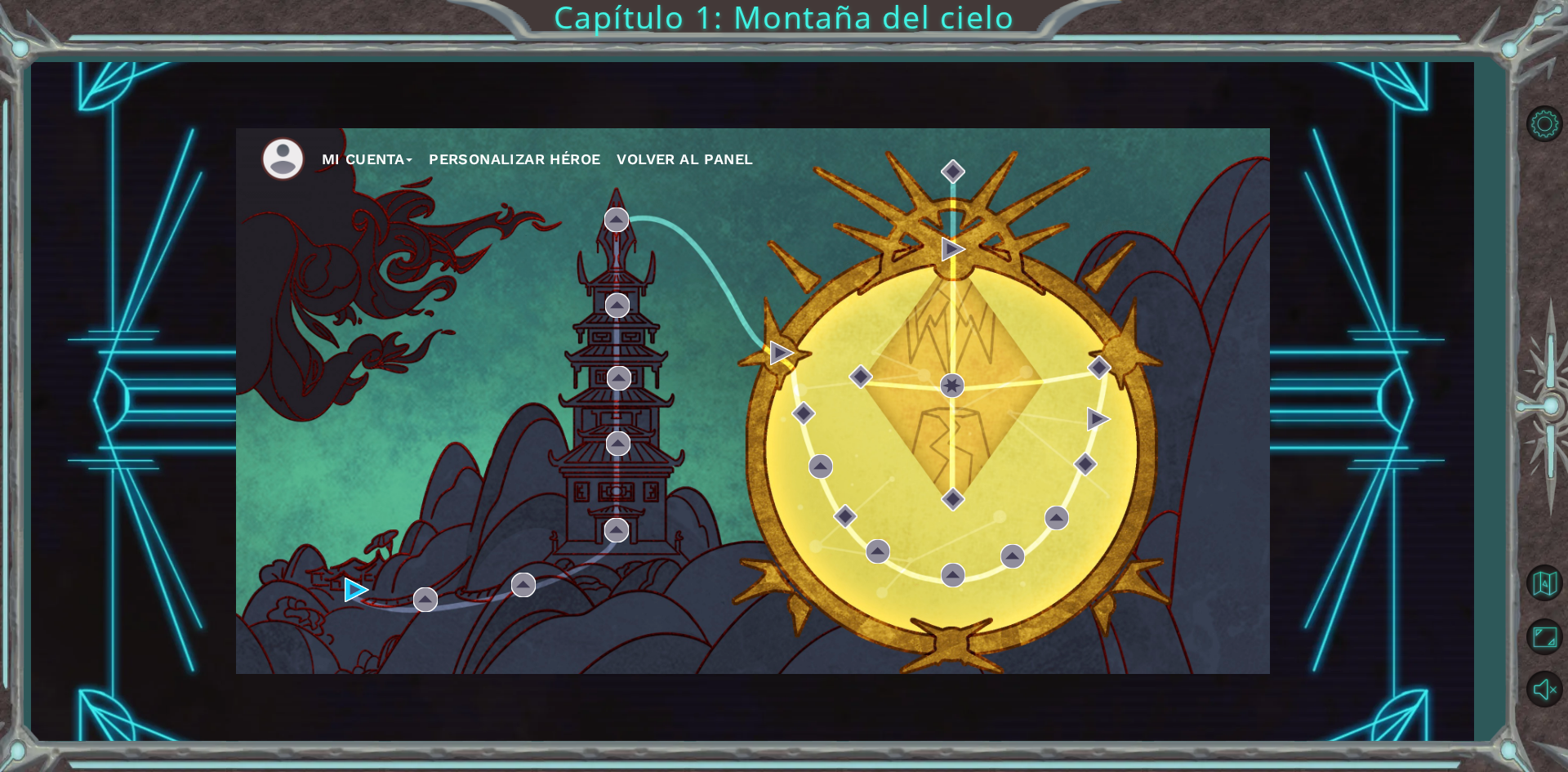
click at [665, 7] on div "Mi Cuenta Personalizar héroe Volver al panel Capítulo 1: Montaña del cielo" at bounding box center [784, 386] width 1568 height 772
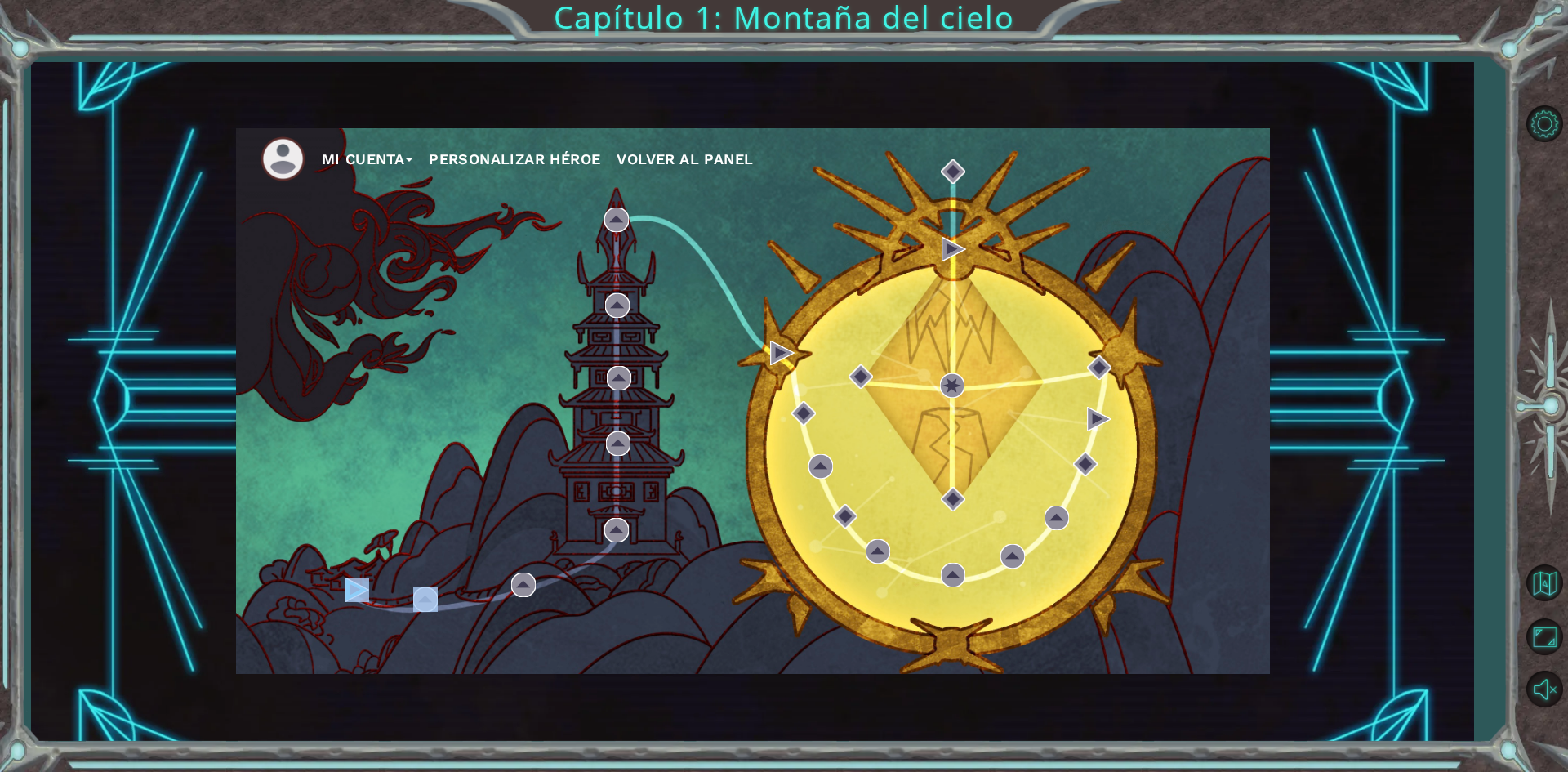
click at [665, 7] on div "Mi Cuenta Personalizar héroe Volver al panel Capítulo 1: Montaña del cielo" at bounding box center [784, 386] width 1568 height 772
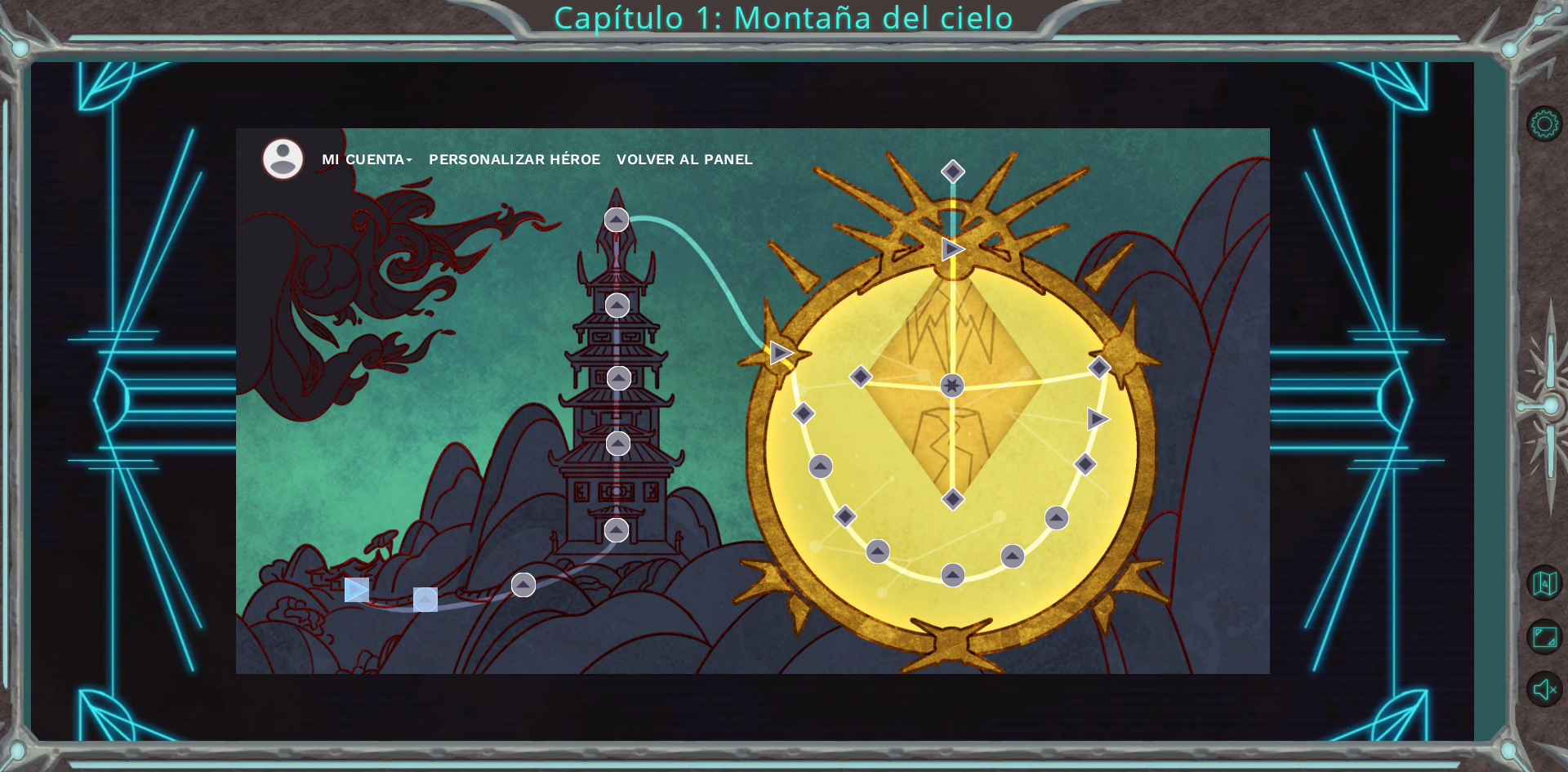
click at [665, 7] on div "Mi Cuenta Personalizar héroe Volver al panel Capítulo 1: Montaña del cielo" at bounding box center [784, 386] width 1568 height 772
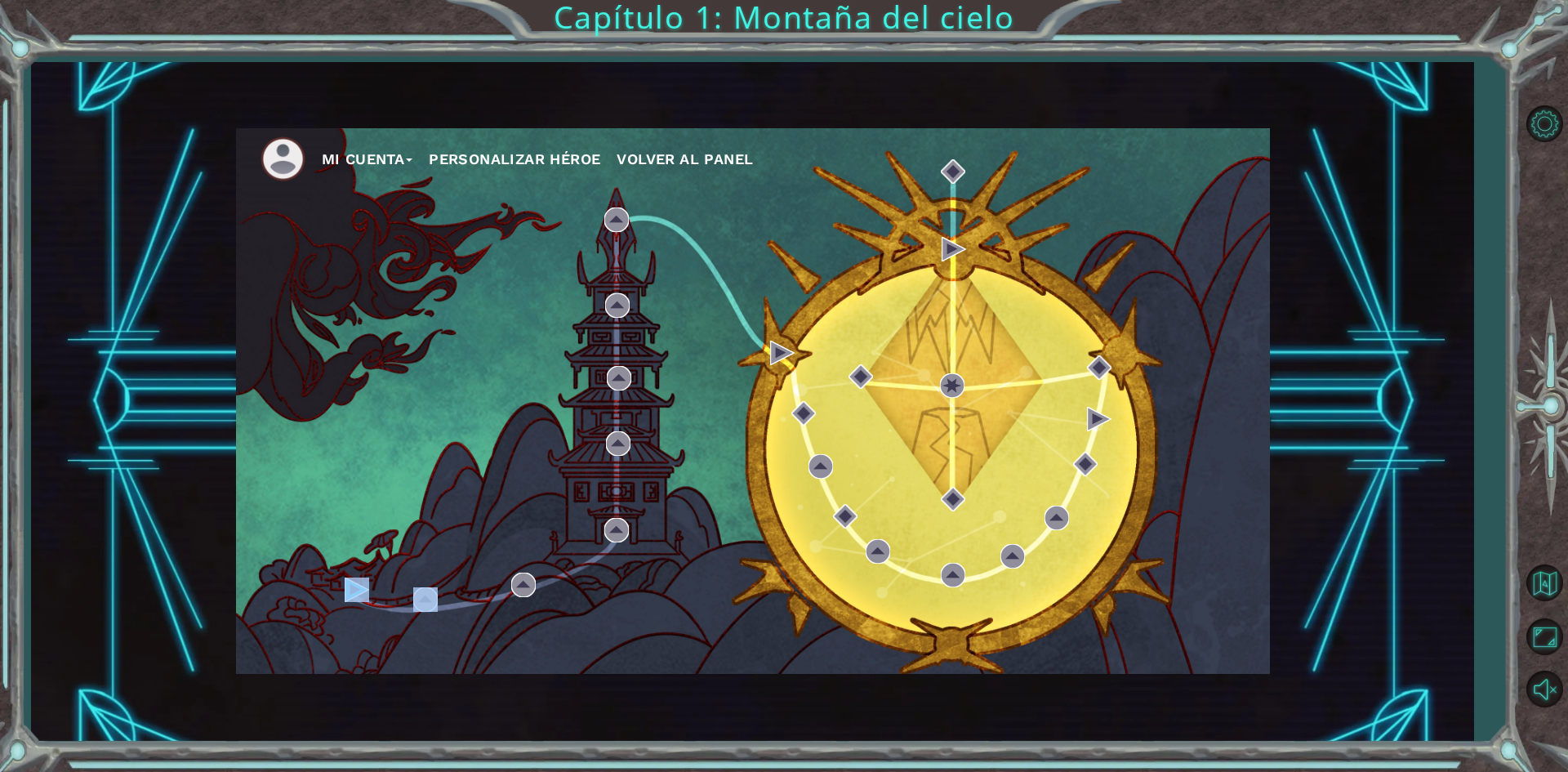
click at [665, 7] on div "Mi Cuenta Personalizar héroe Volver al panel Capítulo 1: Montaña del cielo" at bounding box center [784, 386] width 1568 height 772
drag, startPoint x: 665, startPoint y: 7, endPoint x: 536, endPoint y: 59, distance: 139.1
click at [536, 59] on div "Mi Cuenta Personalizar héroe Volver al panel Capítulo 1: Montaña del cielo" at bounding box center [784, 386] width 1568 height 772
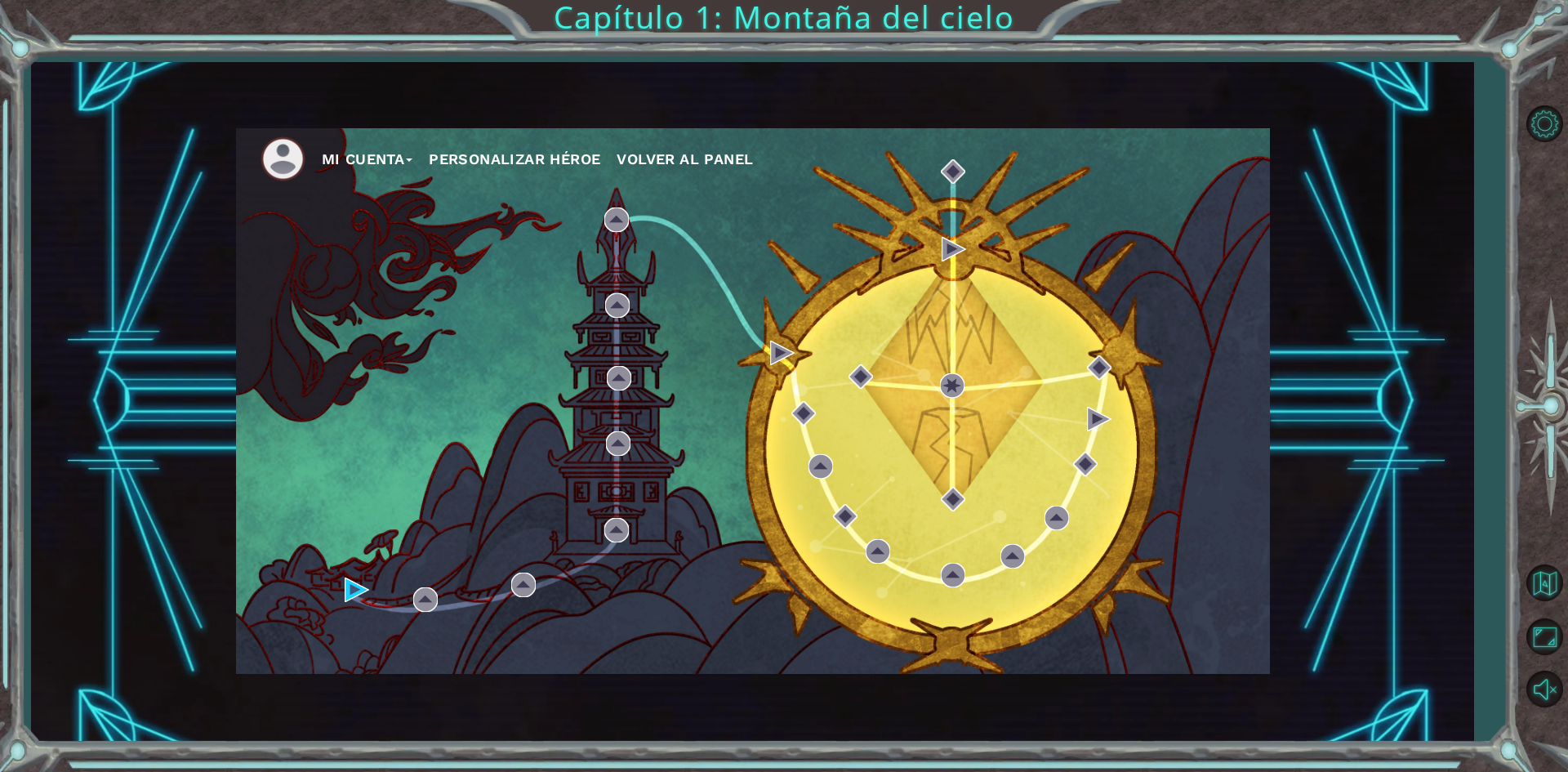
click at [536, 59] on div "Mi Cuenta Personalizar héroe Volver al panel Capítulo 1: Montaña del cielo" at bounding box center [784, 386] width 1568 height 772
drag, startPoint x: 536, startPoint y: 59, endPoint x: 611, endPoint y: 59, distance: 75.0
click at [611, 59] on div "Mi Cuenta Personalizar héroe Volver al panel Capítulo 1: Montaña del cielo" at bounding box center [784, 386] width 1568 height 772
click at [591, 175] on ul "Mi Cuenta Personalizar héroe Volver al panel" at bounding box center [765, 158] width 1009 height 45
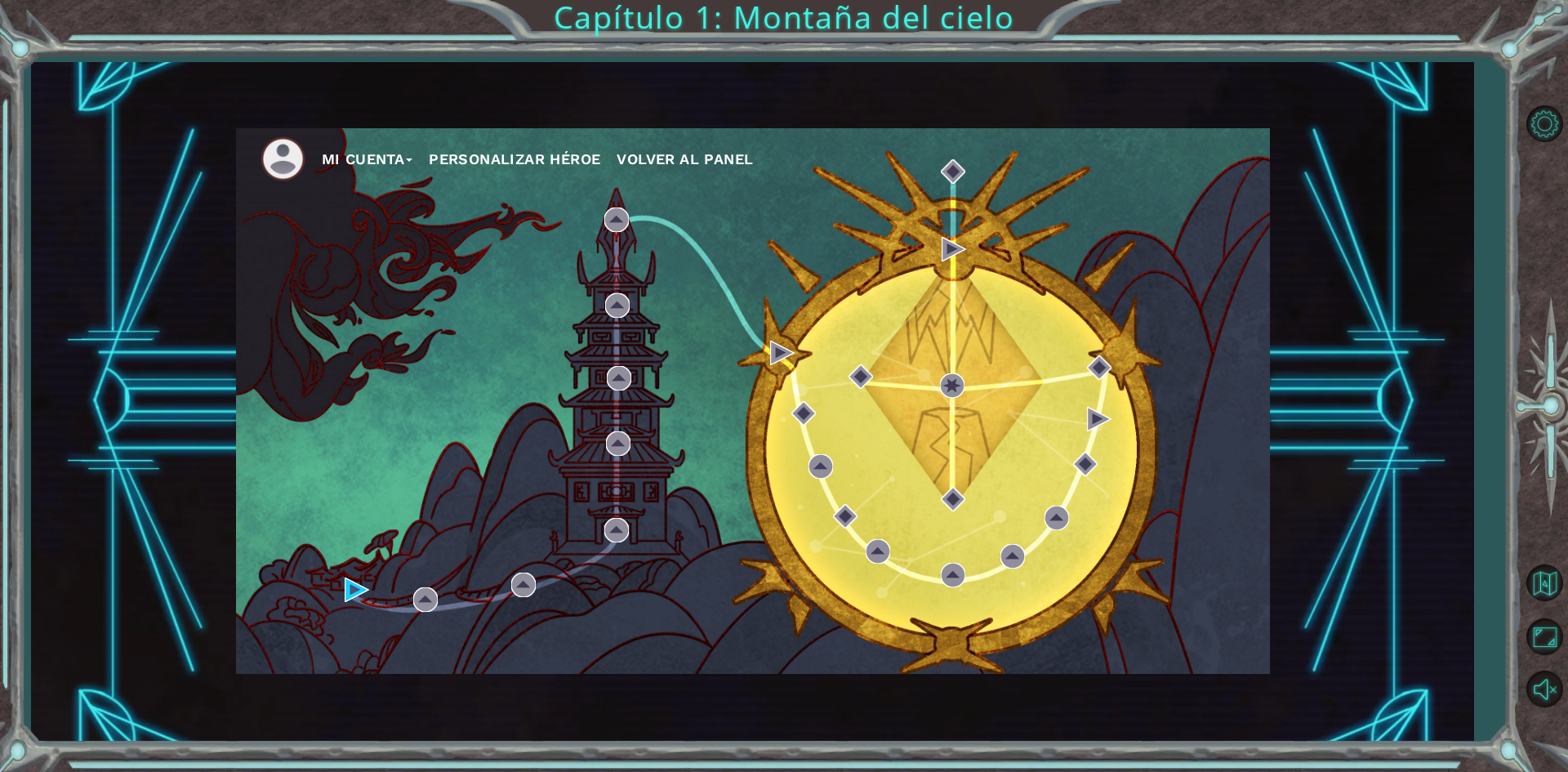
click at [591, 175] on ul "Mi Cuenta Personalizar héroe Volver al panel" at bounding box center [765, 158] width 1009 height 45
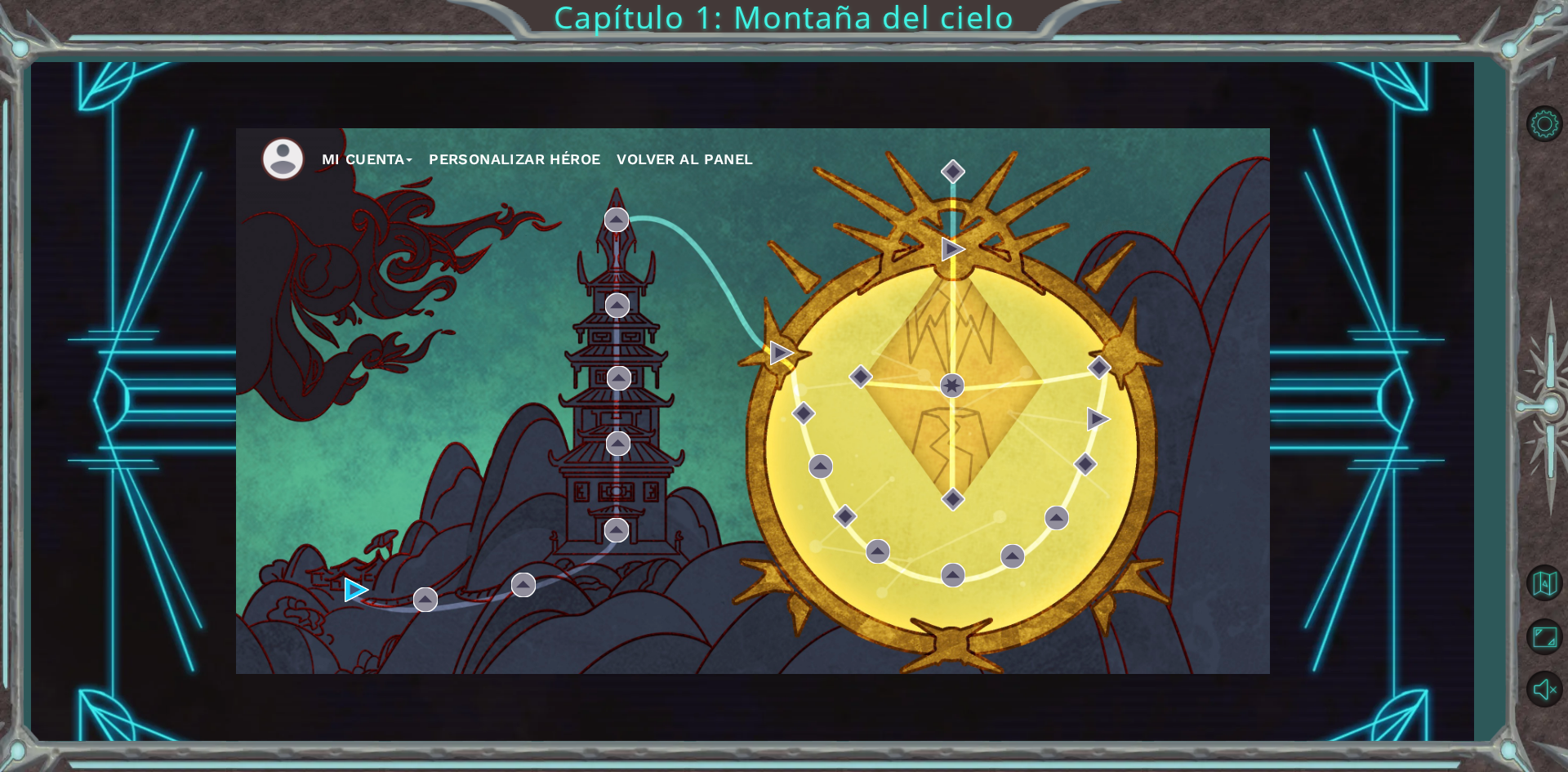
click at [591, 175] on ul "Mi Cuenta Personalizar héroe Volver al panel" at bounding box center [765, 158] width 1009 height 45
drag, startPoint x: 591, startPoint y: 175, endPoint x: 273, endPoint y: 108, distance: 325.0
drag, startPoint x: 273, startPoint y: 108, endPoint x: 278, endPoint y: 91, distance: 17.7
click at [278, 91] on div "Mi Cuenta Personalizar héroe Volver al panel" at bounding box center [751, 402] width 1442 height 680
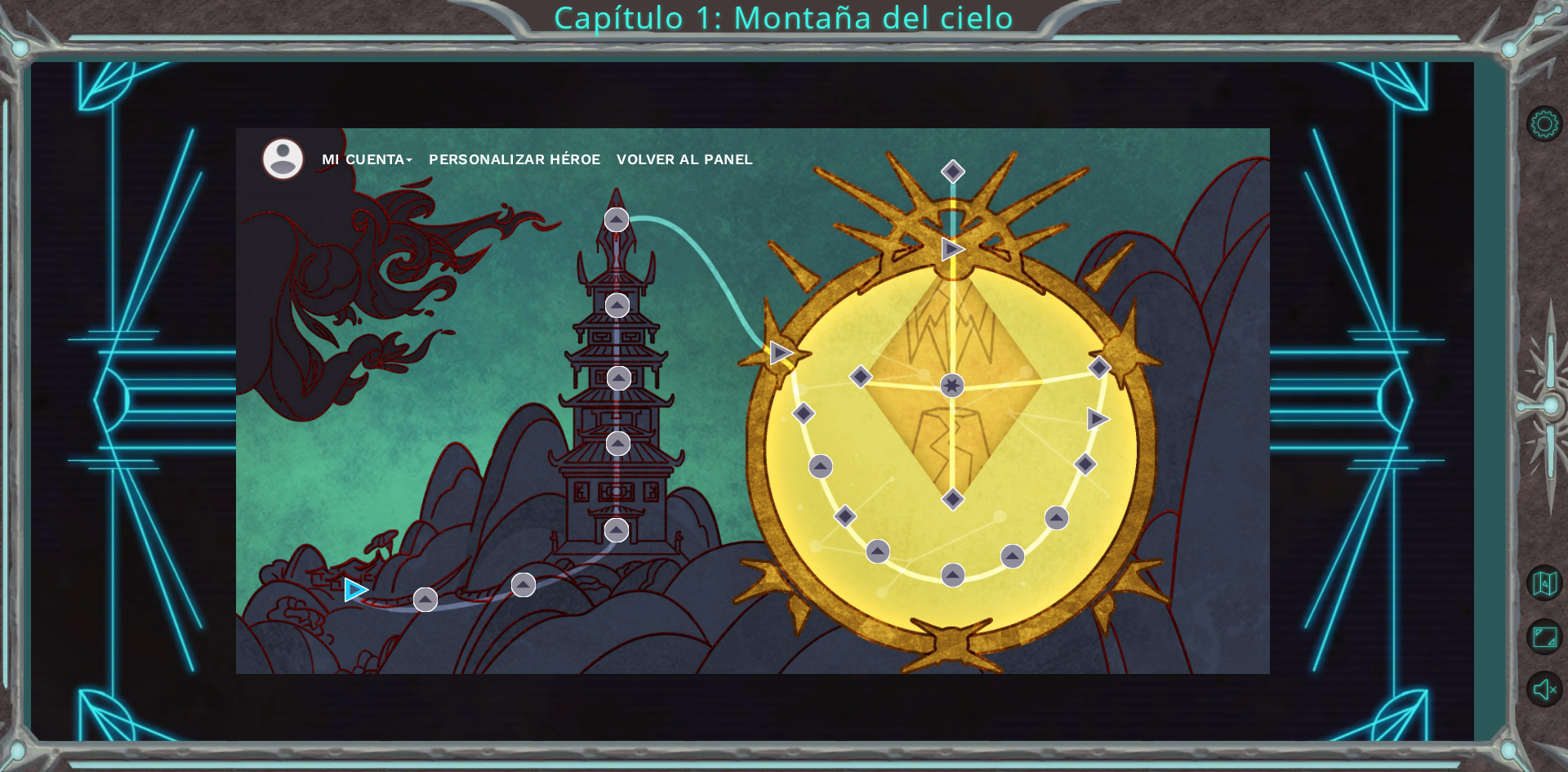
click at [278, 91] on div "Mi Cuenta Personalizar héroe Volver al panel" at bounding box center [751, 402] width 1442 height 680
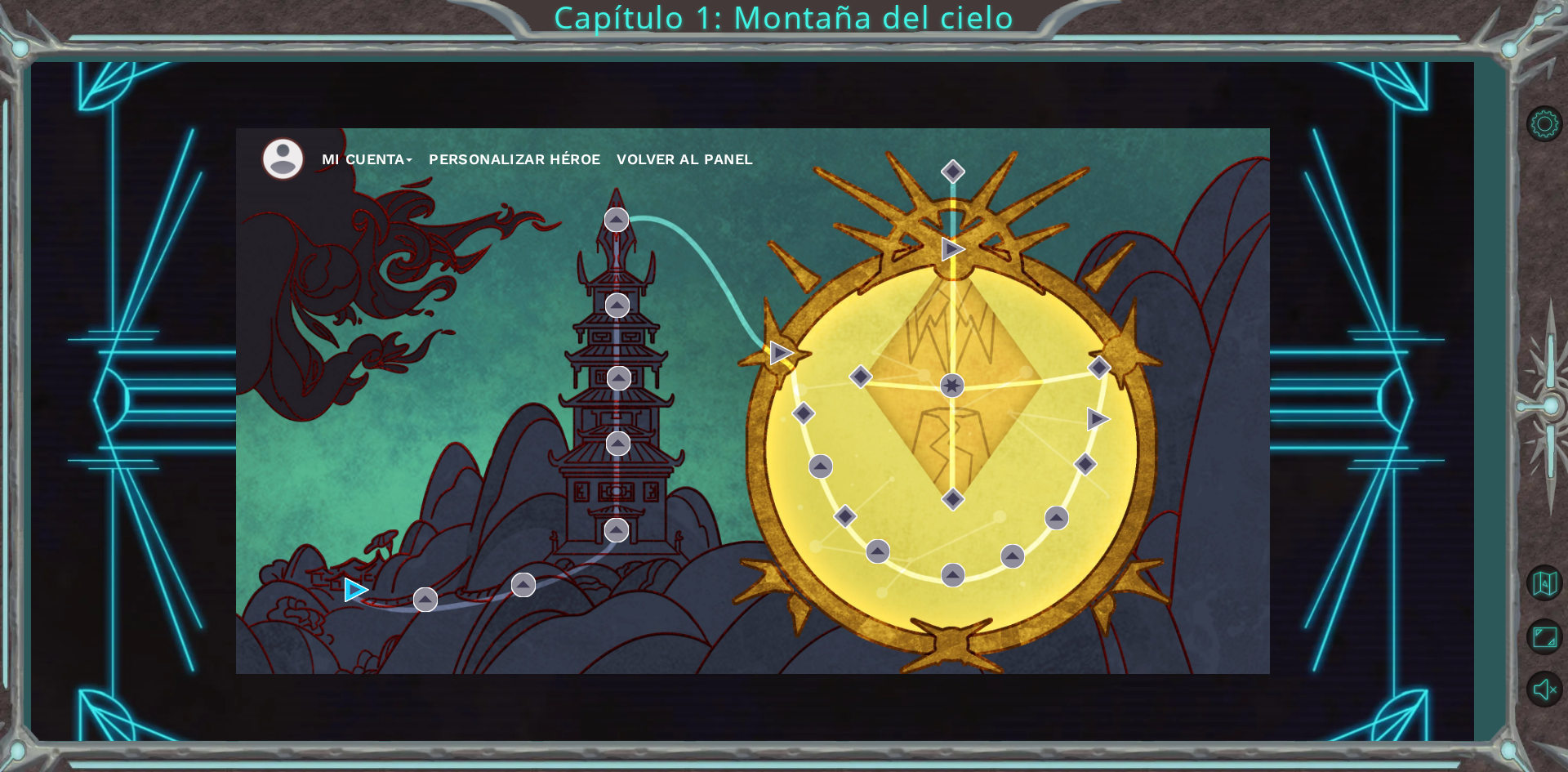
click at [278, 91] on div "Mi Cuenta Personalizar héroe Volver al panel" at bounding box center [751, 402] width 1442 height 680
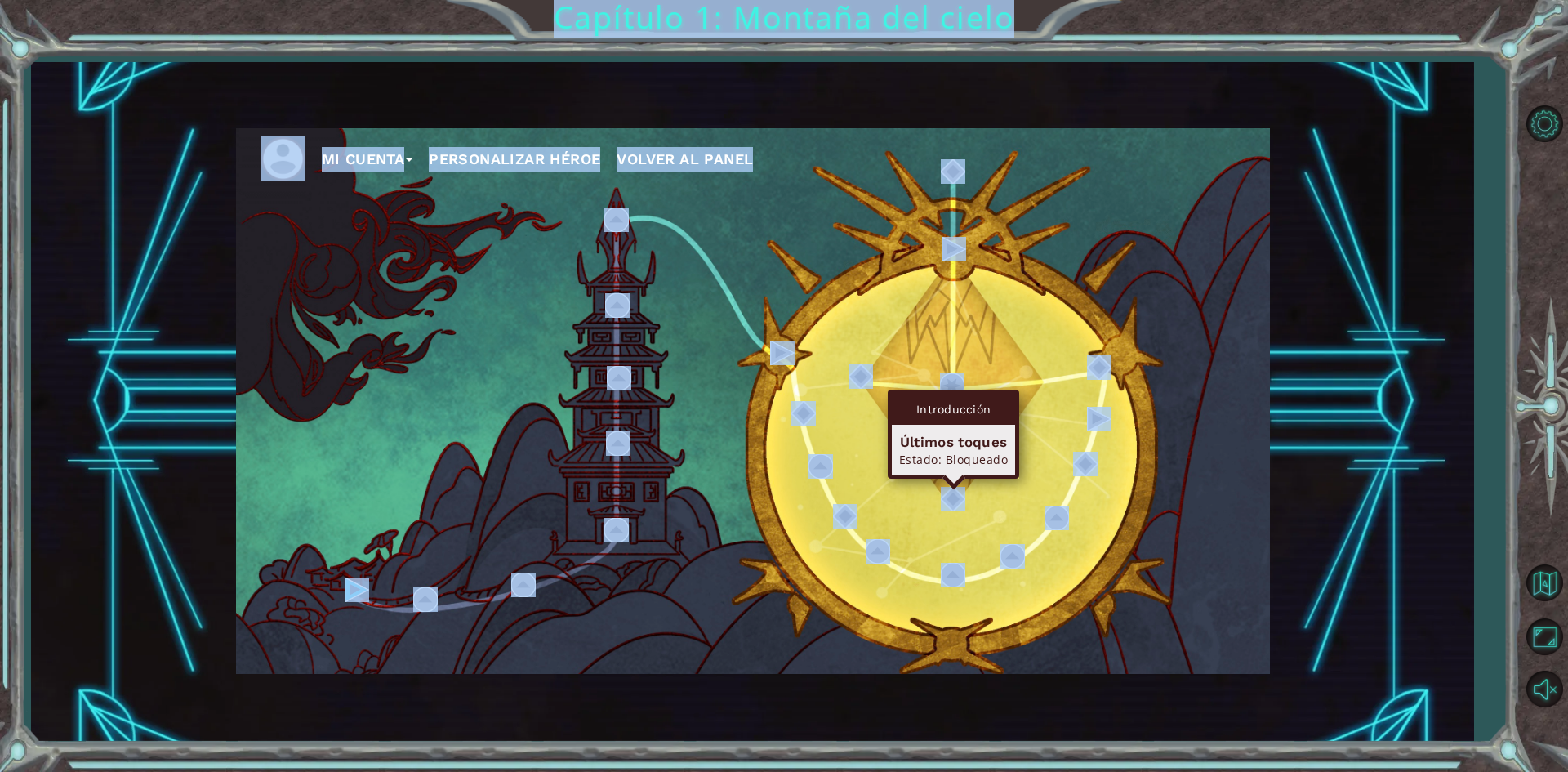
drag, startPoint x: 31, startPoint y: 62, endPoint x: 955, endPoint y: 484, distance: 1015.8
click at [955, 484] on body "Mi Cuenta Personalizar héroe Volver al panel Capítulo 1: Montaña del cielo Intr…" at bounding box center [784, 386] width 1568 height 772
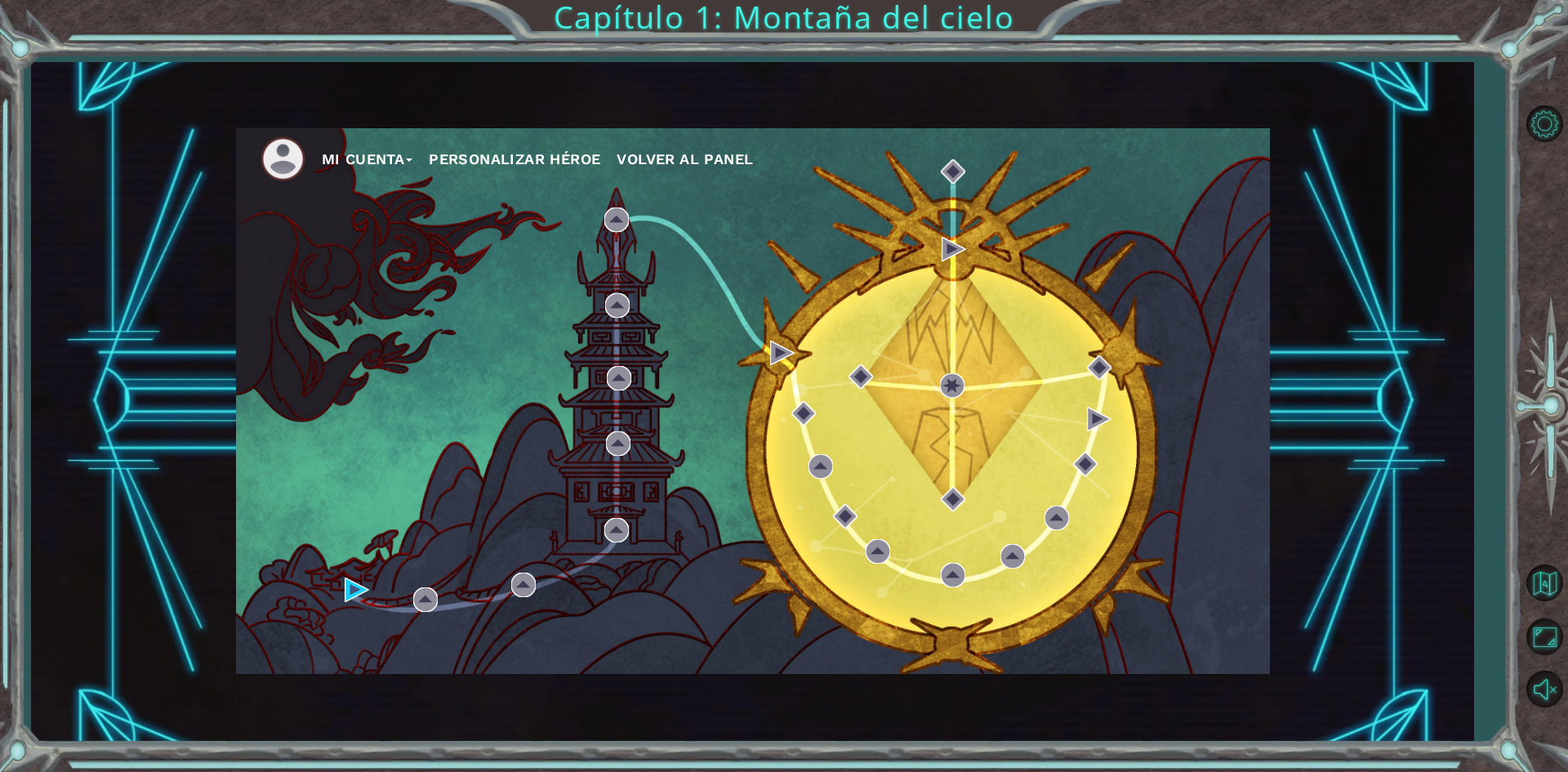
click at [1339, 276] on div "Mi Cuenta Personalizar héroe Volver al panel" at bounding box center [751, 402] width 1442 height 680
click at [478, 148] on button "Personalizar héroe" at bounding box center [514, 159] width 172 height 25
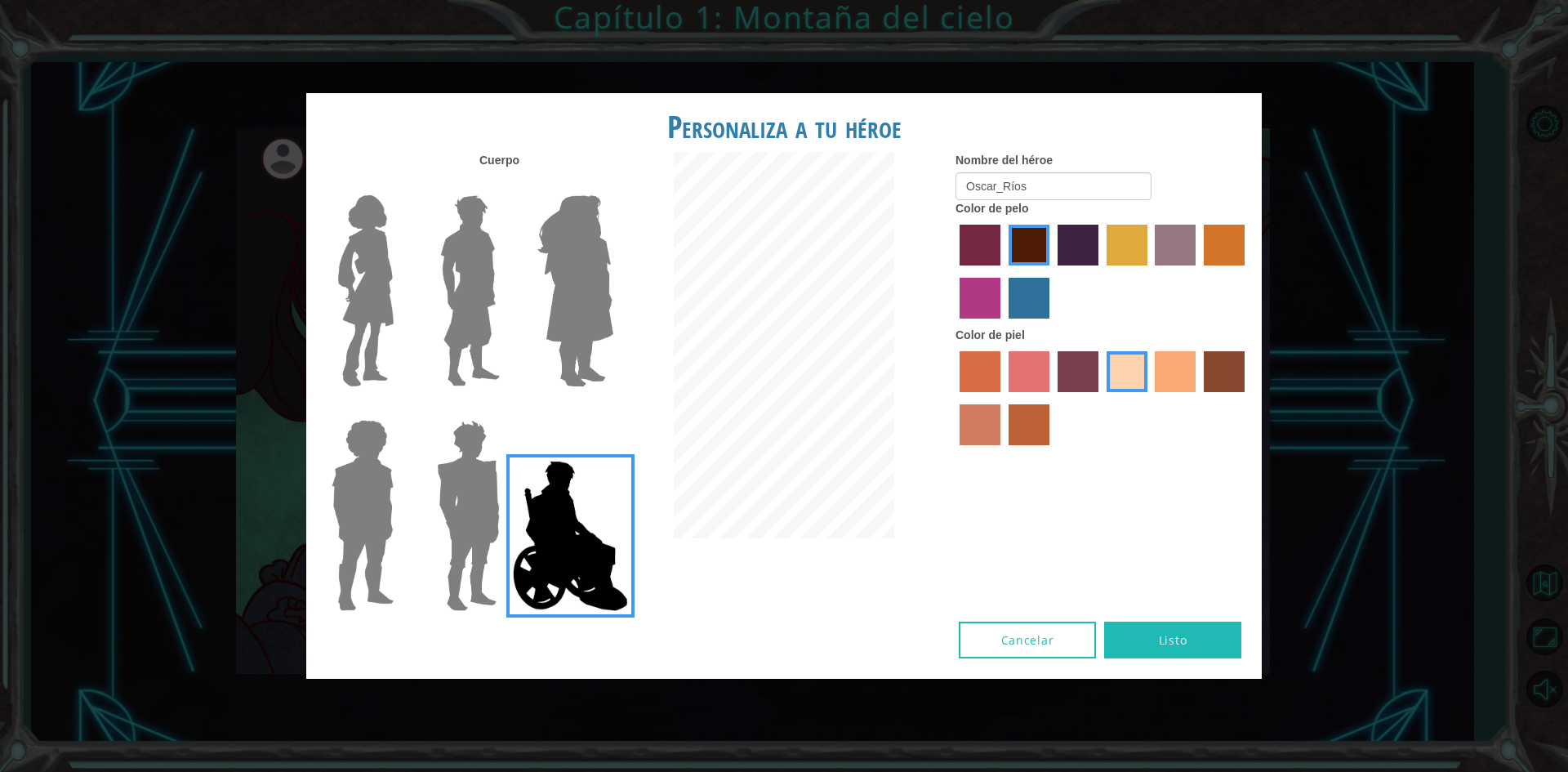
click at [1414, 290] on div "Personaliza a tu héroe Cuerpo Nombre del héroe Oscar_Ríos Color de pelo Color d…" at bounding box center [784, 386] width 1568 height 772
click at [1175, 626] on button "Listo" at bounding box center [1173, 640] width 137 height 37
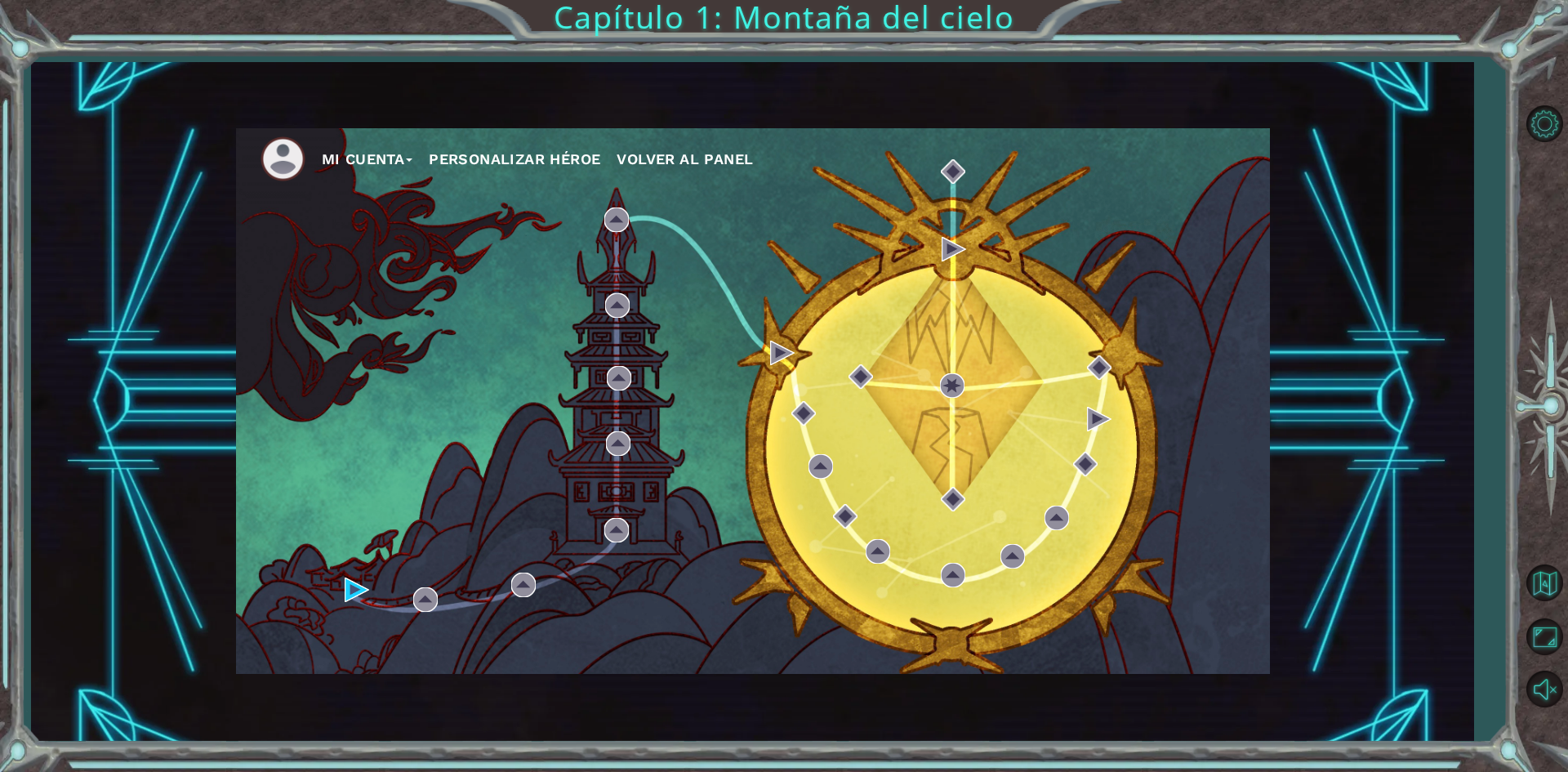
click at [590, 156] on button "Personalizar héroe" at bounding box center [514, 159] width 172 height 25
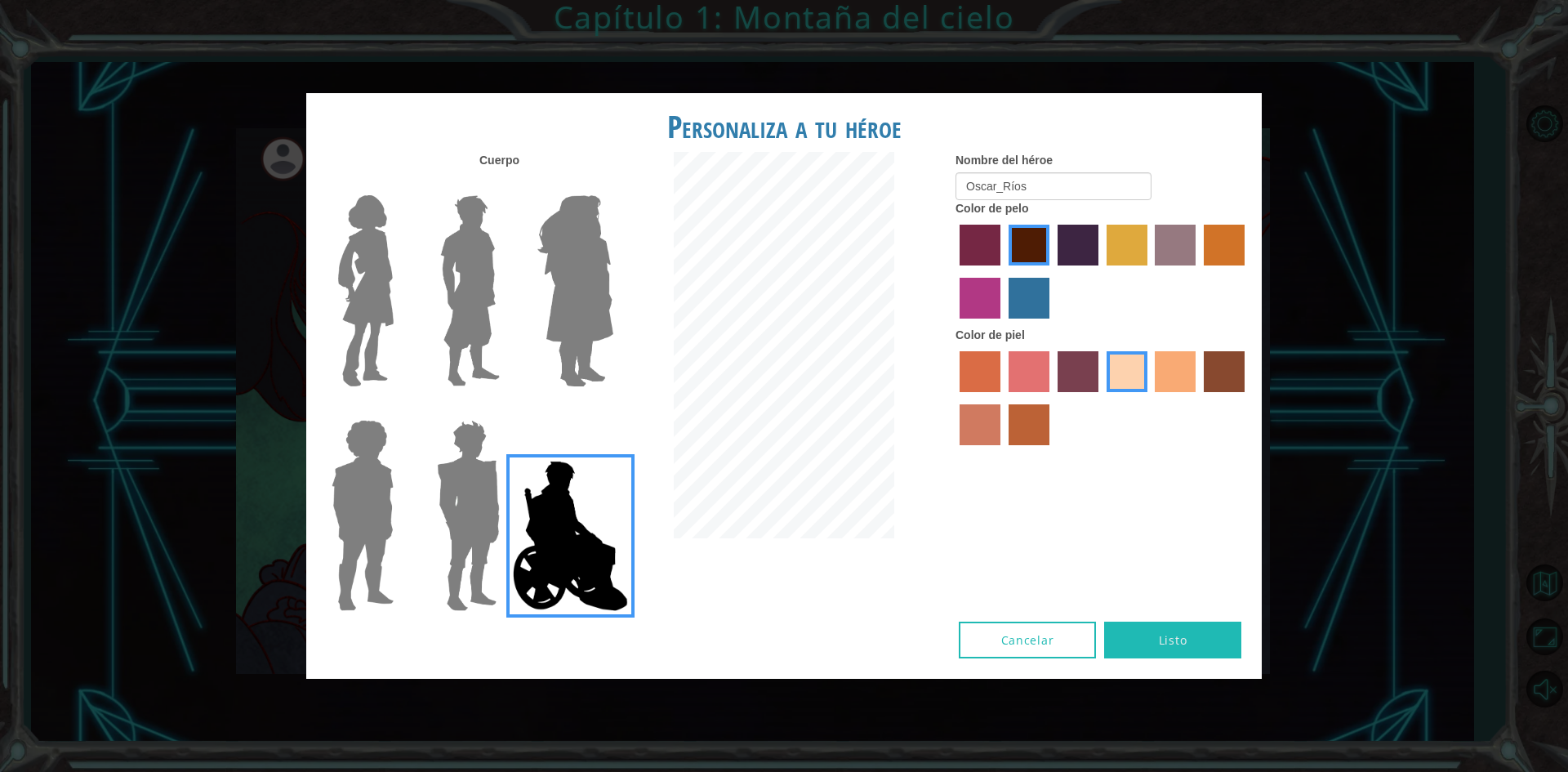
click at [379, 328] on img at bounding box center [366, 290] width 69 height 204
click at [400, 185] on input "Hero Connie" at bounding box center [400, 185] width 0 height 0
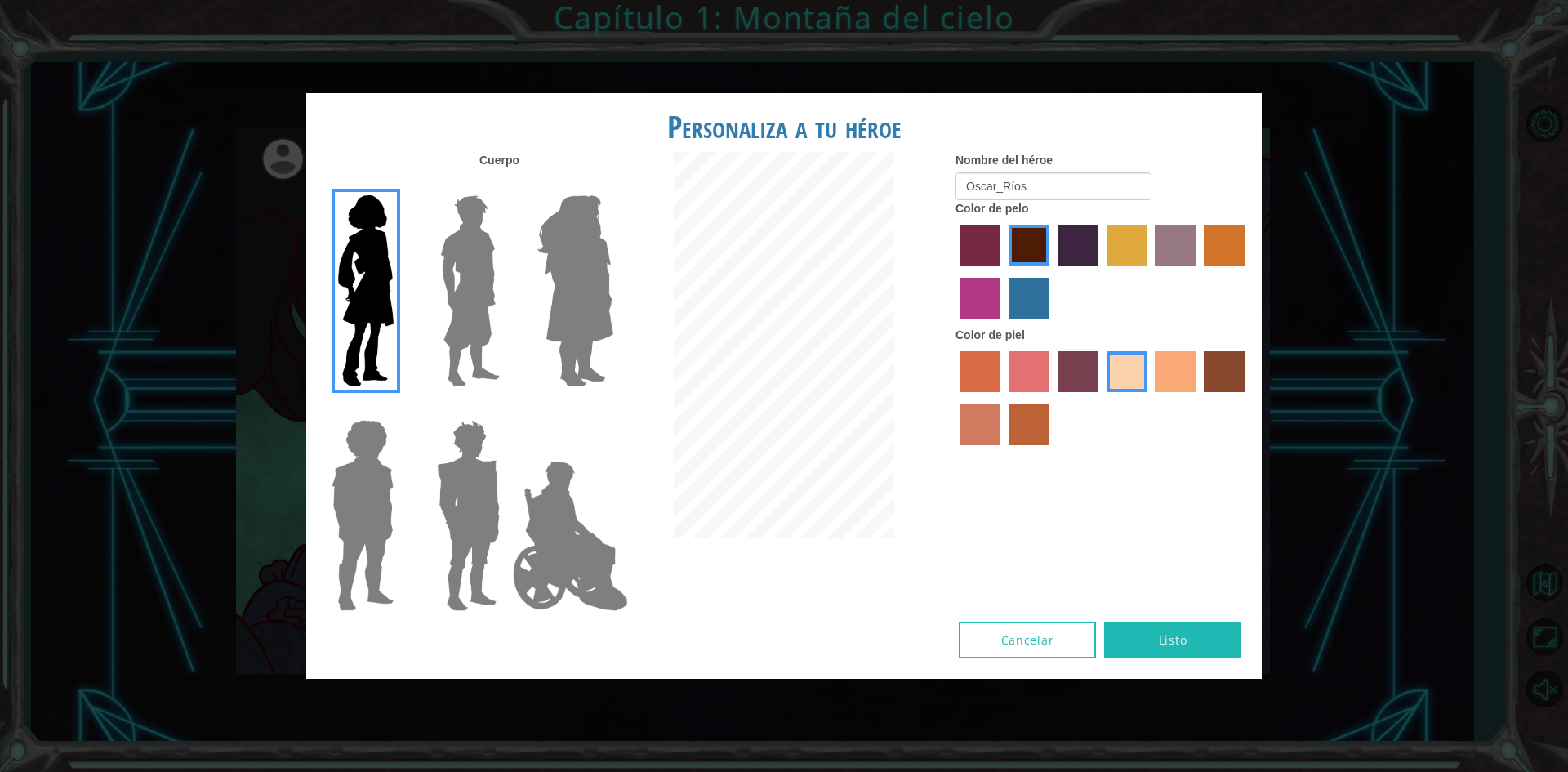
click at [403, 482] on div at bounding box center [359, 509] width 106 height 224
click at [392, 486] on img at bounding box center [362, 516] width 75 height 204
click at [400, 409] on input "Hero Steven" at bounding box center [400, 409] width 0 height 0
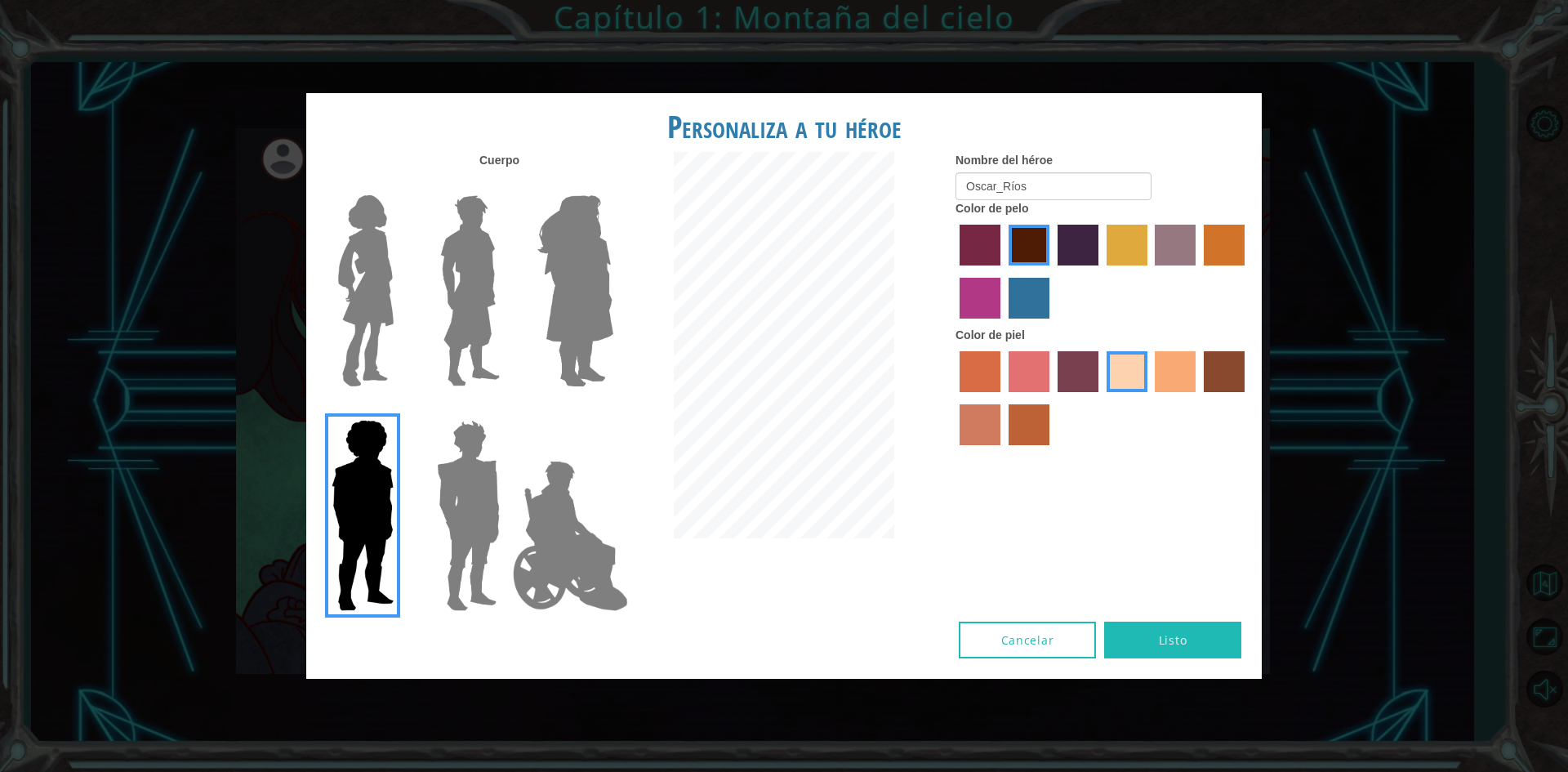
click at [447, 471] on img at bounding box center [468, 516] width 76 height 204
click at [506, 409] on input "Hero Garnet" at bounding box center [506, 409] width 0 height 0
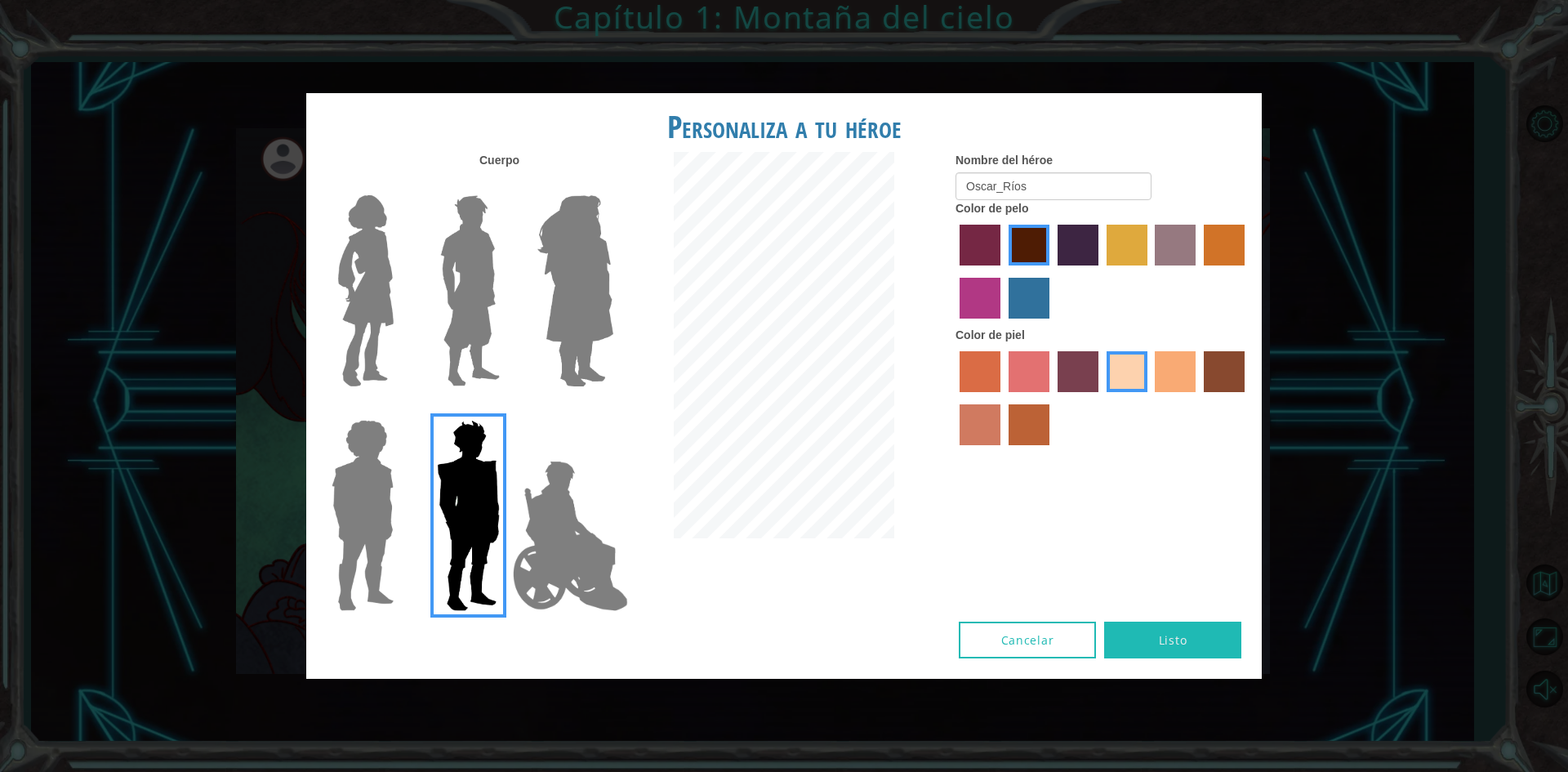
click at [499, 459] on img at bounding box center [468, 516] width 76 height 204
click at [506, 409] on input "Hero Garnet" at bounding box center [506, 409] width 0 height 0
click at [519, 479] on img at bounding box center [570, 536] width 128 height 164
click at [612, 409] on input "Hero Jamie" at bounding box center [612, 409] width 0 height 0
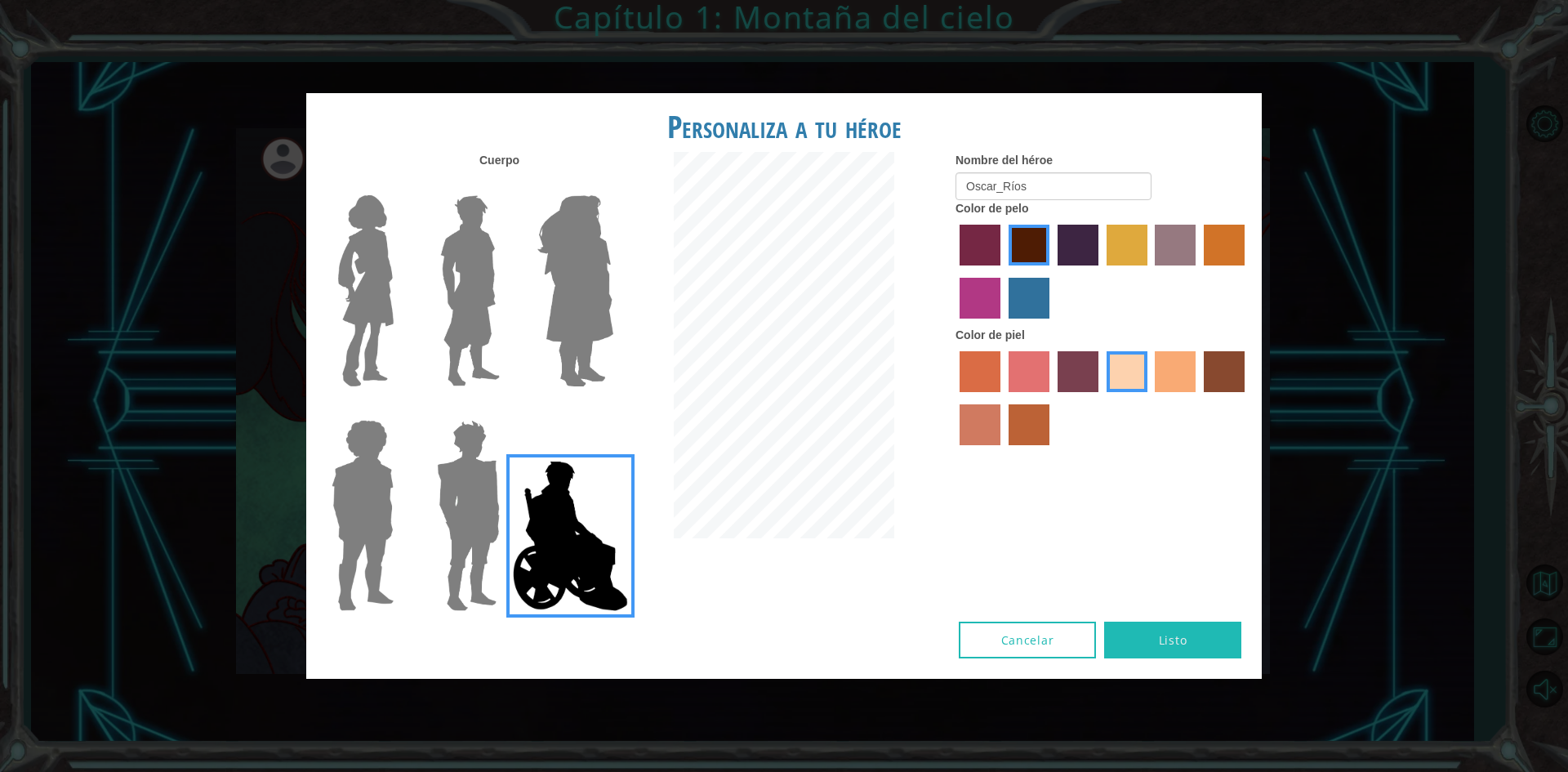
click at [1140, 634] on button "Listo" at bounding box center [1173, 640] width 137 height 37
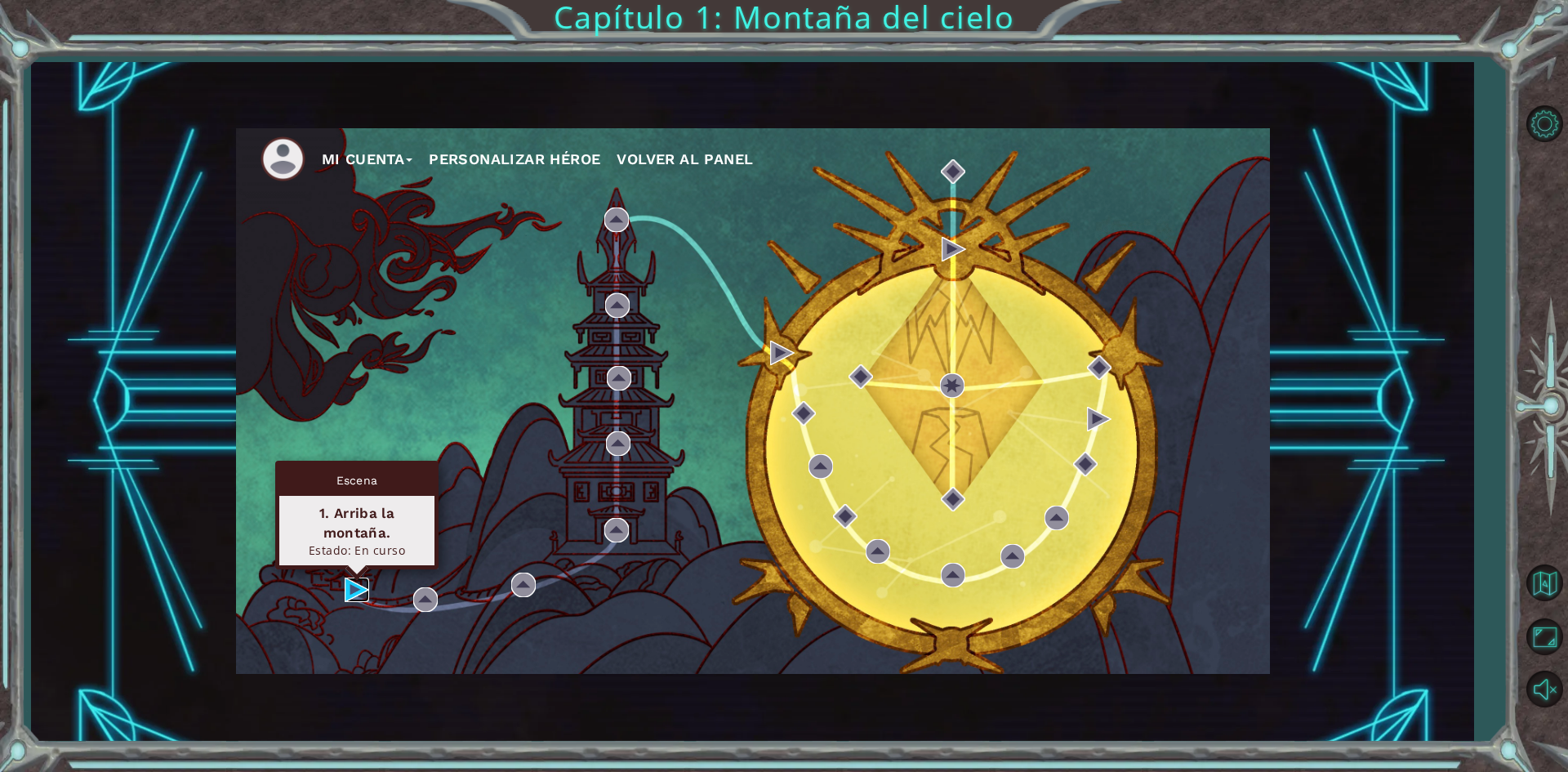
click at [362, 597] on img at bounding box center [357, 590] width 25 height 25
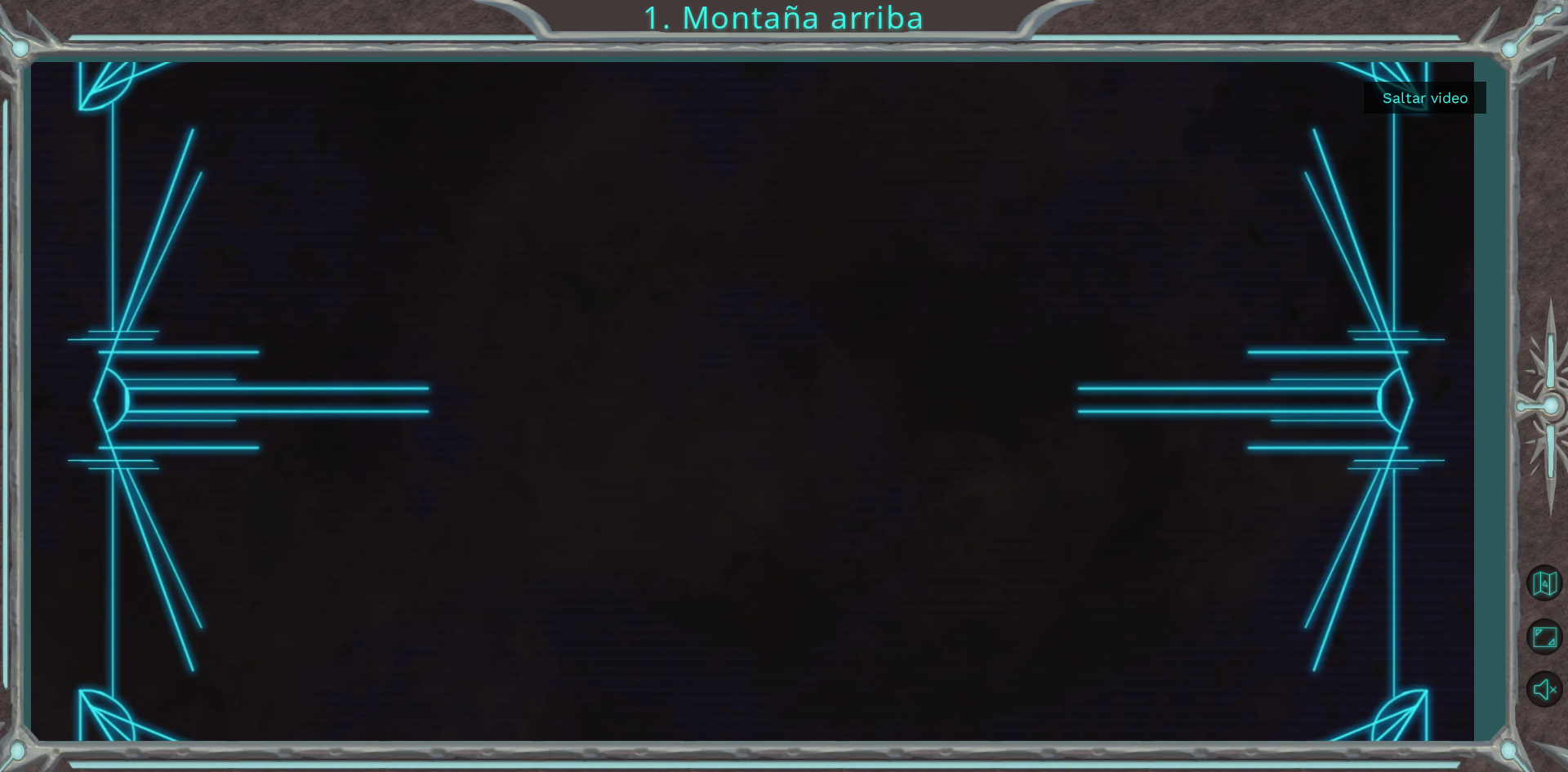
click at [1450, 108] on button "Saltar video" at bounding box center [1425, 98] width 122 height 32
